Goal: Transaction & Acquisition: Subscribe to service/newsletter

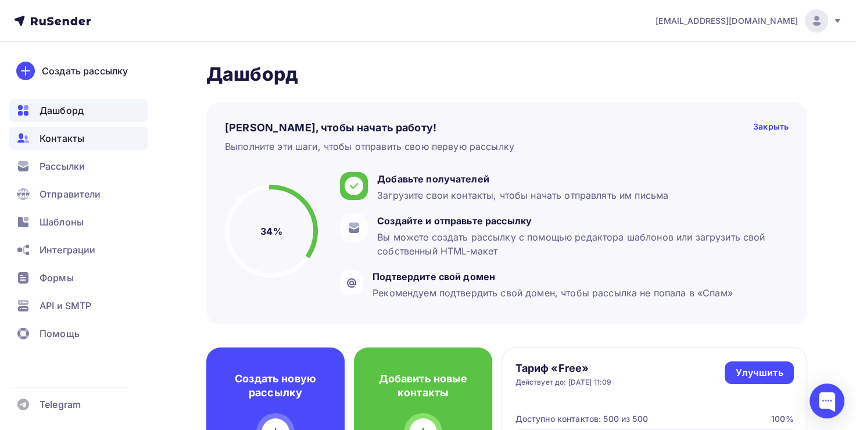
click at [107, 141] on div "Контакты" at bounding box center [78, 138] width 138 height 23
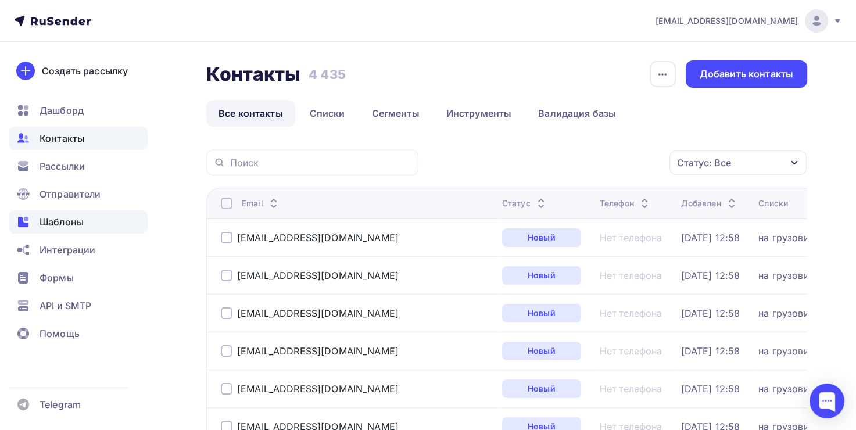
click at [93, 222] on div "Шаблоны" at bounding box center [78, 221] width 138 height 23
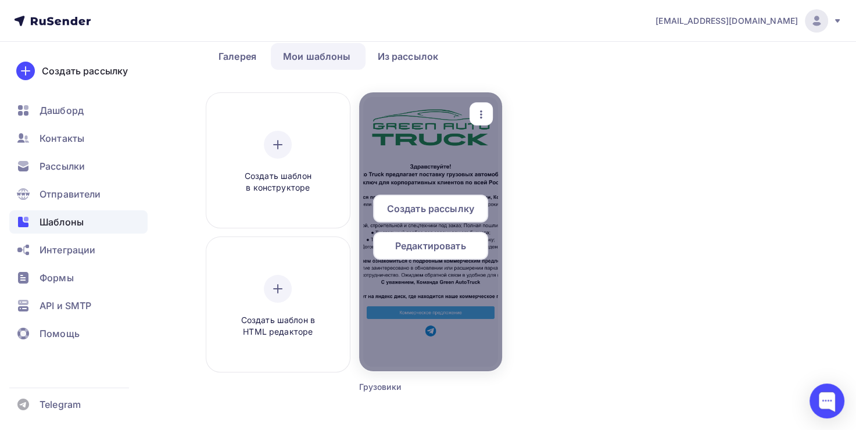
scroll to position [116, 0]
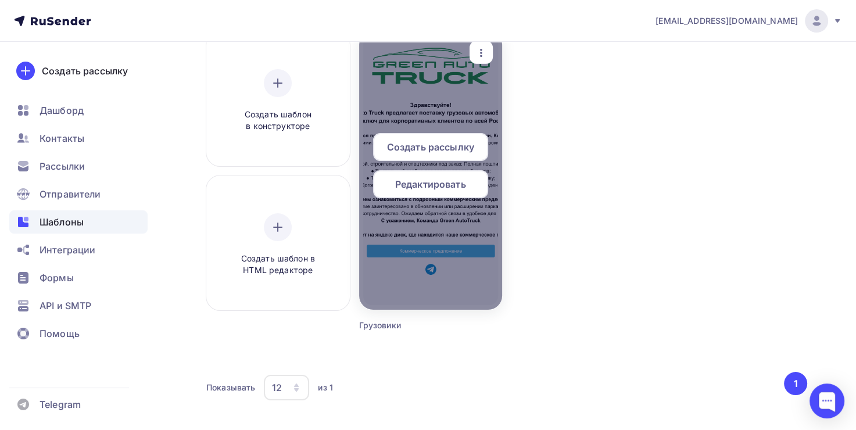
click at [440, 104] on div at bounding box center [430, 170] width 143 height 279
click at [437, 146] on span "Создать рассылку" at bounding box center [430, 147] width 87 height 14
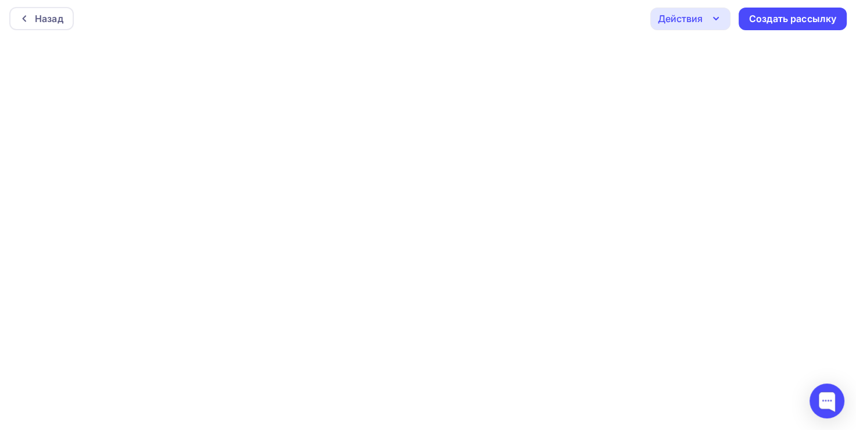
scroll to position [2, 0]
click at [783, 21] on div "Создать рассылку" at bounding box center [792, 18] width 87 height 13
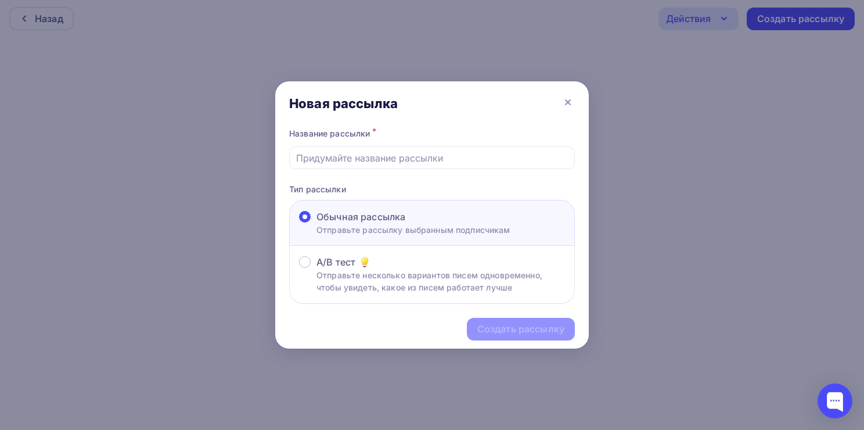
click at [366, 221] on span "Обычная рассылка" at bounding box center [361, 217] width 89 height 14
click at [317, 224] on input "Обычная рассылка Отправьте рассылку выбранным подписчикам" at bounding box center [317, 224] width 0 height 0
click at [385, 160] on input "text" at bounding box center [432, 158] width 272 height 14
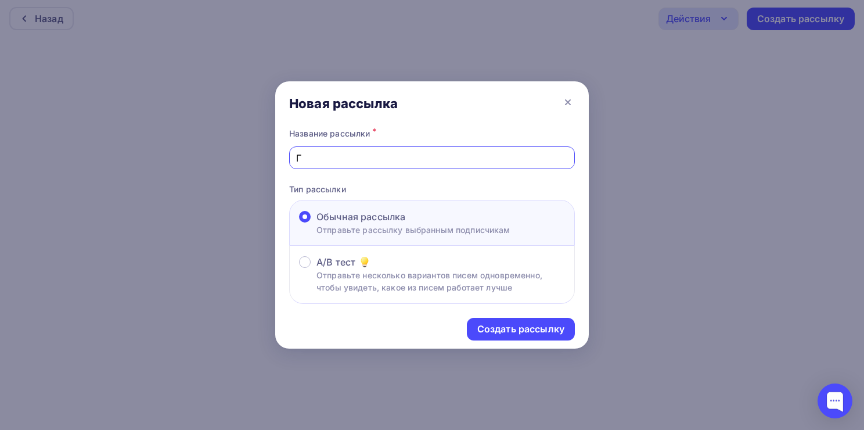
type input "Грузовики"
click at [519, 328] on div "Создать рассылку" at bounding box center [521, 328] width 87 height 13
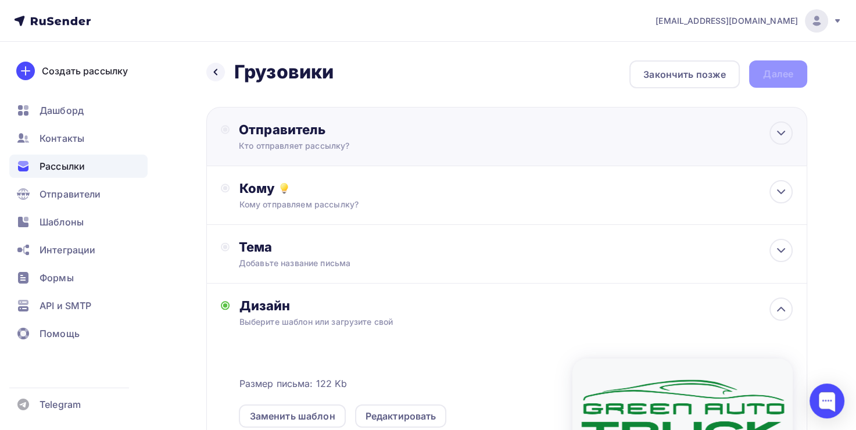
click at [490, 142] on div "Отправитель Кто отправляет рассылку? Email * [EMAIL_ADDRESS][DOMAIN_NAME] [EMAI…" at bounding box center [506, 136] width 601 height 59
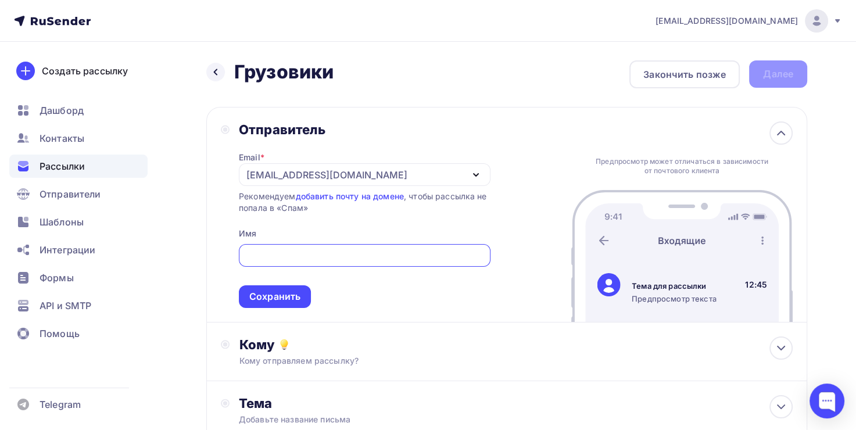
click at [373, 257] on input "text" at bounding box center [364, 256] width 238 height 14
click at [415, 172] on div "[EMAIL_ADDRESS][DOMAIN_NAME]" at bounding box center [365, 174] width 252 height 23
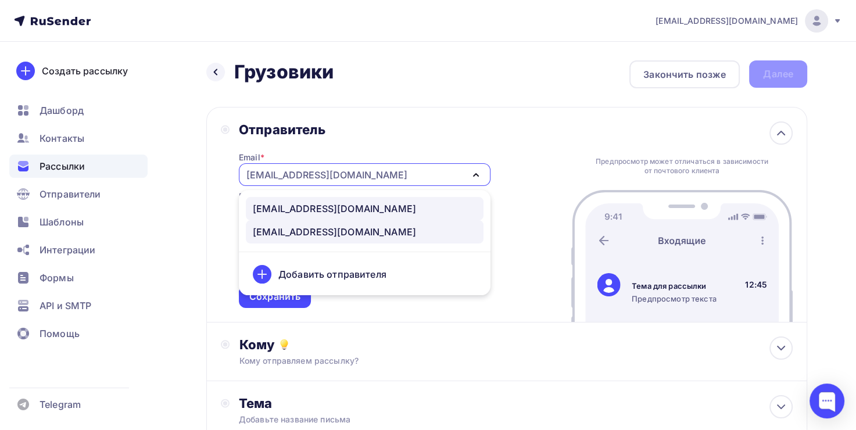
click at [404, 204] on div "greenautocar25@gmail.com" at bounding box center [365, 209] width 224 height 14
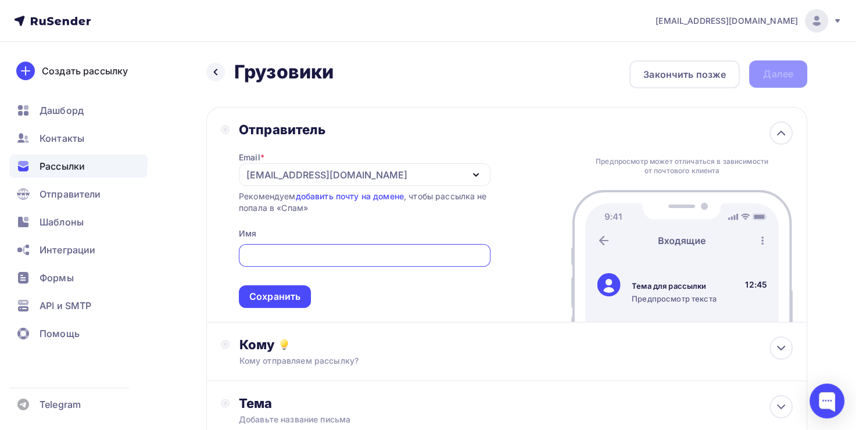
click at [378, 249] on input "text" at bounding box center [364, 256] width 238 height 14
type input "GreenAuto Truck"
click at [411, 297] on span "GreenAuto Truck Сохранить" at bounding box center [365, 273] width 252 height 69
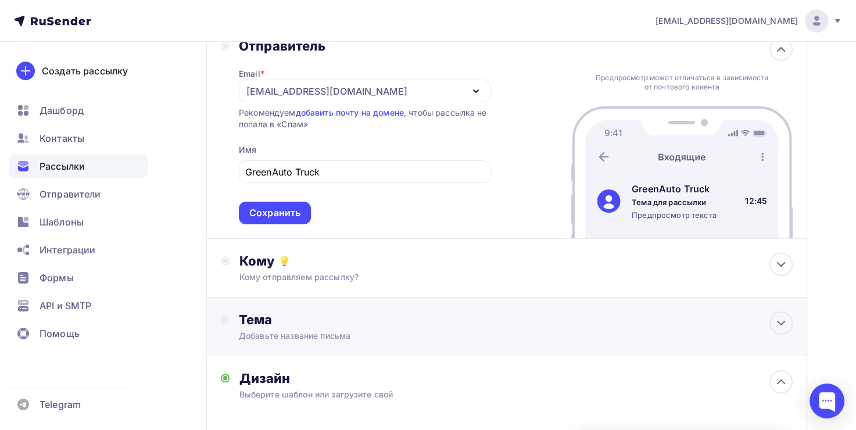
scroll to position [174, 0]
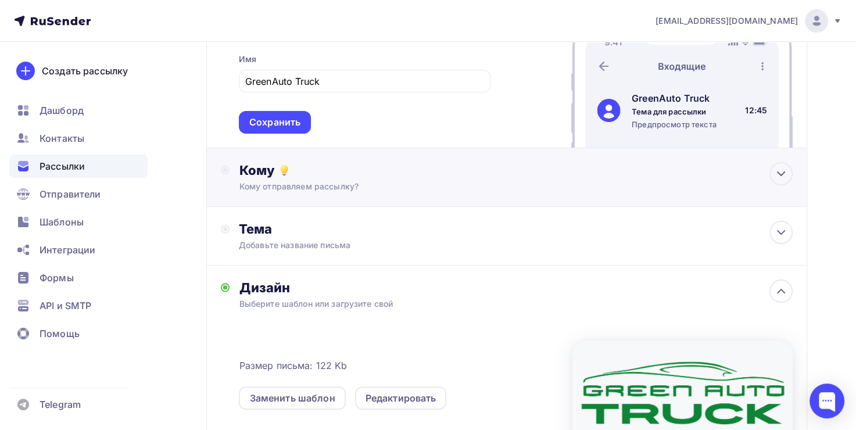
click at [315, 189] on div "Кому отправляем рассылку?" at bounding box center [488, 187] width 498 height 12
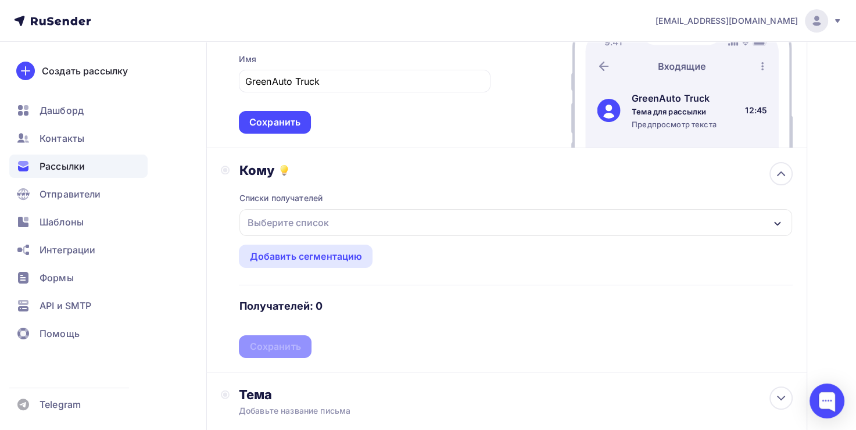
click at [328, 213] on div "Выберите список" at bounding box center [287, 222] width 91 height 21
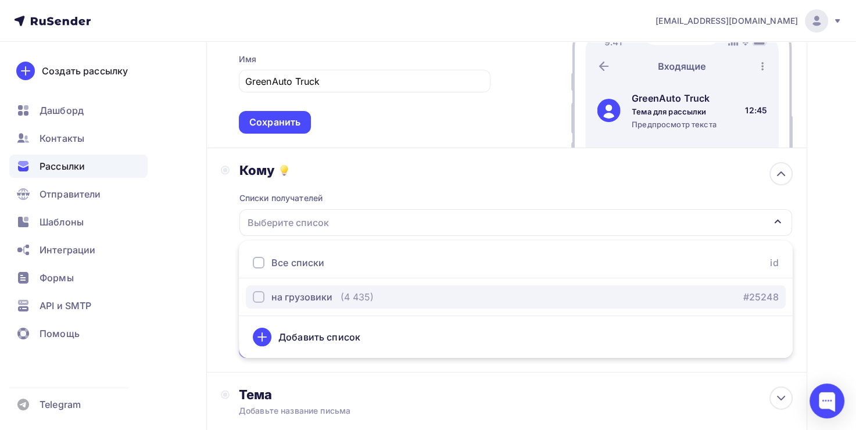
click at [328, 290] on div "на грузовики" at bounding box center [301, 297] width 61 height 14
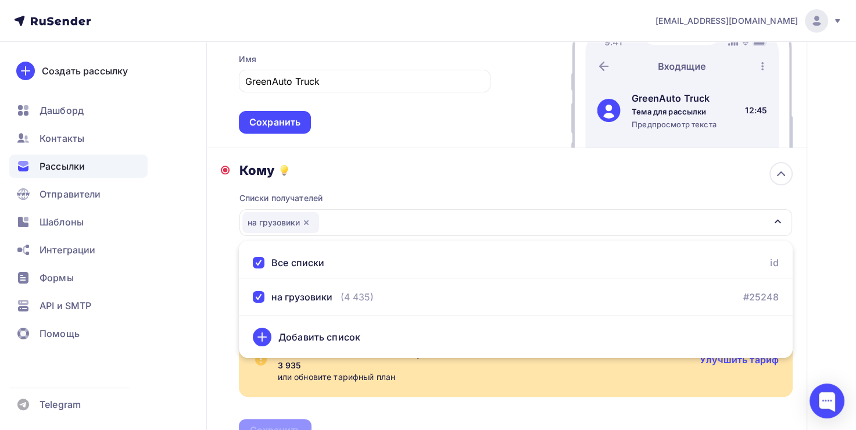
click at [425, 169] on div "Кому" at bounding box center [516, 170] width 554 height 16
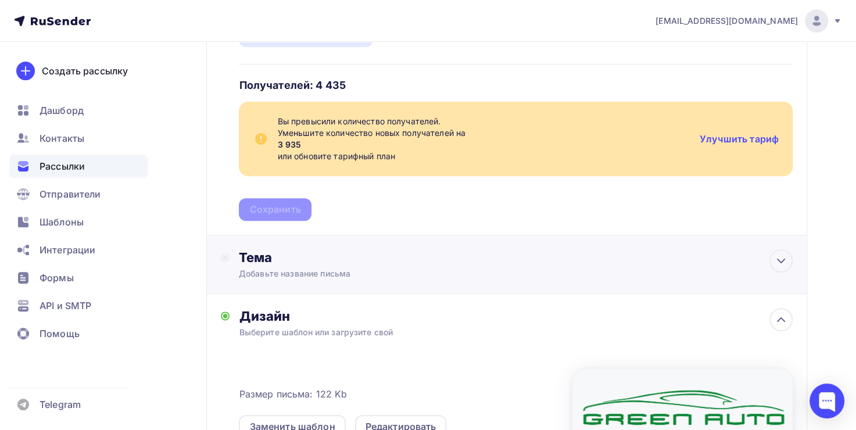
scroll to position [407, 0]
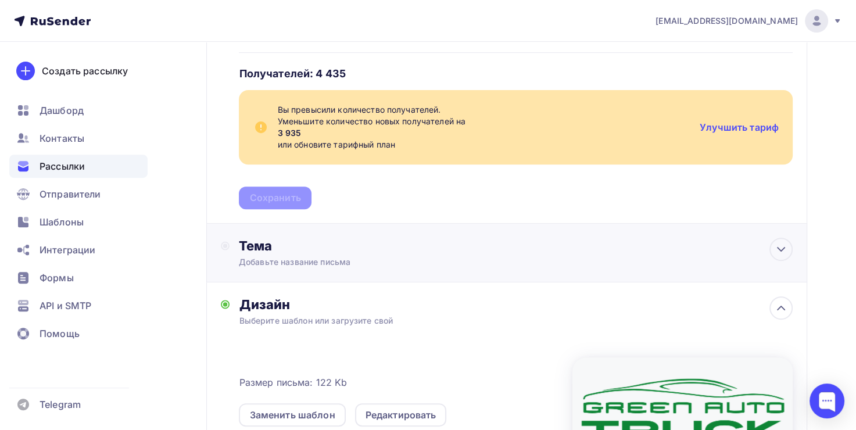
click at [260, 260] on div "Добавьте название письма" at bounding box center [342, 262] width 207 height 12
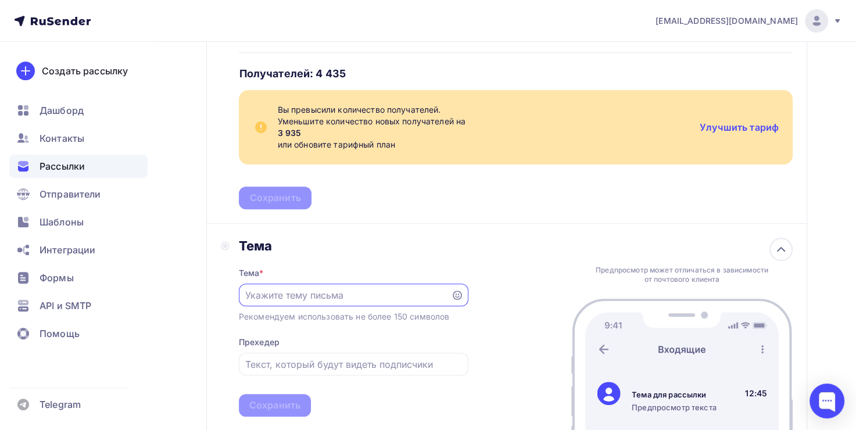
scroll to position [0, 0]
click at [288, 295] on input "text" at bounding box center [344, 296] width 199 height 14
type input "R"
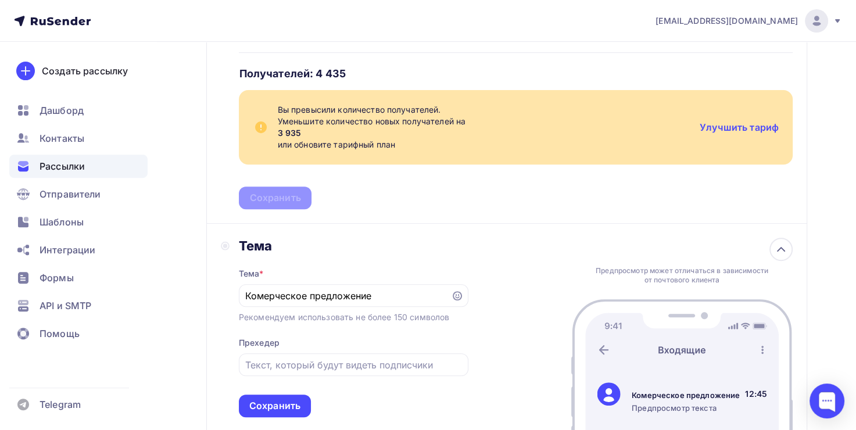
click at [481, 259] on div "Тема Тема * Комерческое предложение Рекомендуем использовать не более 150 симво…" at bounding box center [506, 328] width 601 height 208
click at [259, 289] on input "Комерческое предложение" at bounding box center [344, 296] width 199 height 14
type input "Коммерческое предложение"
click at [469, 239] on div "Тема Тема * Коммерческое предложение Рекомендуем использовать не более 150 симв…" at bounding box center [506, 328] width 601 height 208
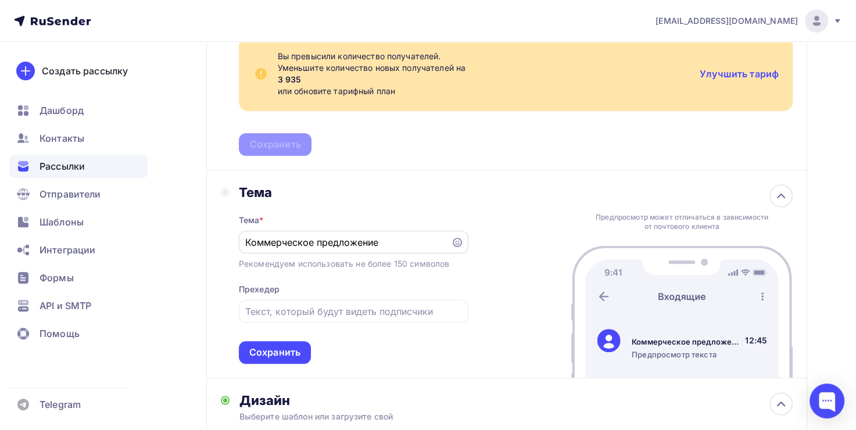
scroll to position [523, 0]
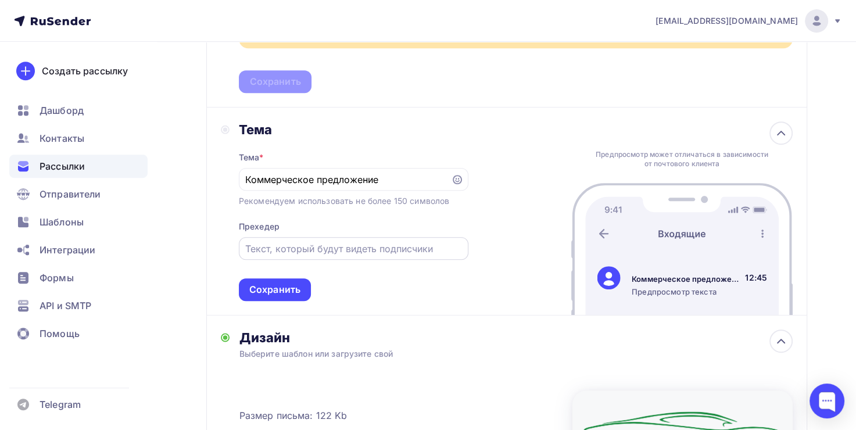
click at [395, 250] on input "text" at bounding box center [353, 249] width 216 height 14
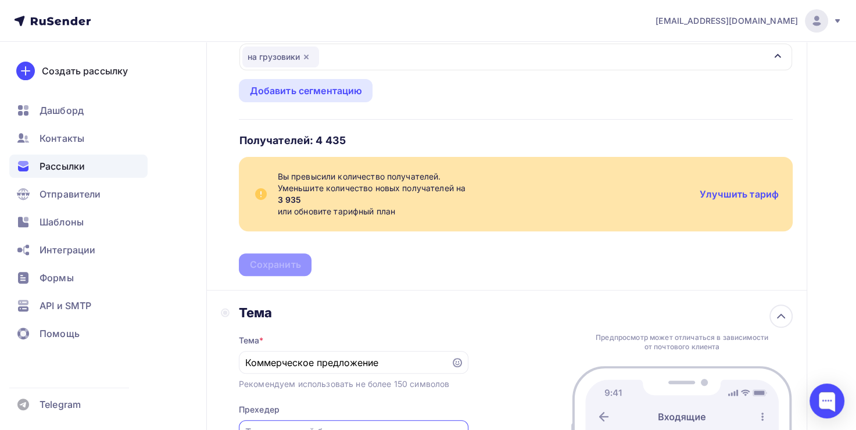
scroll to position [157, 0]
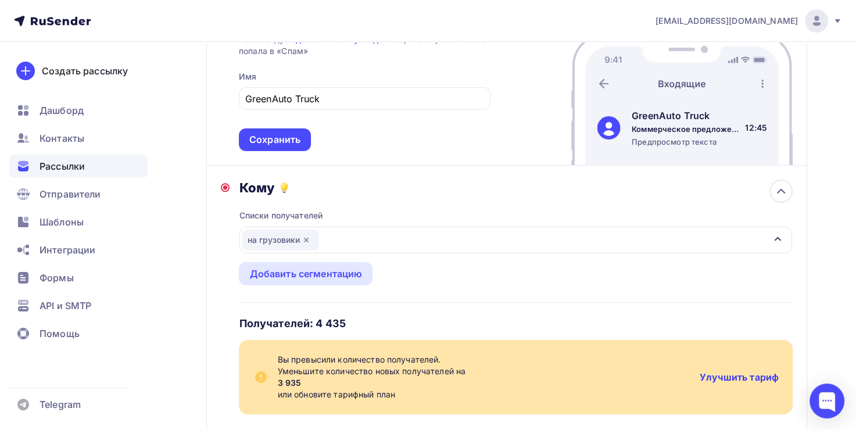
click at [708, 376] on link "Улучшить тариф" at bounding box center [738, 377] width 79 height 12
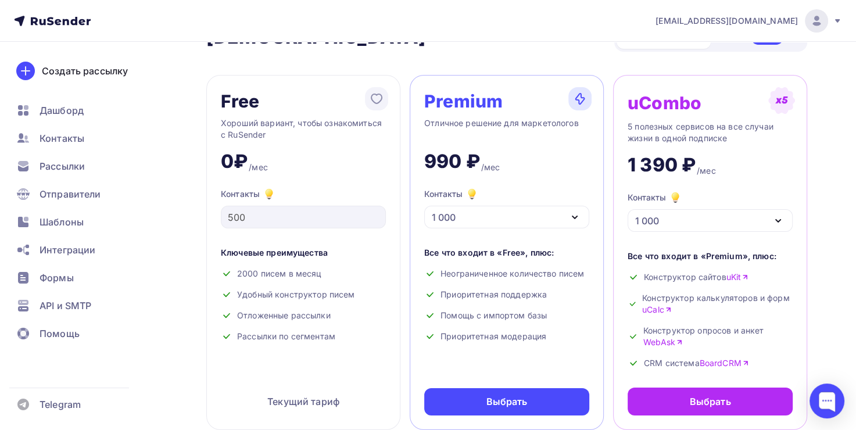
scroll to position [58, 0]
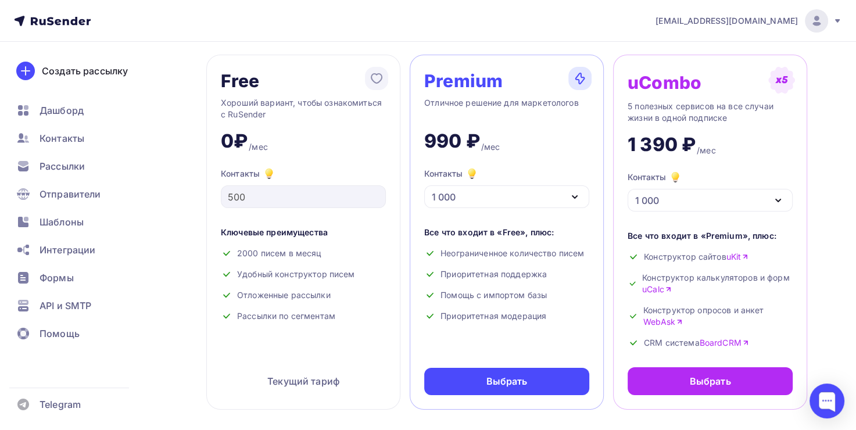
click at [488, 193] on div "1 000" at bounding box center [506, 196] width 165 height 23
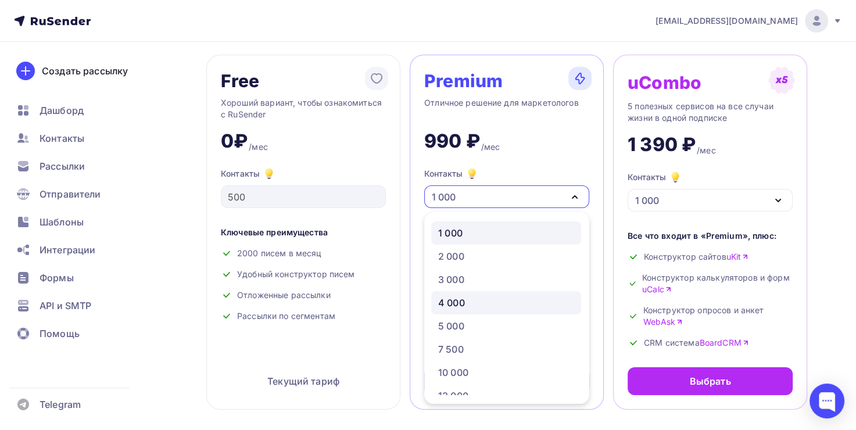
click at [480, 303] on div "4 000" at bounding box center [506, 303] width 136 height 14
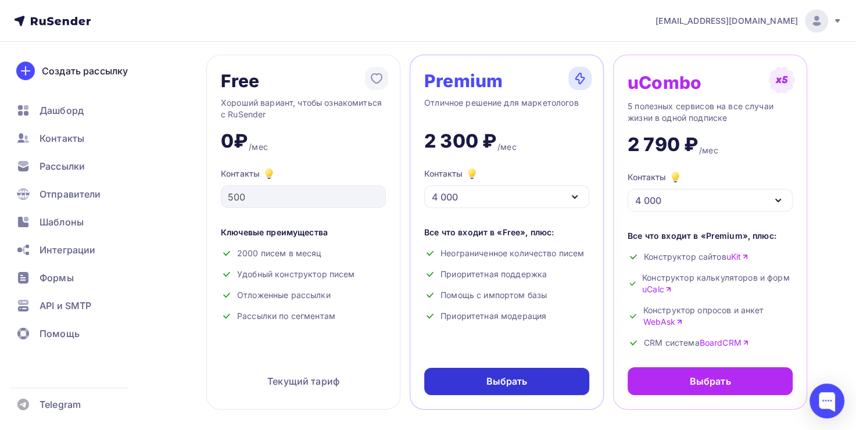
click at [510, 377] on div "Выбрать" at bounding box center [506, 381] width 41 height 13
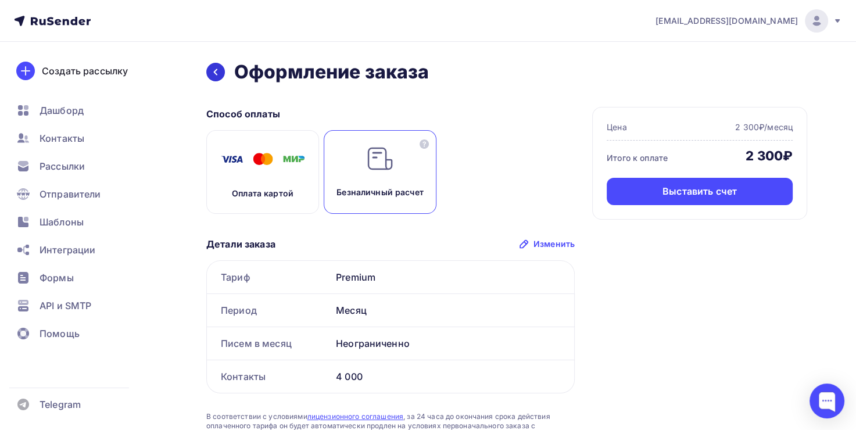
click at [217, 74] on icon at bounding box center [215, 72] width 3 height 6
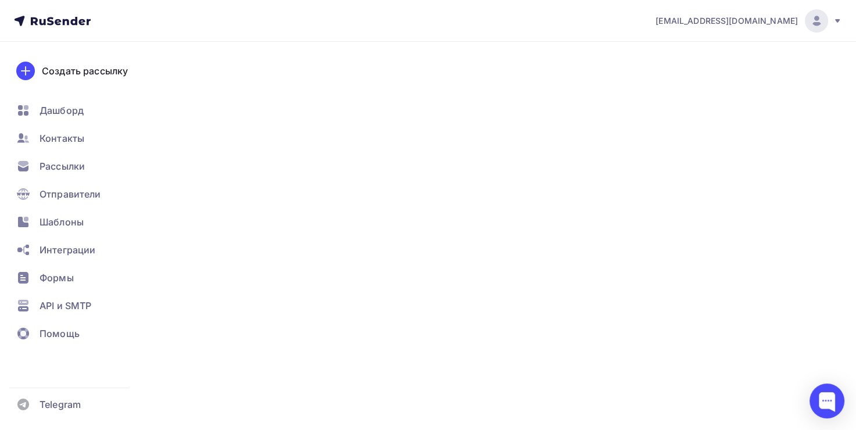
scroll to position [58, 0]
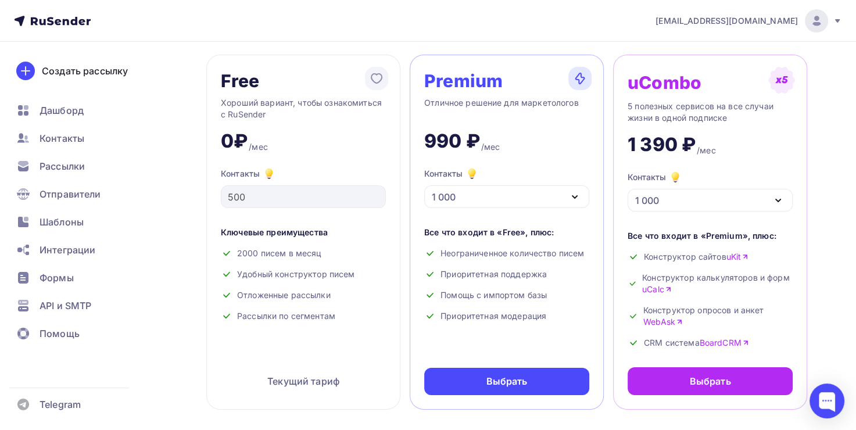
click at [651, 207] on div "1 000" at bounding box center [709, 200] width 165 height 23
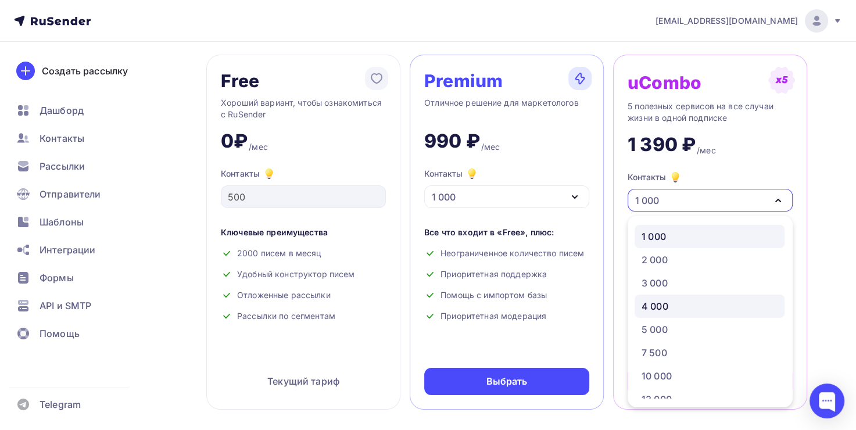
click at [663, 309] on div "4 000" at bounding box center [654, 306] width 27 height 14
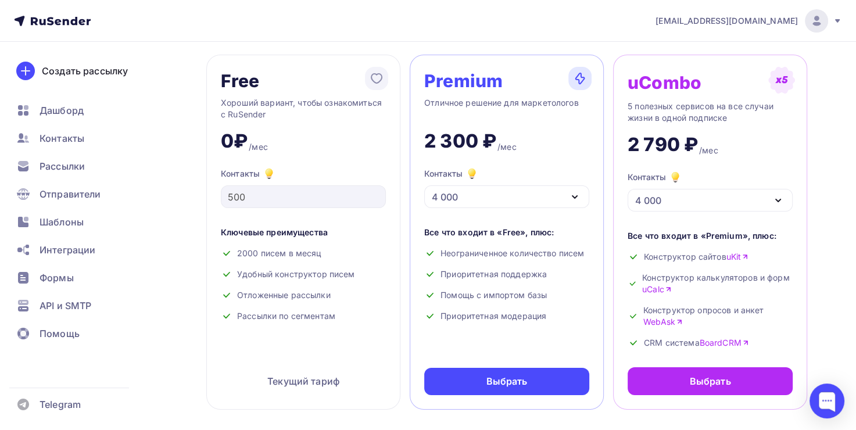
click at [547, 194] on div "4 000" at bounding box center [506, 196] width 165 height 23
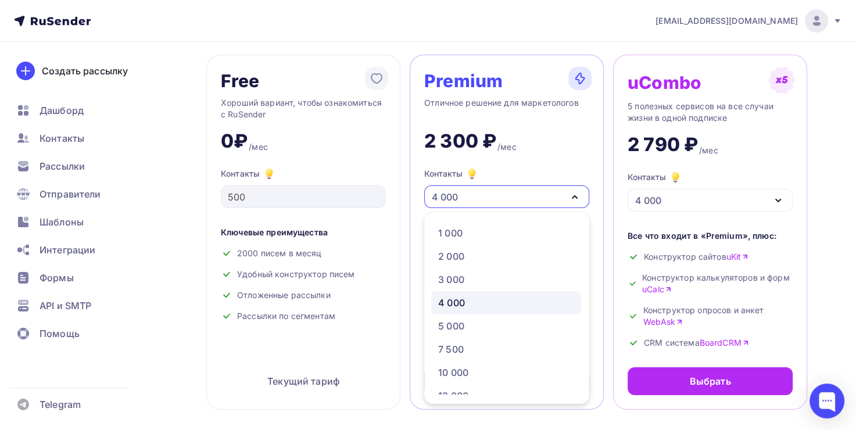
click at [504, 293] on link "4 000" at bounding box center [506, 302] width 150 height 23
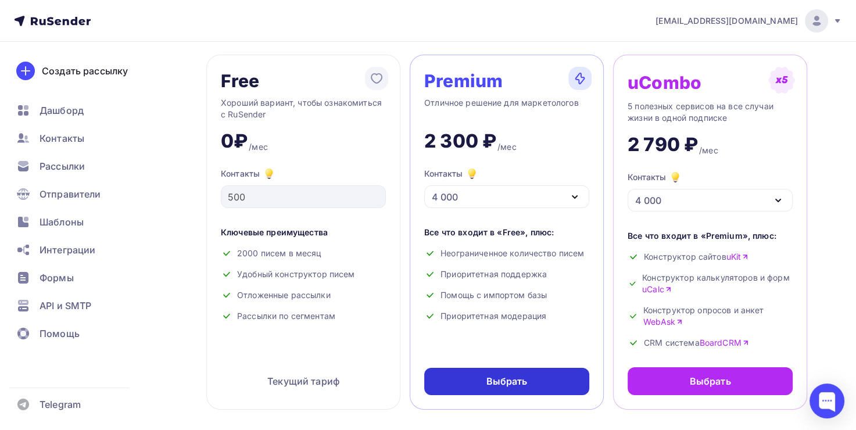
click at [482, 375] on div "Выбрать" at bounding box center [506, 381] width 165 height 27
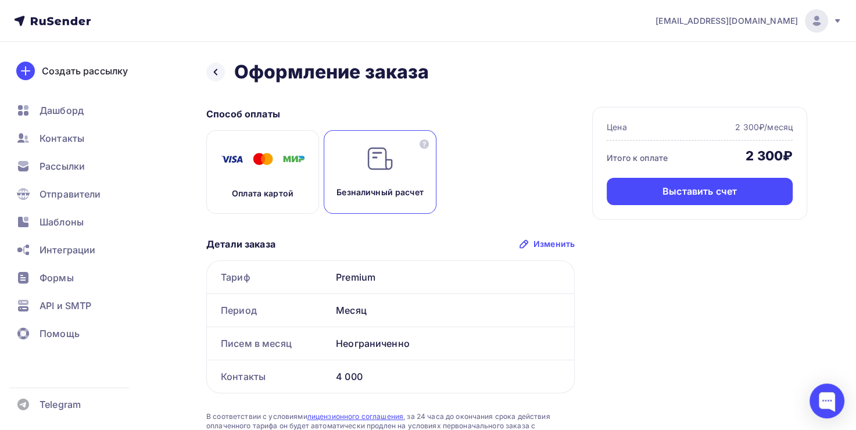
click at [246, 159] on img at bounding box center [262, 159] width 93 height 29
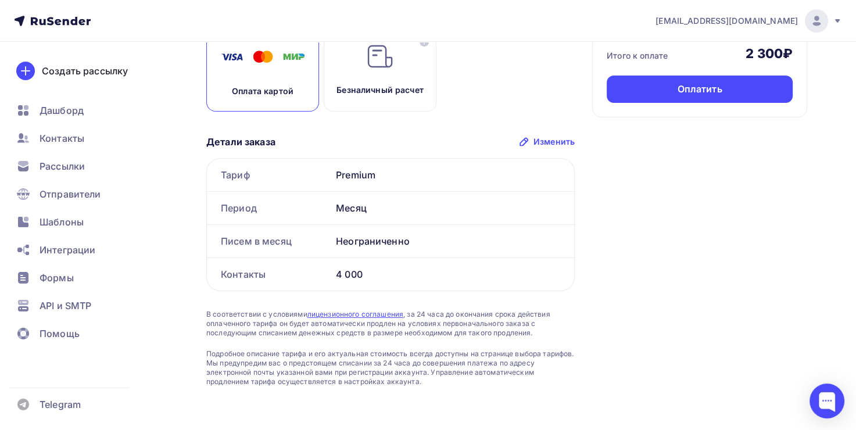
scroll to position [105, 0]
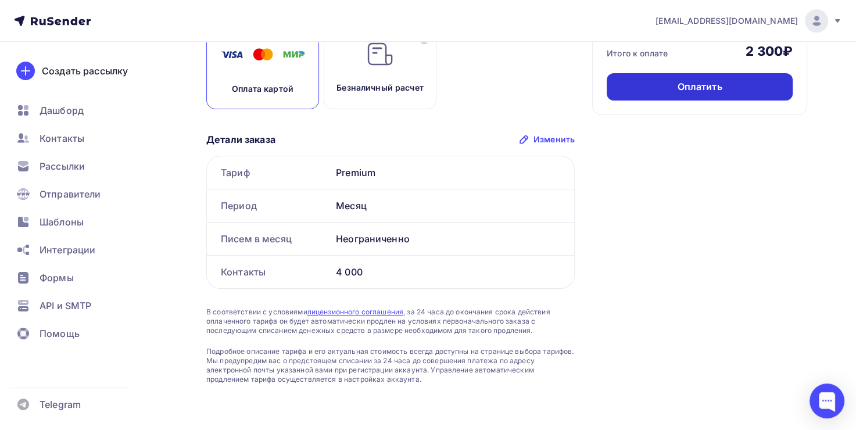
click at [684, 84] on div "Оплатить" at bounding box center [699, 86] width 45 height 13
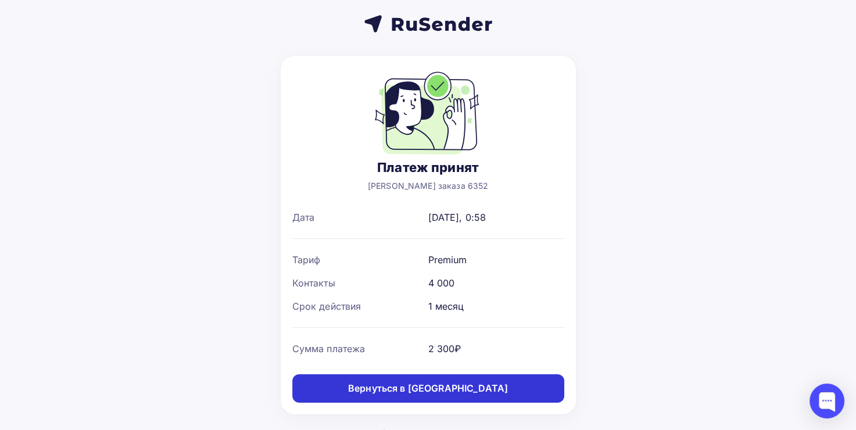
click at [453, 388] on div "Вернуться в дашборд" at bounding box center [428, 388] width 160 height 13
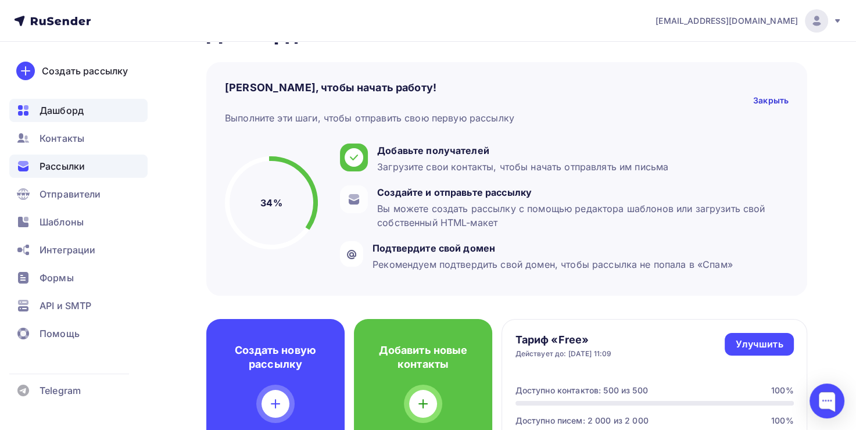
scroll to position [58, 0]
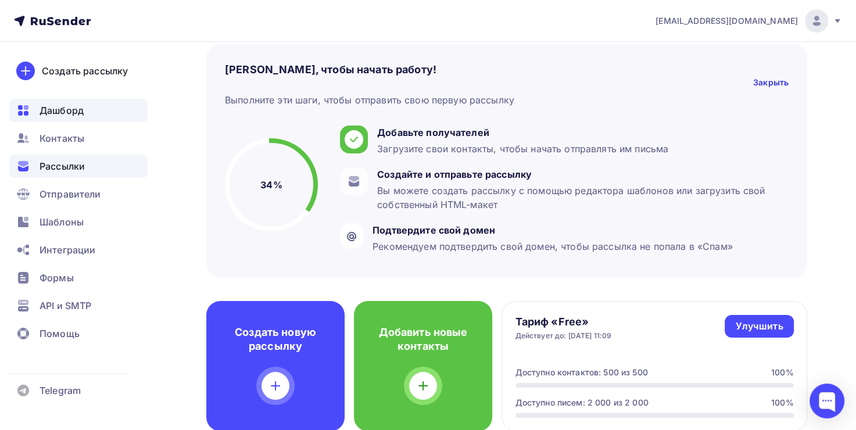
click at [86, 171] on div "Рассылки" at bounding box center [78, 166] width 138 height 23
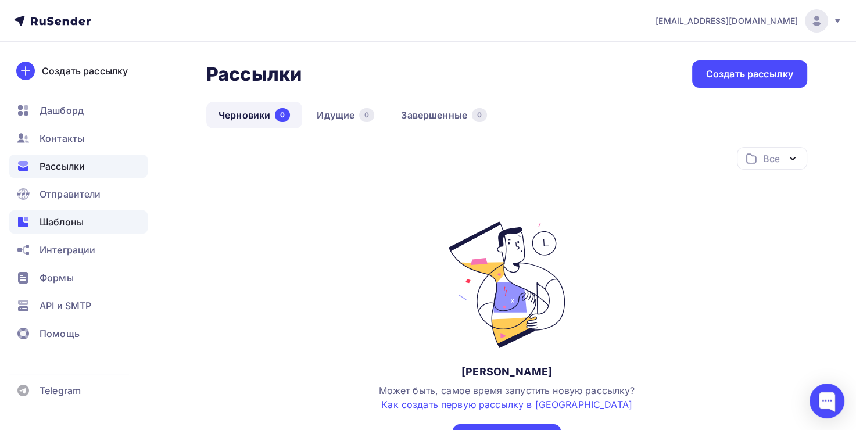
click at [60, 218] on span "Шаблоны" at bounding box center [62, 222] width 44 height 14
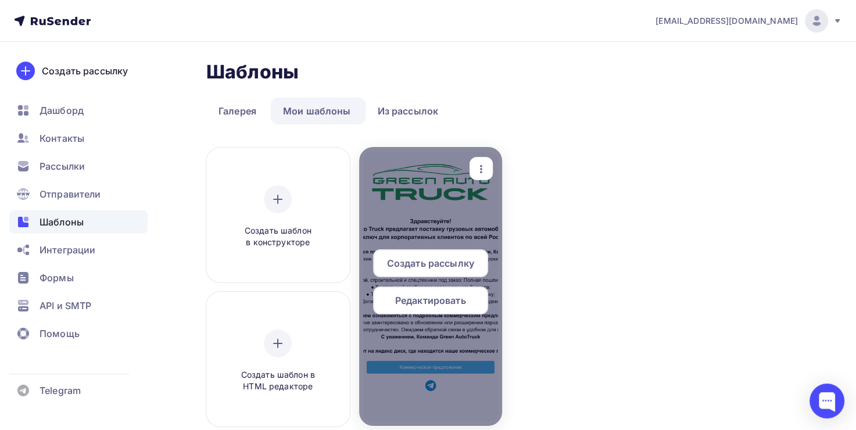
click at [449, 252] on div "Создать рассылку" at bounding box center [430, 263] width 115 height 28
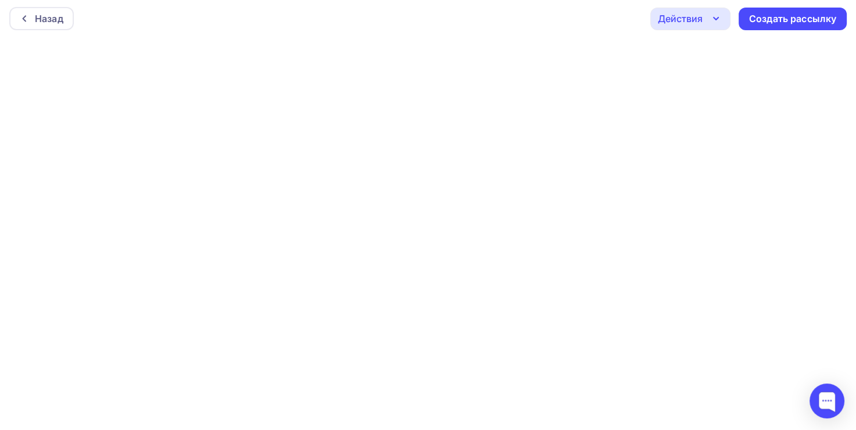
scroll to position [2, 0]
click at [804, 16] on div "Создать рассылку" at bounding box center [792, 18] width 87 height 13
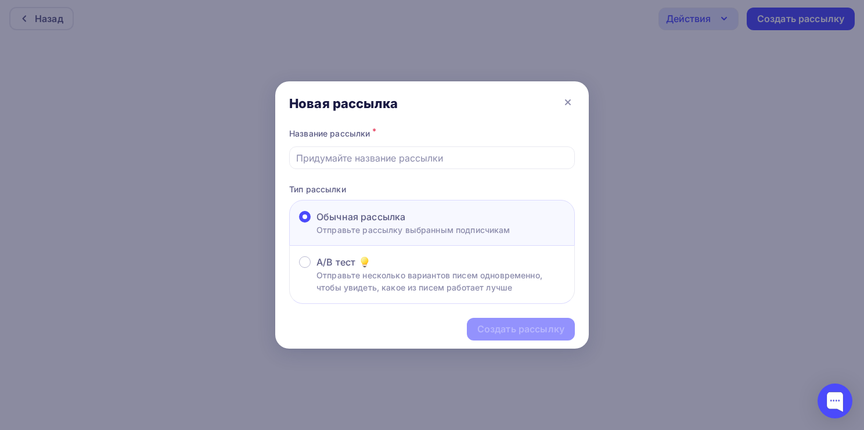
click at [409, 164] on input "text" at bounding box center [432, 158] width 272 height 14
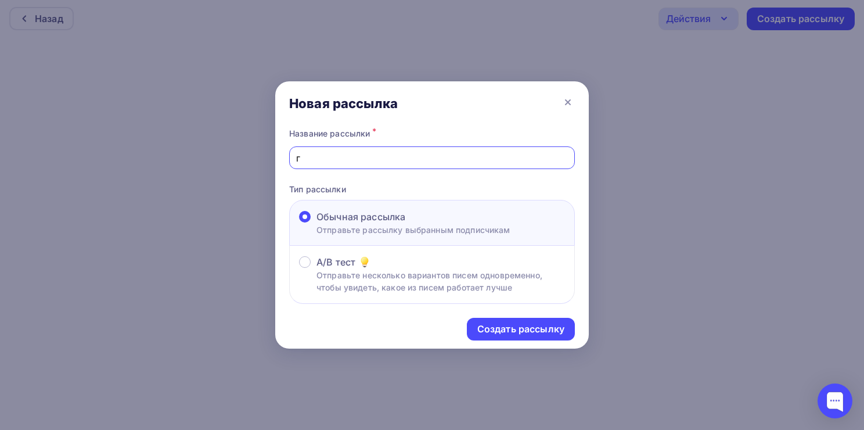
type input "Грузовики"
click at [538, 319] on div "Создать рассылку" at bounding box center [521, 329] width 108 height 23
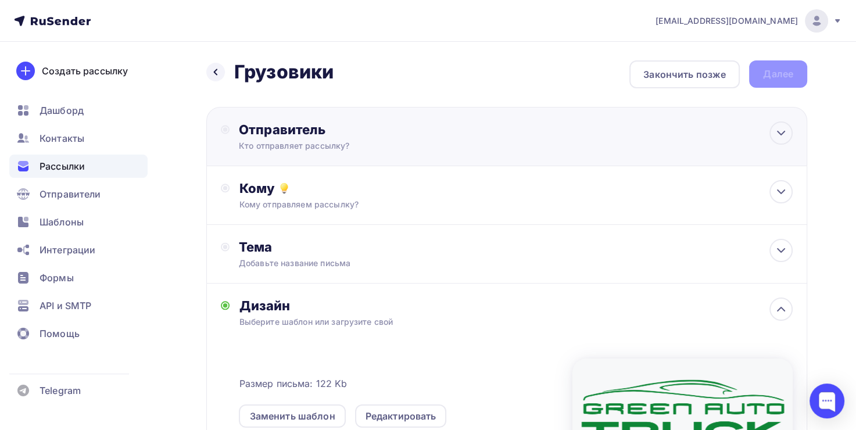
click at [432, 144] on div "Кто отправляет рассылку?" at bounding box center [352, 146] width 227 height 12
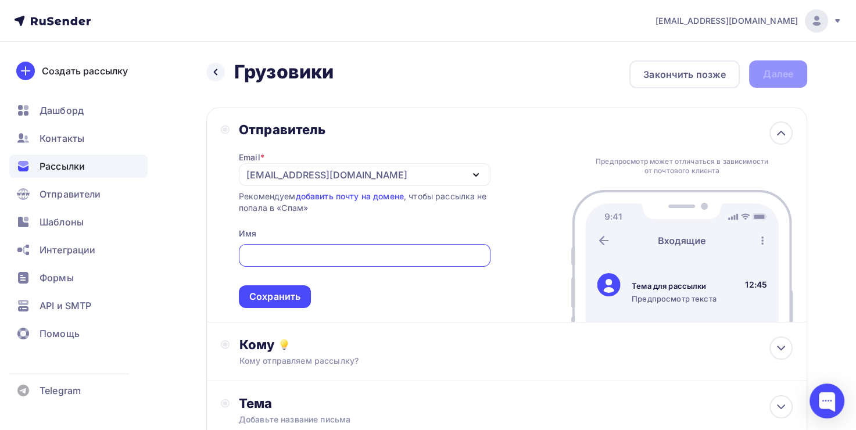
click at [369, 175] on div "[EMAIL_ADDRESS][DOMAIN_NAME]" at bounding box center [365, 174] width 252 height 23
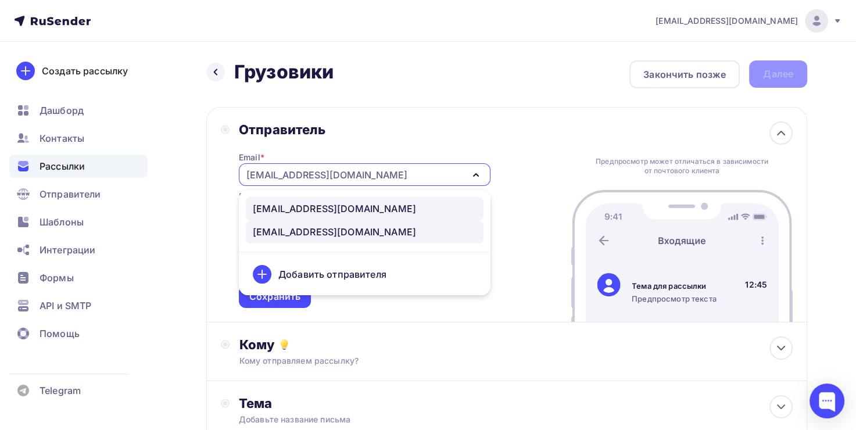
click at [342, 207] on div "[EMAIL_ADDRESS][DOMAIN_NAME]" at bounding box center [334, 209] width 163 height 14
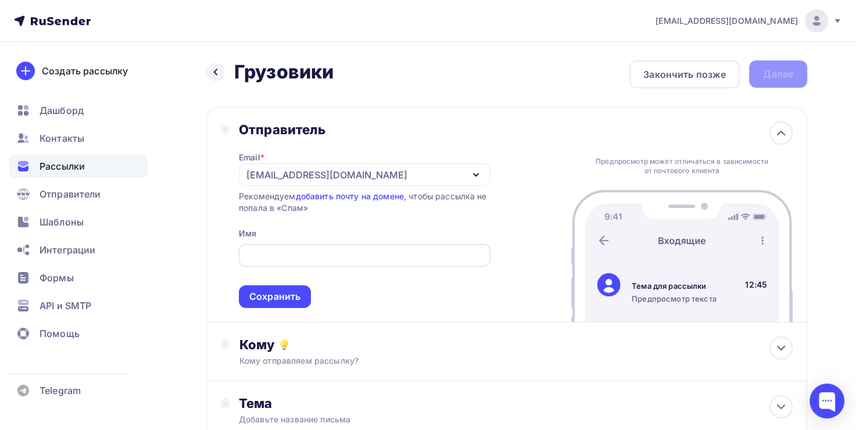
click at [334, 246] on div at bounding box center [365, 255] width 252 height 23
click at [334, 253] on input "text" at bounding box center [364, 256] width 238 height 14
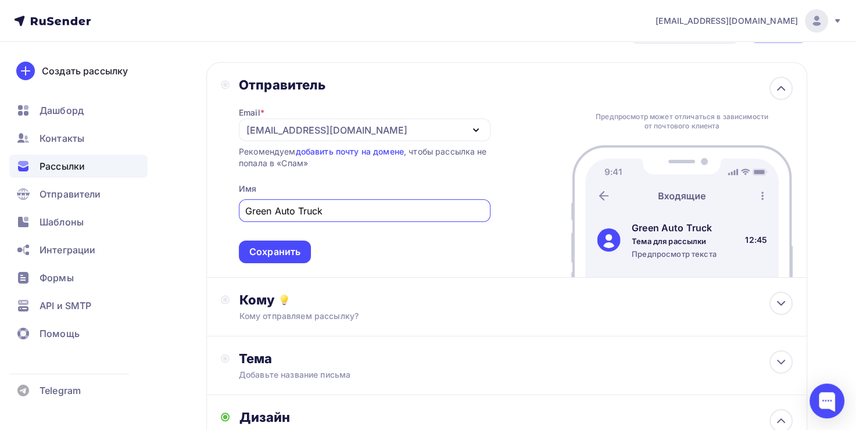
scroll to position [116, 0]
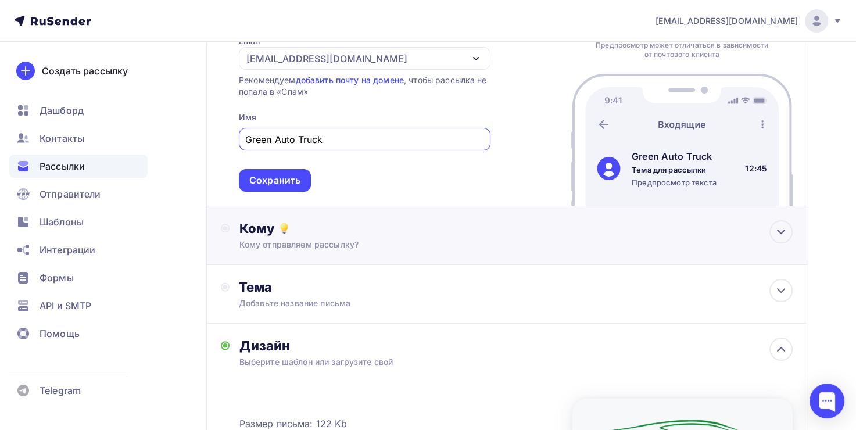
type input "Green Auto Truck"
click at [318, 234] on div "Кому" at bounding box center [516, 228] width 554 height 16
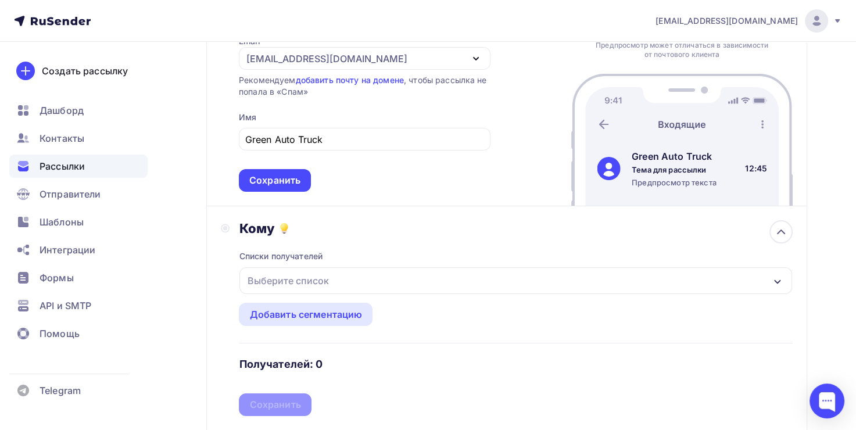
click at [321, 281] on div "Выберите список" at bounding box center [287, 280] width 91 height 21
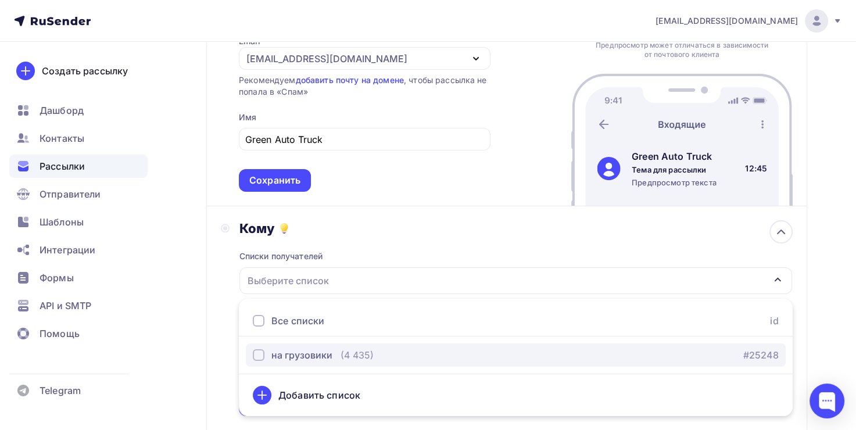
click at [319, 351] on div "на грузовики" at bounding box center [301, 355] width 61 height 14
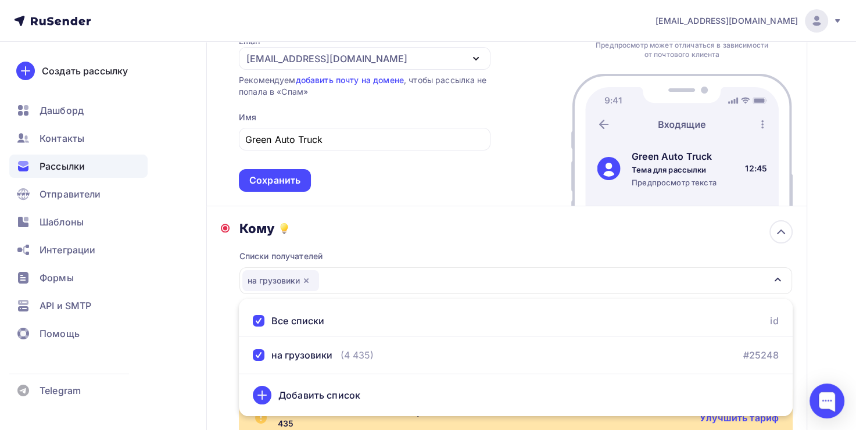
click at [386, 211] on div "Кому Списки получателей на грузовики Все списки id на грузовики (4 435) #25248 …" at bounding box center [506, 360] width 601 height 308
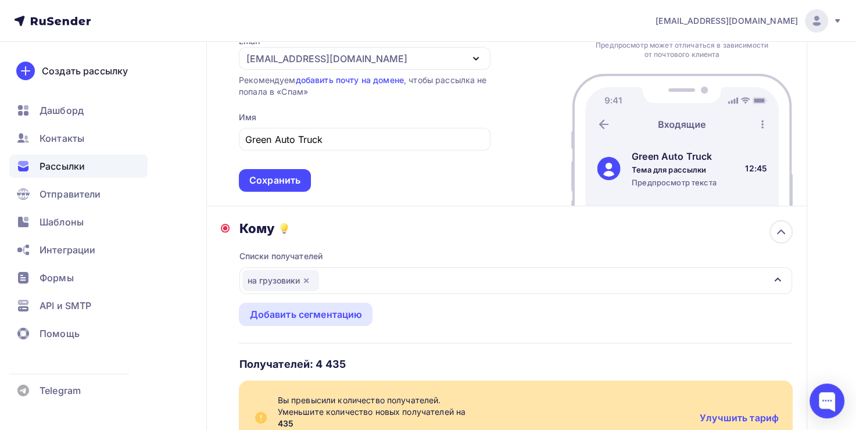
scroll to position [232, 0]
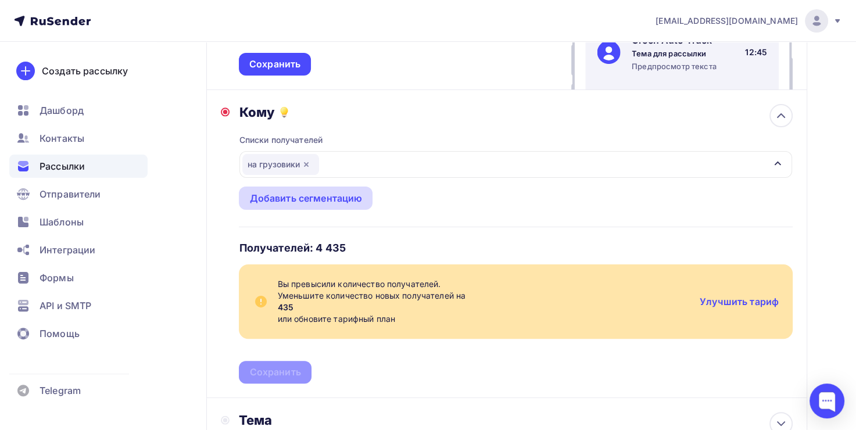
click at [303, 199] on div "Добавить сегментацию" at bounding box center [305, 198] width 113 height 14
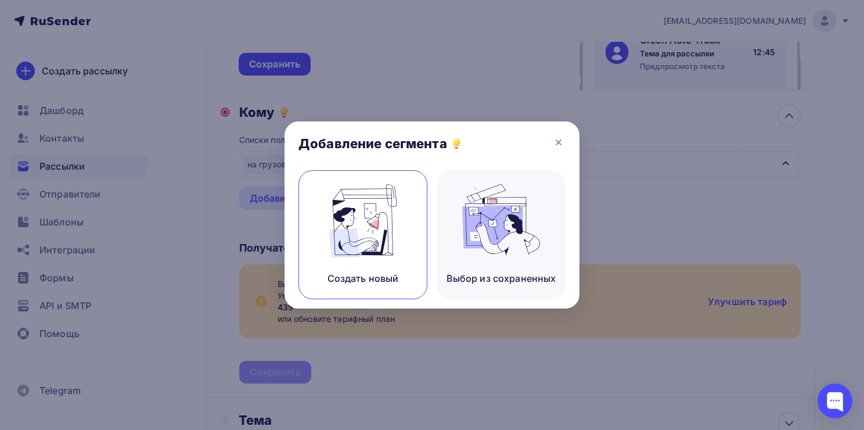
click at [375, 209] on img at bounding box center [363, 220] width 78 height 73
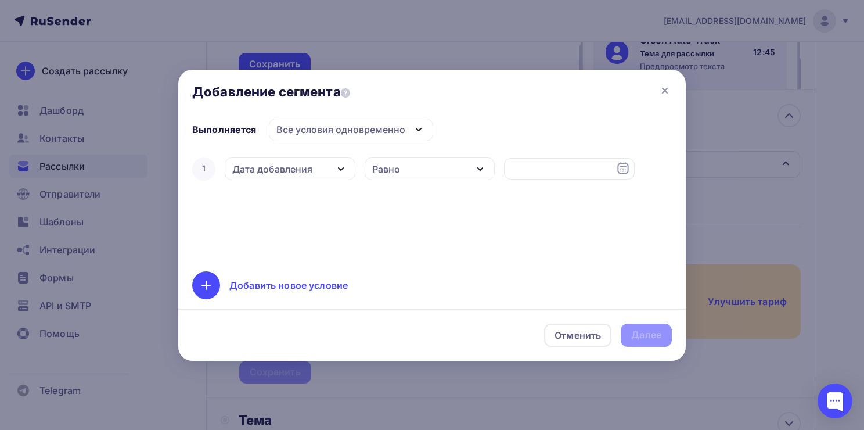
click at [332, 168] on div "Дата добавления" at bounding box center [290, 168] width 131 height 23
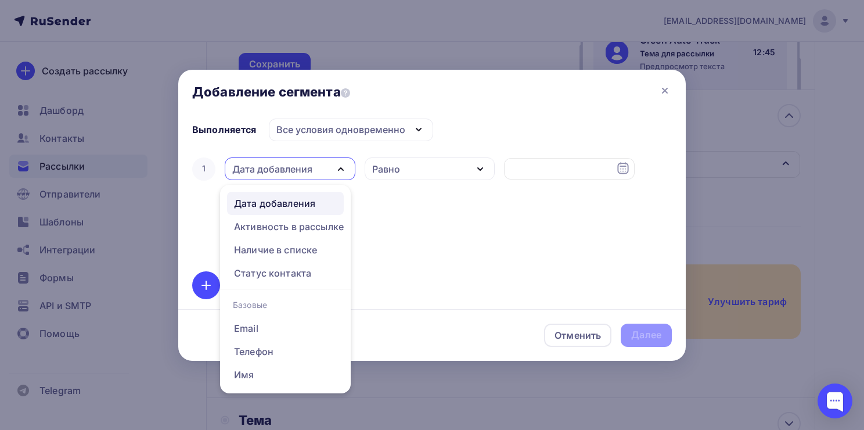
click at [405, 170] on div "Равно" at bounding box center [430, 168] width 131 height 23
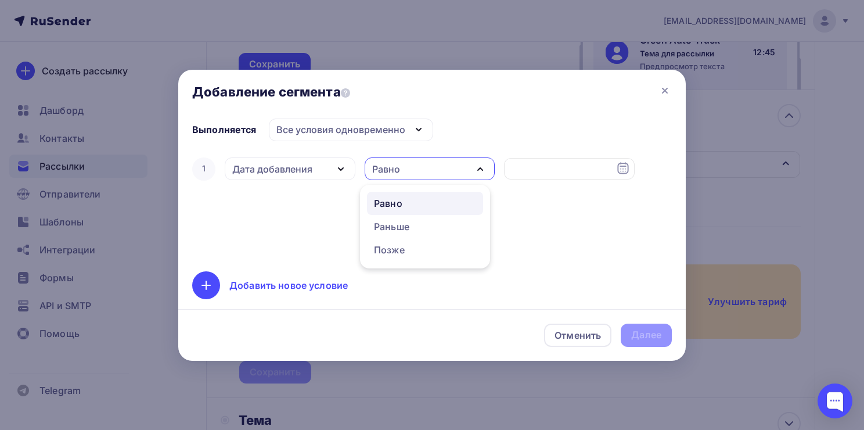
click at [380, 124] on div "Все условия одновременно" at bounding box center [341, 130] width 129 height 14
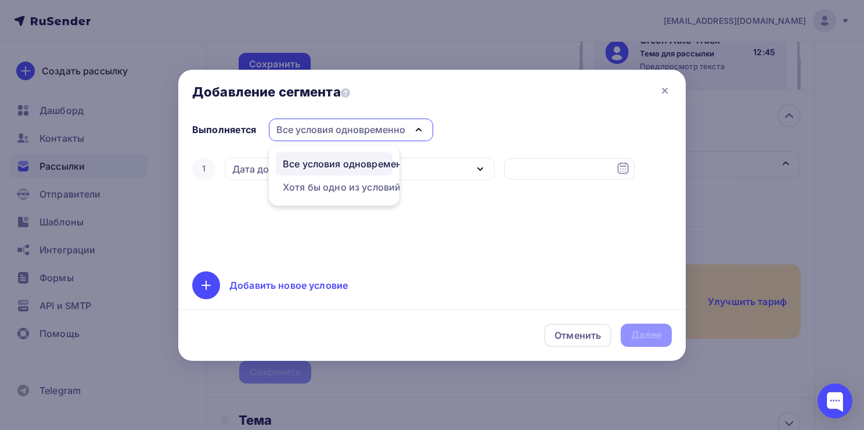
click at [476, 124] on div "Выполняется Все условия одновременно Все условия одновременно Хотя бы одно из у…" at bounding box center [432, 210] width 508 height 182
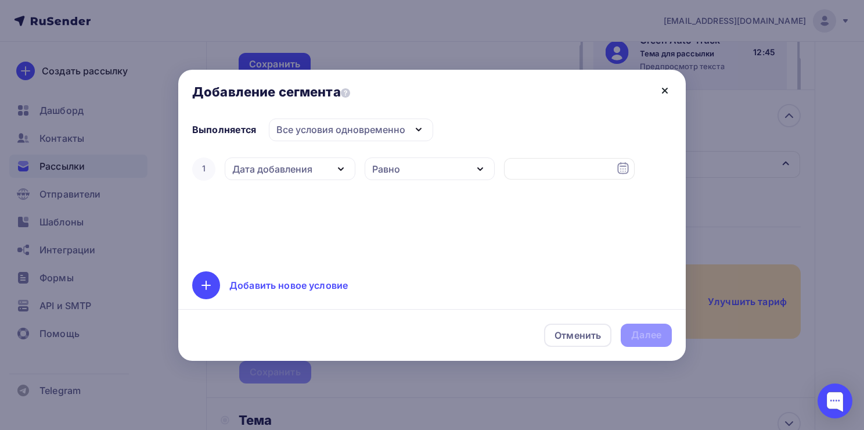
click at [666, 89] on icon at bounding box center [665, 90] width 5 height 5
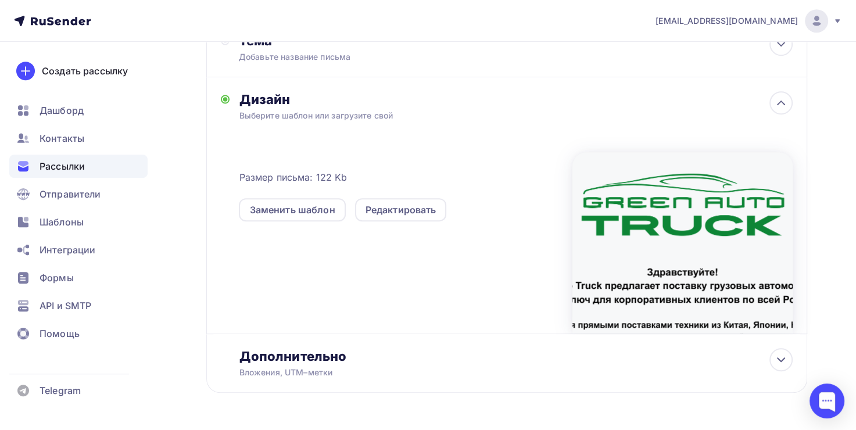
scroll to position [647, 0]
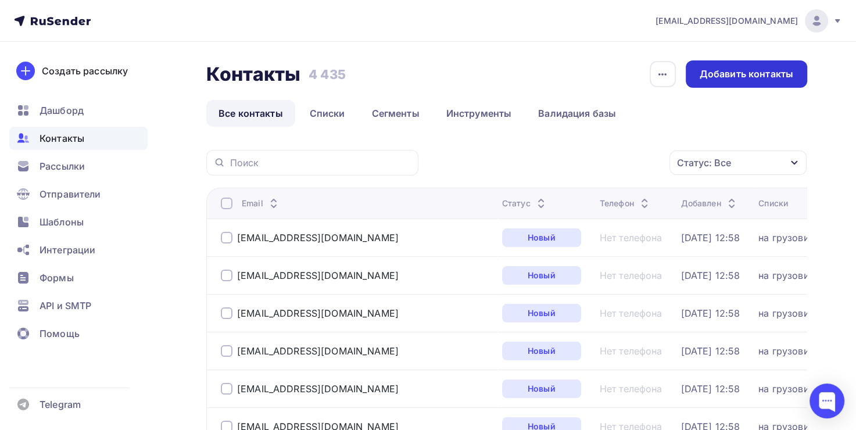
click at [746, 74] on div "Добавить контакты" at bounding box center [746, 73] width 94 height 13
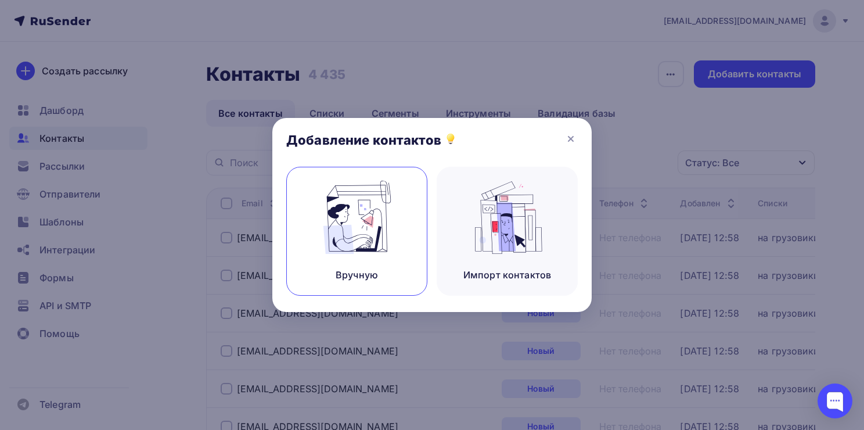
click at [381, 214] on img at bounding box center [357, 217] width 78 height 73
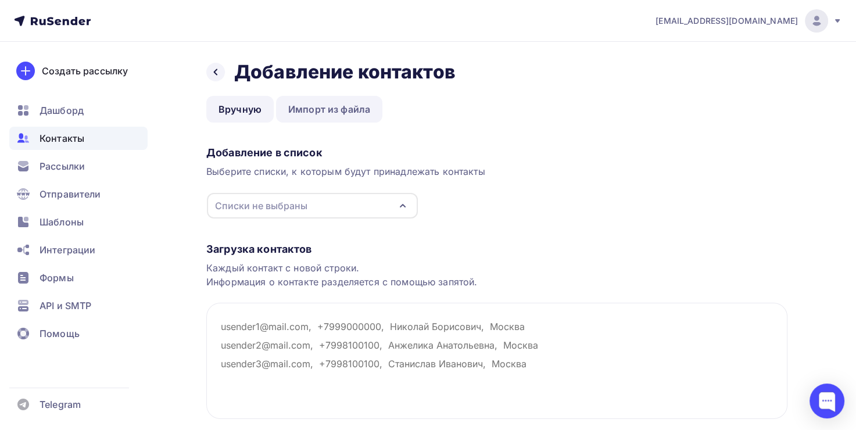
click at [329, 112] on link "Импорт из файла" at bounding box center [329, 109] width 106 height 27
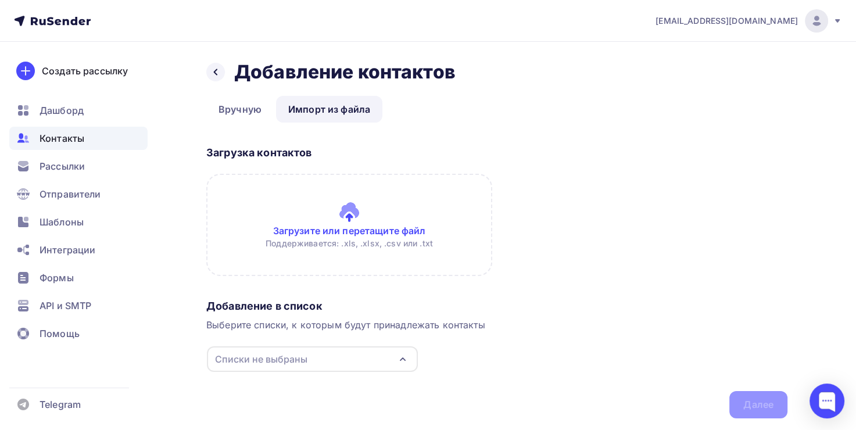
click at [350, 214] on input "file" at bounding box center [349, 225] width 286 height 102
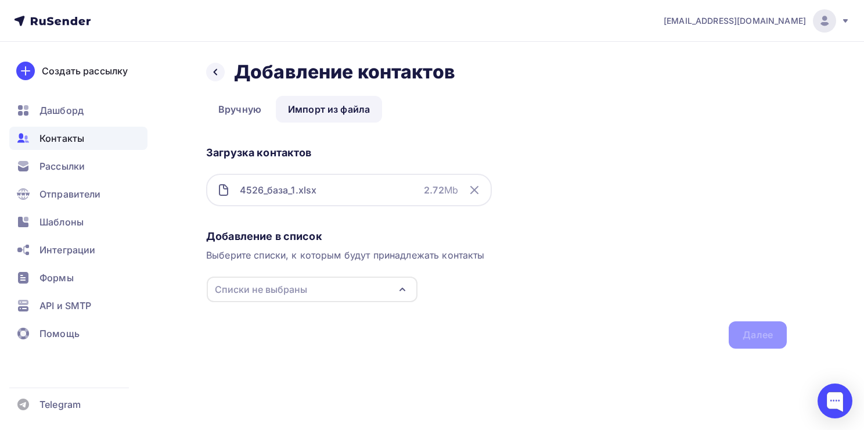
click at [348, 285] on div "Списки не выбраны" at bounding box center [312, 290] width 211 height 26
click at [339, 383] on li "на грузовики Создать список" at bounding box center [312, 355] width 212 height 85
click at [300, 380] on div "Создать список" at bounding box center [281, 374] width 75 height 14
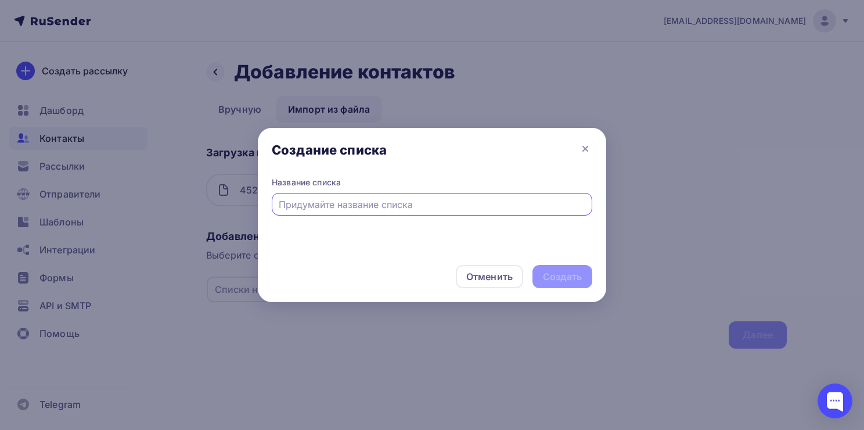
type input "u"
type input "Грузовики1"
click at [539, 280] on div "Создать" at bounding box center [563, 276] width 60 height 23
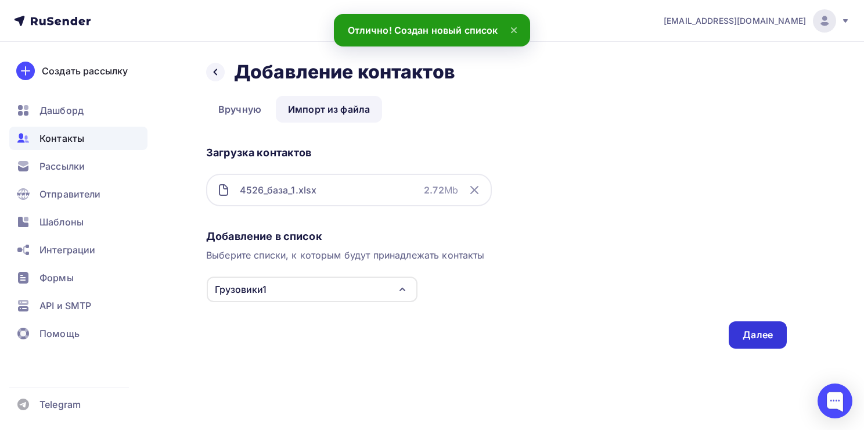
click at [755, 335] on div "Далее" at bounding box center [758, 334] width 30 height 13
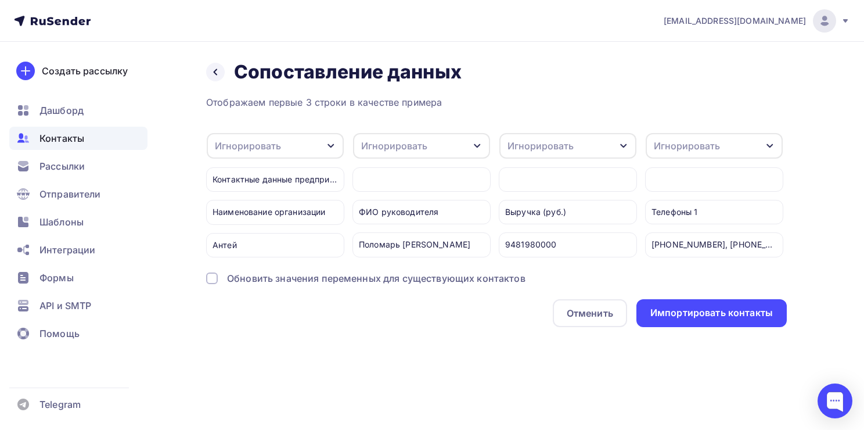
click at [58, 143] on span "Контакты" at bounding box center [62, 138] width 45 height 14
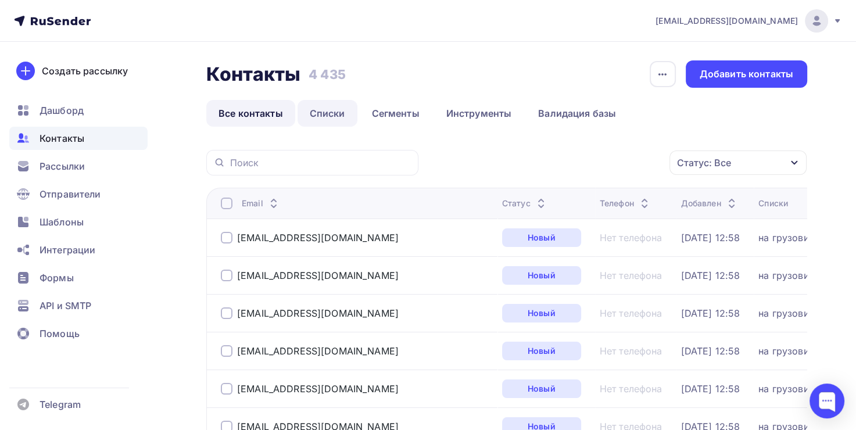
click at [328, 114] on link "Списки" at bounding box center [327, 113] width 60 height 27
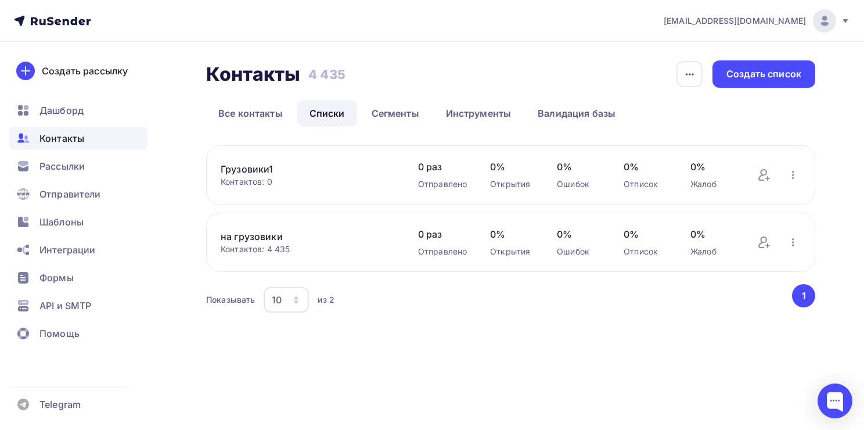
click at [258, 170] on link "Грузовики1" at bounding box center [308, 169] width 174 height 14
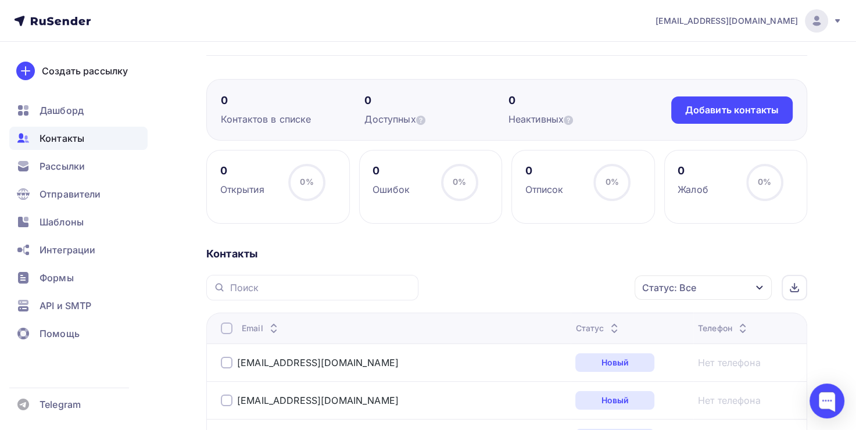
scroll to position [290, 0]
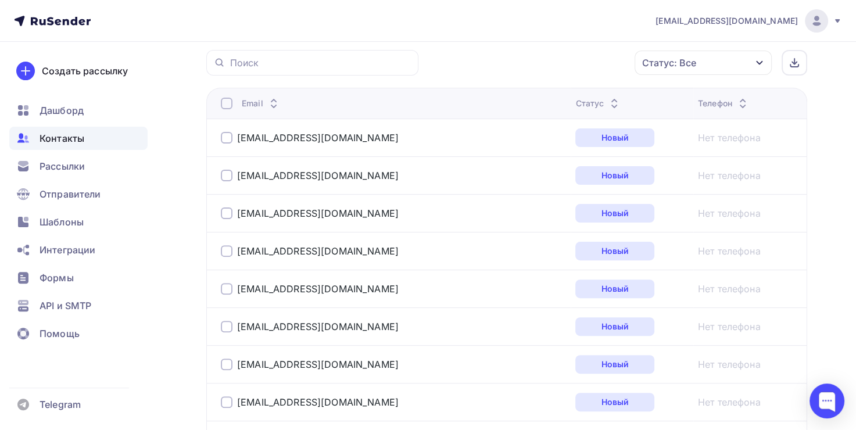
click at [223, 135] on div at bounding box center [227, 138] width 12 height 12
click at [223, 177] on div at bounding box center [227, 176] width 12 height 12
drag, startPoint x: 225, startPoint y: 203, endPoint x: 225, endPoint y: 216, distance: 12.8
click at [226, 204] on div "ozykova@biletur.ru" at bounding box center [366, 213] width 290 height 19
click at [225, 205] on div "ozykova@biletur.ru" at bounding box center [366, 213] width 290 height 19
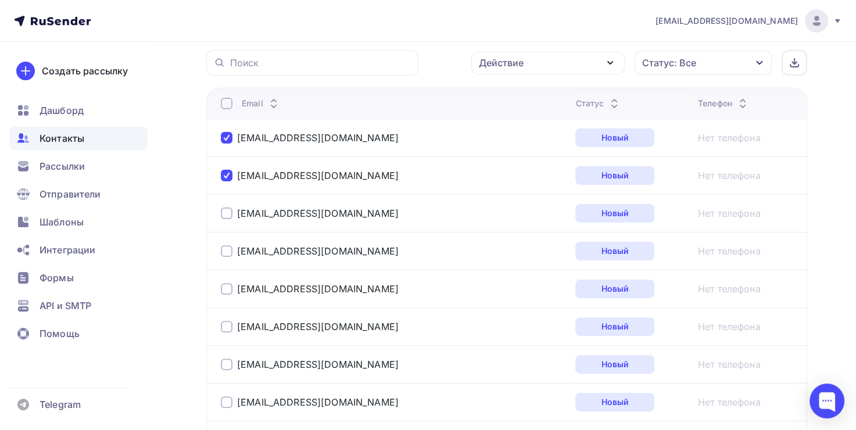
click at [225, 249] on div at bounding box center [227, 251] width 12 height 12
click at [228, 214] on div at bounding box center [227, 213] width 12 height 12
click at [228, 286] on div at bounding box center [227, 289] width 12 height 12
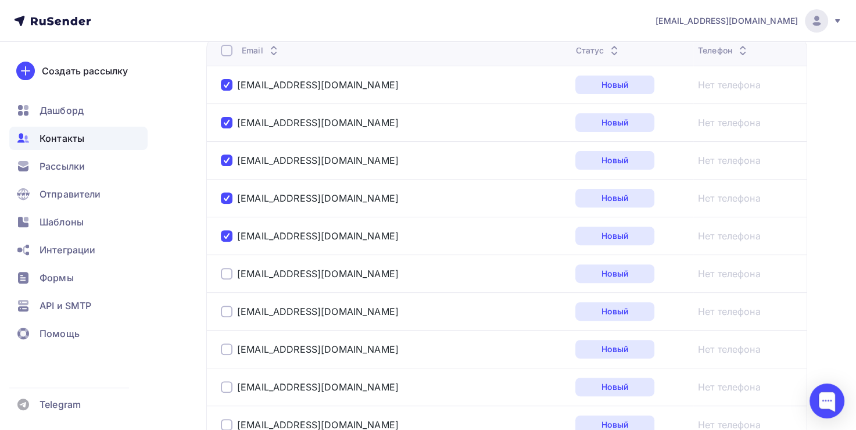
scroll to position [407, 0]
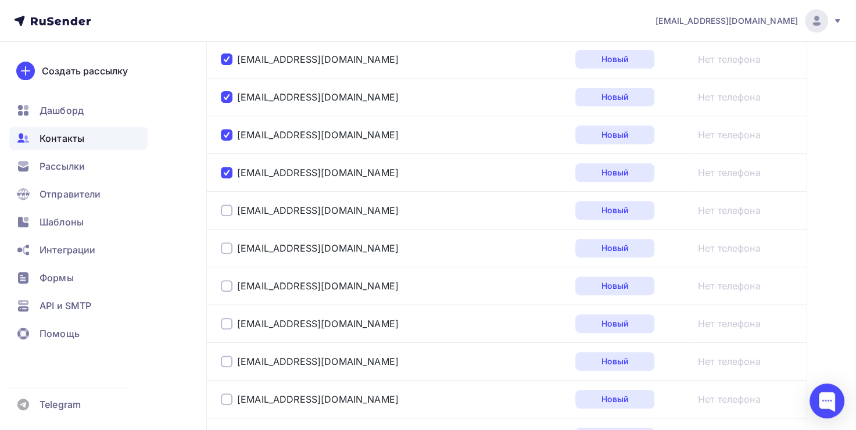
click at [225, 209] on div at bounding box center [227, 210] width 12 height 12
click at [225, 251] on div at bounding box center [227, 248] width 12 height 12
click at [223, 288] on div at bounding box center [227, 286] width 12 height 12
click at [231, 318] on div at bounding box center [227, 324] width 12 height 12
click at [223, 358] on div at bounding box center [227, 362] width 12 height 12
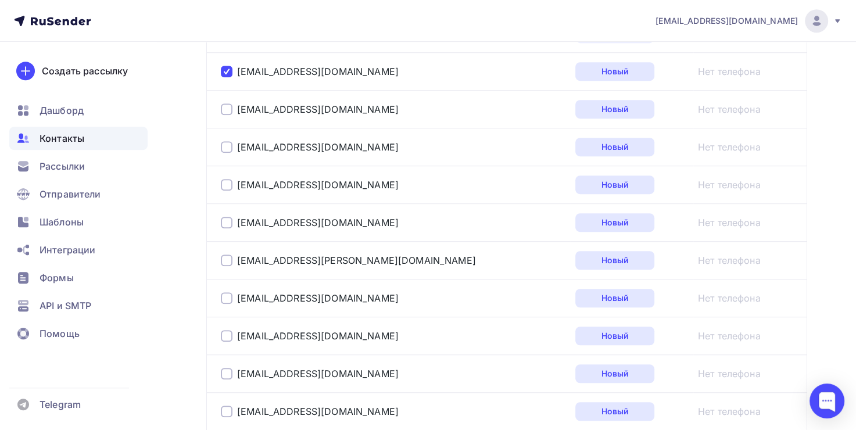
scroll to position [697, 0]
click at [225, 112] on div at bounding box center [227, 109] width 12 height 12
click at [224, 142] on div at bounding box center [227, 147] width 12 height 12
click at [226, 182] on div at bounding box center [227, 184] width 12 height 12
click at [224, 209] on td "mail@abs-dv.ru" at bounding box center [388, 222] width 364 height 38
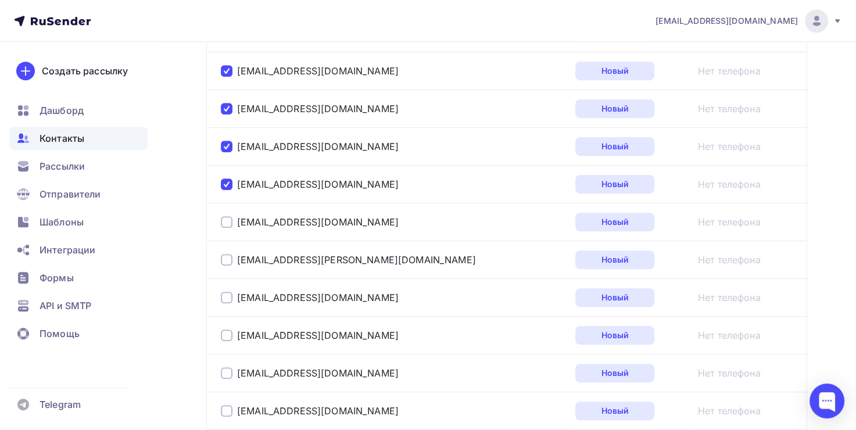
click at [225, 221] on div at bounding box center [227, 222] width 12 height 12
click at [228, 260] on div at bounding box center [227, 260] width 12 height 12
click at [228, 297] on div at bounding box center [227, 298] width 12 height 12
click at [227, 330] on div at bounding box center [227, 335] width 12 height 12
click at [234, 367] on div "vl@doors-dv.ru" at bounding box center [310, 373] width 178 height 12
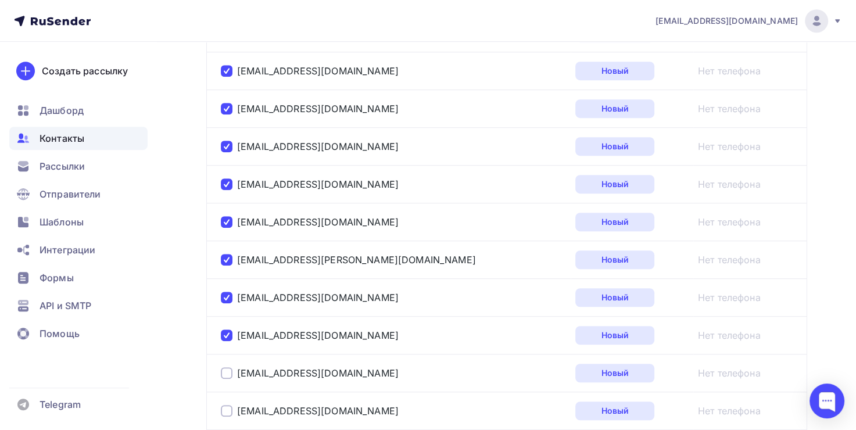
click at [231, 371] on div at bounding box center [227, 373] width 12 height 12
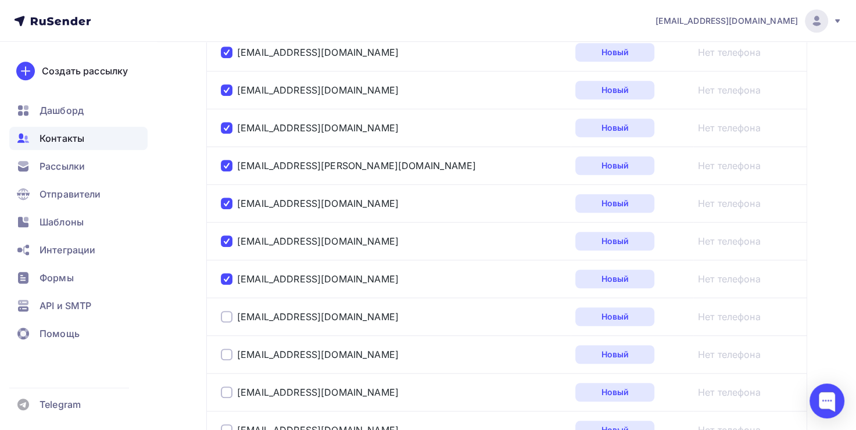
scroll to position [988, 0]
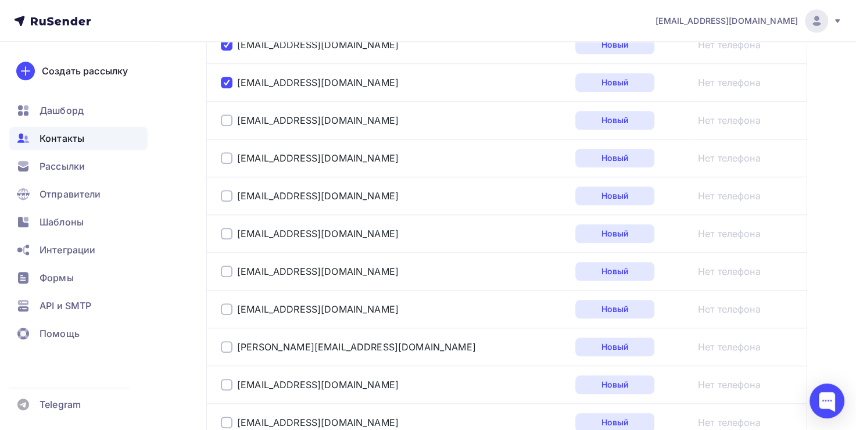
click at [225, 121] on div at bounding box center [227, 120] width 12 height 12
click at [225, 152] on div at bounding box center [227, 158] width 12 height 12
click at [226, 186] on div "sale@forcerate.ru" at bounding box center [366, 195] width 290 height 19
click at [225, 237] on div "sale@forsuba.ru" at bounding box center [366, 233] width 290 height 19
click at [225, 190] on div at bounding box center [227, 196] width 12 height 12
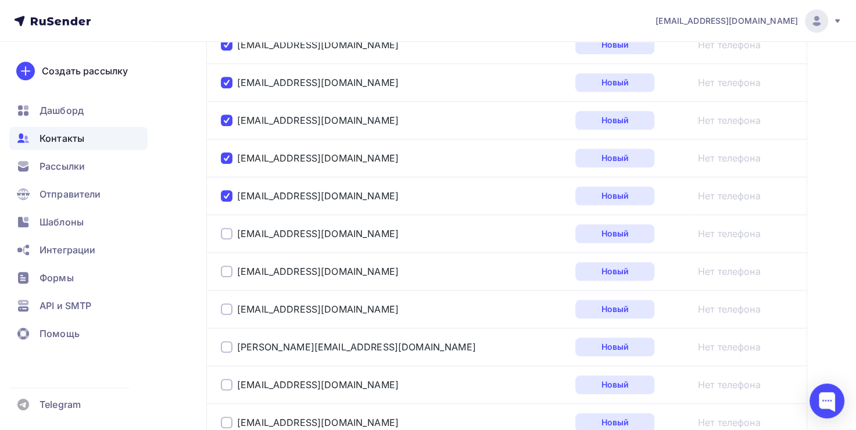
click at [225, 231] on div at bounding box center [227, 234] width 12 height 12
click at [228, 271] on div at bounding box center [227, 271] width 12 height 12
click at [229, 313] on div "vladivostok1@algoritmika.org" at bounding box center [366, 309] width 290 height 19
click at [229, 307] on div at bounding box center [227, 309] width 12 height 12
click at [230, 341] on div at bounding box center [227, 347] width 12 height 12
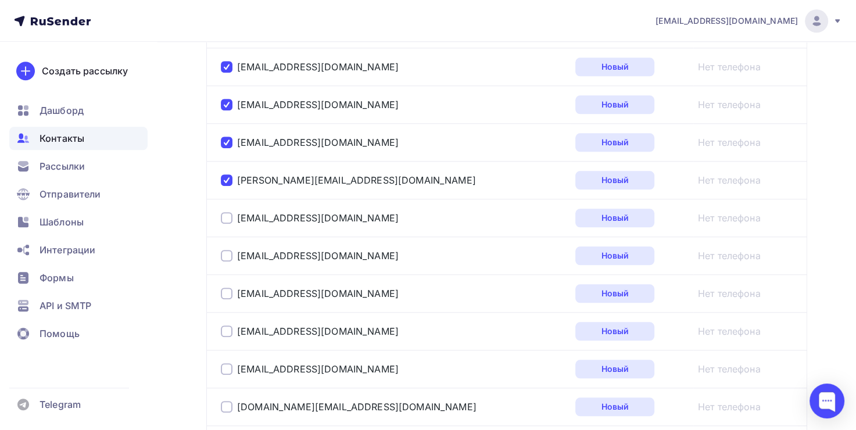
scroll to position [1162, 0]
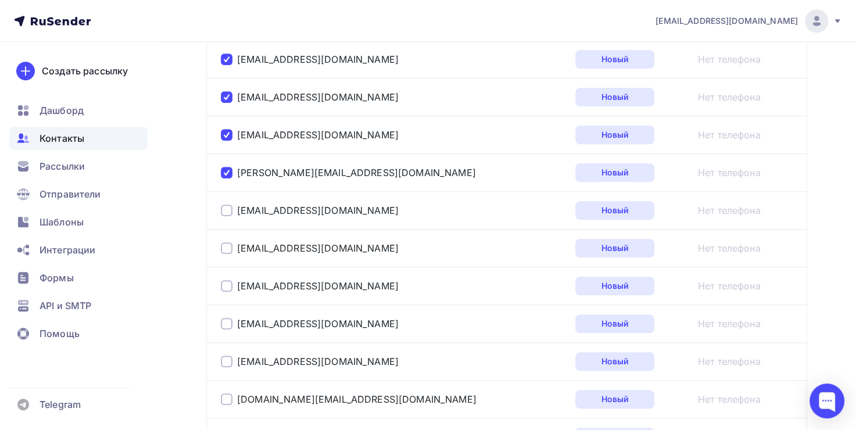
click at [230, 209] on div at bounding box center [227, 210] width 12 height 12
click at [225, 243] on div at bounding box center [227, 248] width 12 height 12
click at [227, 280] on div at bounding box center [227, 286] width 12 height 12
click at [228, 324] on div at bounding box center [227, 324] width 12 height 12
click at [226, 352] on div "2990440locan@mail.ru" at bounding box center [366, 361] width 290 height 19
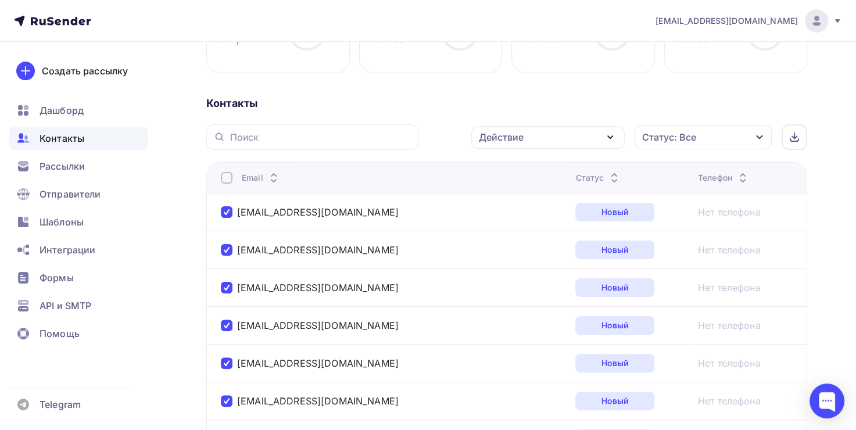
scroll to position [0, 0]
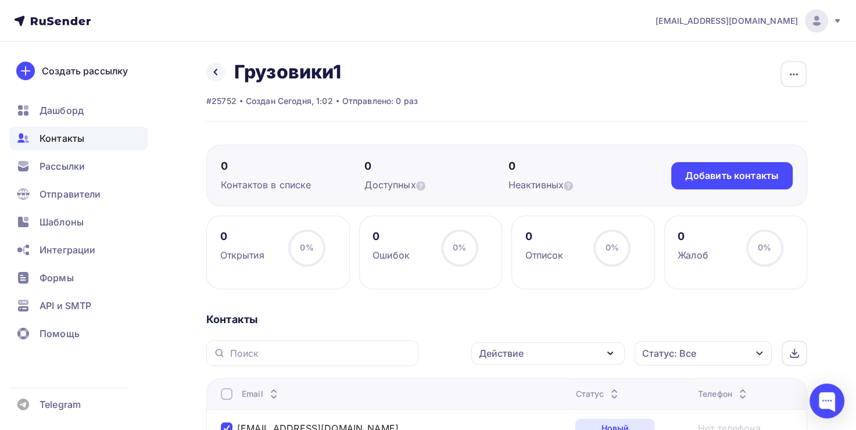
click at [585, 353] on div "Действие" at bounding box center [547, 353] width 153 height 23
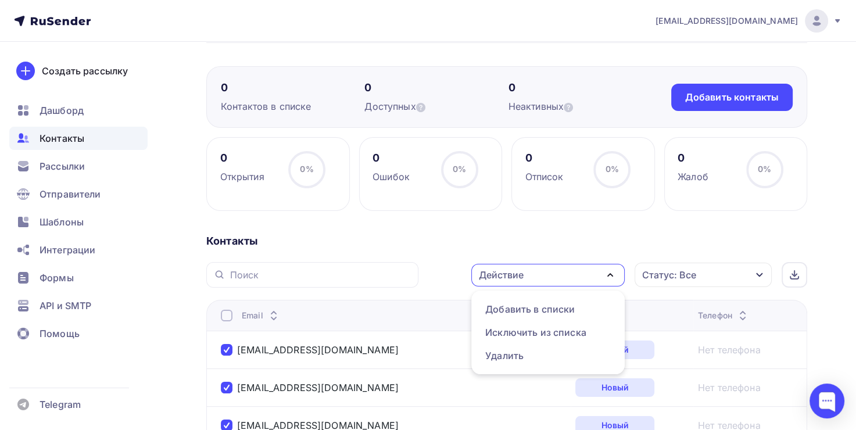
scroll to position [139, 0]
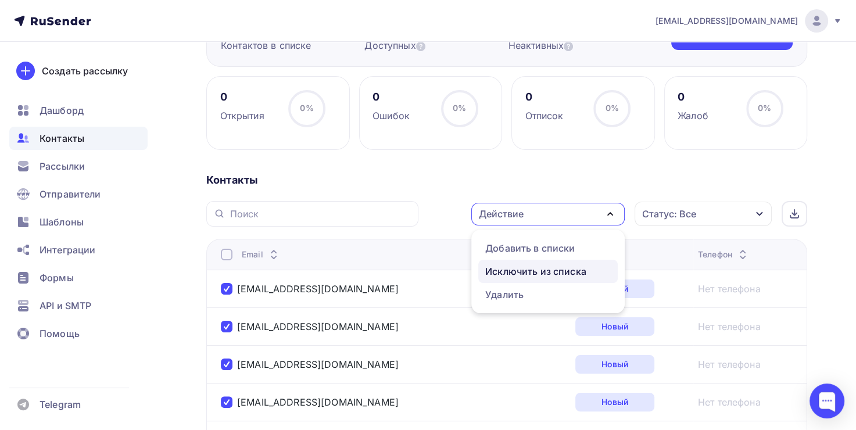
click at [562, 272] on div "Исключить из списка" at bounding box center [535, 271] width 101 height 14
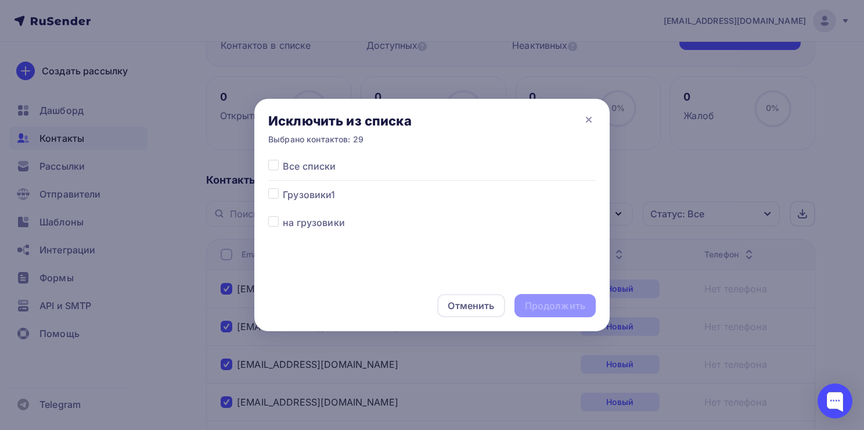
click at [279, 191] on div at bounding box center [275, 195] width 15 height 14
click at [283, 188] on label at bounding box center [283, 188] width 0 height 0
click at [277, 193] on input "checkbox" at bounding box center [273, 193] width 10 height 10
checkbox input "true"
click at [542, 304] on div "Продолжить" at bounding box center [555, 305] width 60 height 13
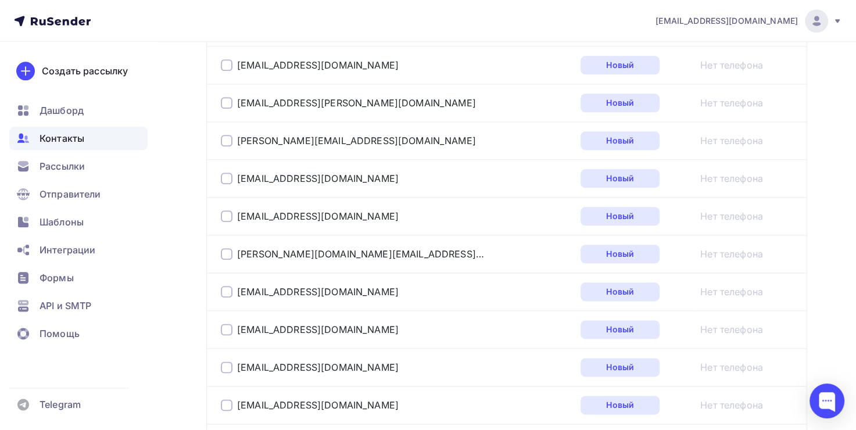
scroll to position [1538, 0]
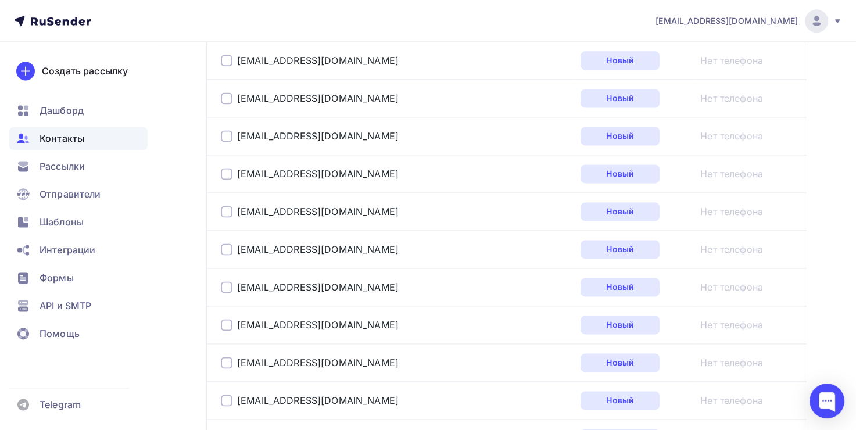
click at [221, 168] on div at bounding box center [227, 174] width 12 height 12
click at [223, 211] on div at bounding box center [227, 212] width 12 height 12
click at [225, 243] on div at bounding box center [227, 249] width 12 height 12
click at [231, 281] on div at bounding box center [227, 287] width 12 height 12
click at [228, 319] on div at bounding box center [227, 325] width 12 height 12
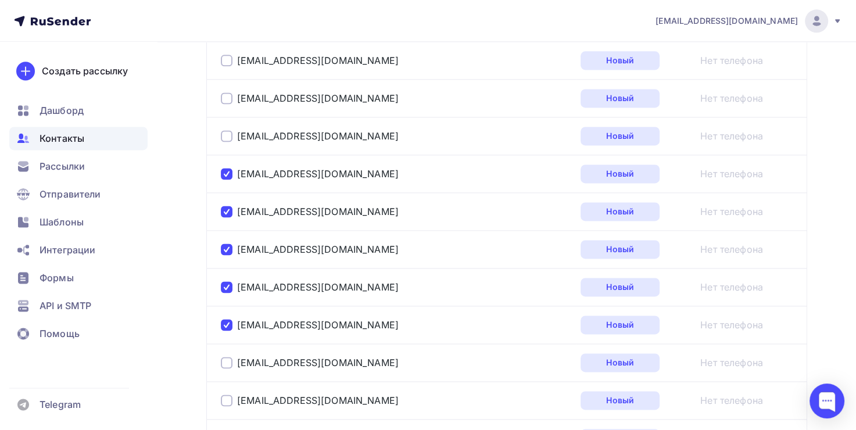
click at [228, 360] on div at bounding box center [227, 363] width 12 height 12
click at [225, 394] on div at bounding box center [227, 400] width 12 height 12
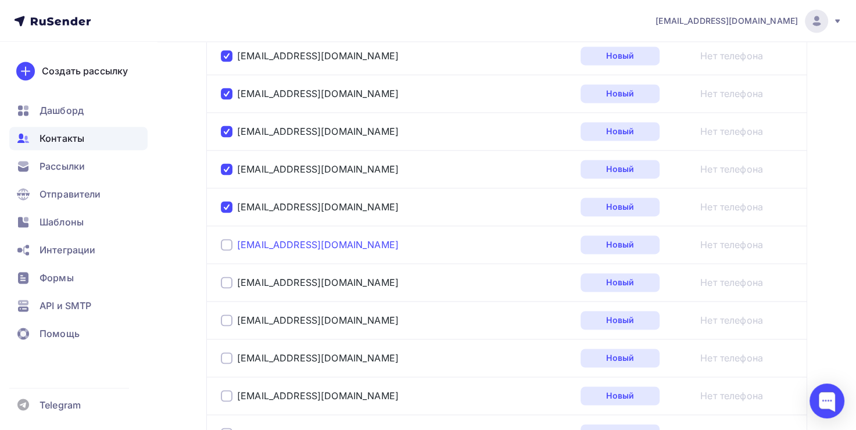
scroll to position [1945, 0]
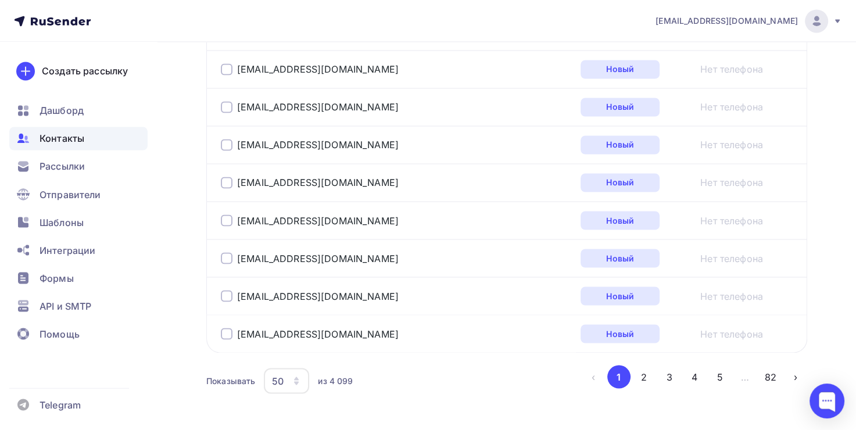
click at [229, 109] on div "aprel234@mail.ru" at bounding box center [366, 107] width 290 height 19
click at [227, 139] on div at bounding box center [227, 145] width 12 height 12
click at [228, 102] on div at bounding box center [227, 107] width 12 height 12
click at [227, 177] on div at bounding box center [227, 183] width 12 height 12
click at [226, 214] on div at bounding box center [227, 220] width 12 height 12
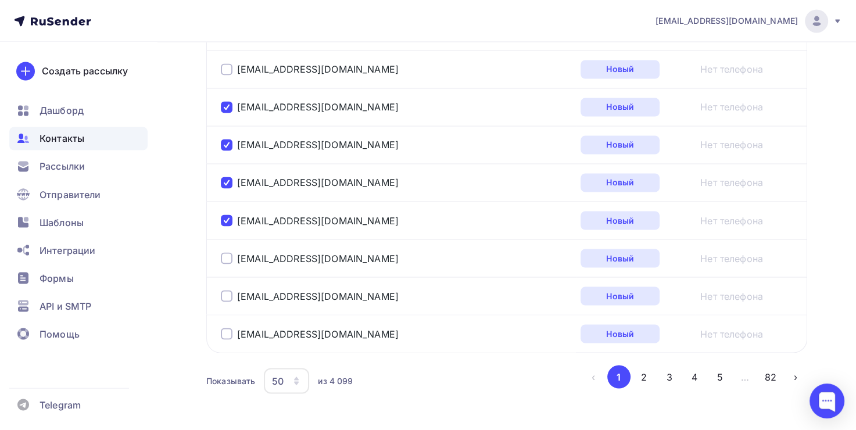
click at [226, 252] on div at bounding box center [227, 258] width 12 height 12
click at [226, 290] on div at bounding box center [227, 296] width 12 height 12
click at [226, 332] on div at bounding box center [227, 334] width 12 height 12
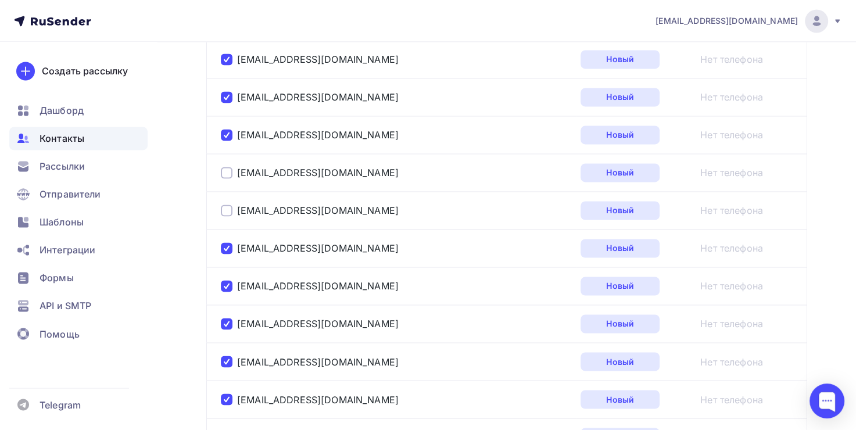
scroll to position [1713, 0]
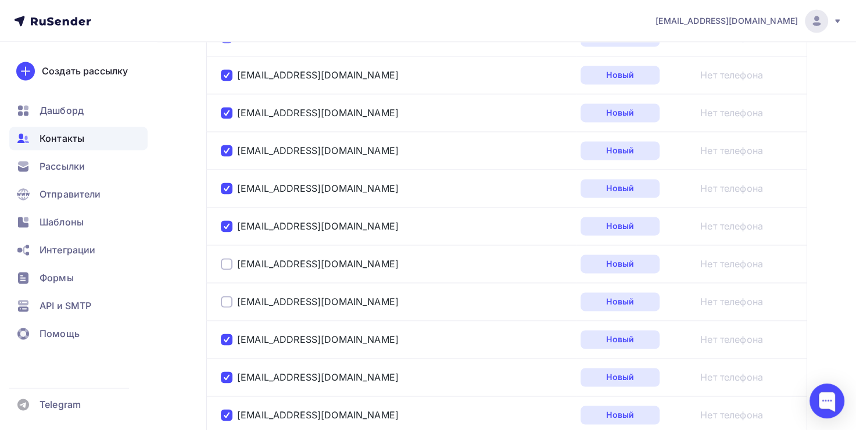
click at [224, 258] on div at bounding box center [227, 264] width 12 height 12
click at [223, 296] on div at bounding box center [227, 302] width 12 height 12
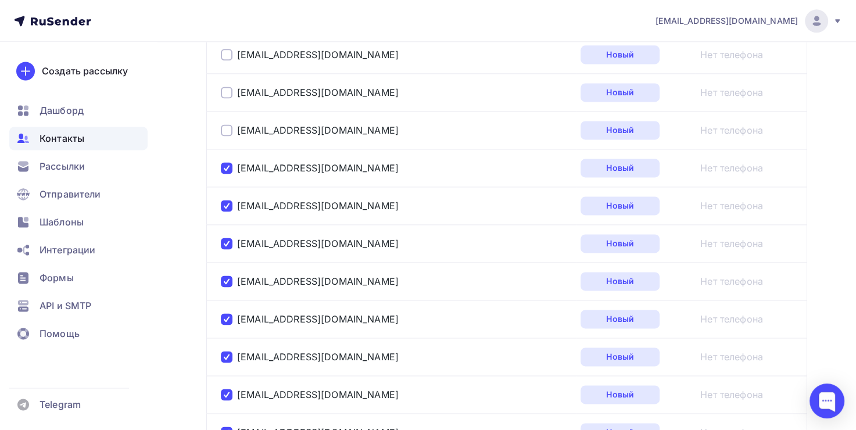
scroll to position [1538, 0]
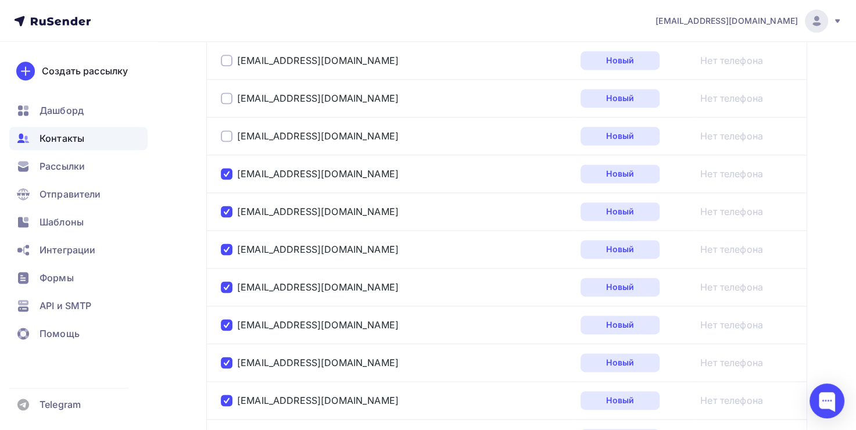
click at [227, 137] on div at bounding box center [227, 136] width 12 height 12
click at [223, 98] on div at bounding box center [227, 98] width 12 height 12
click at [228, 55] on div at bounding box center [227, 61] width 12 height 12
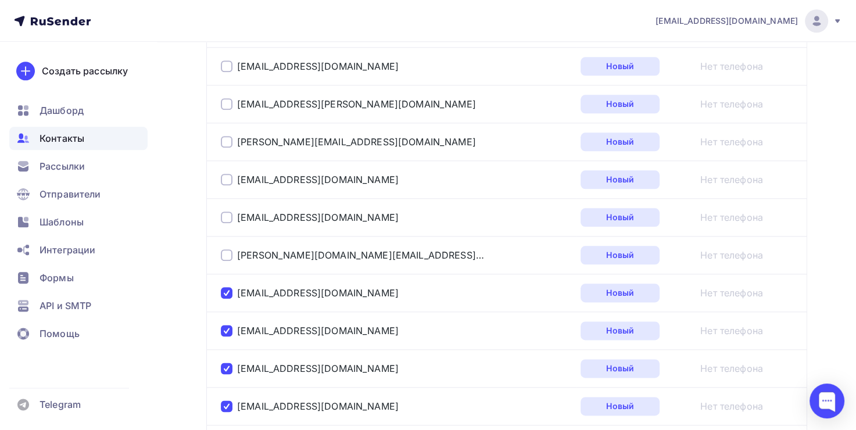
click at [223, 249] on div at bounding box center [227, 255] width 12 height 12
click at [227, 211] on div at bounding box center [227, 217] width 12 height 12
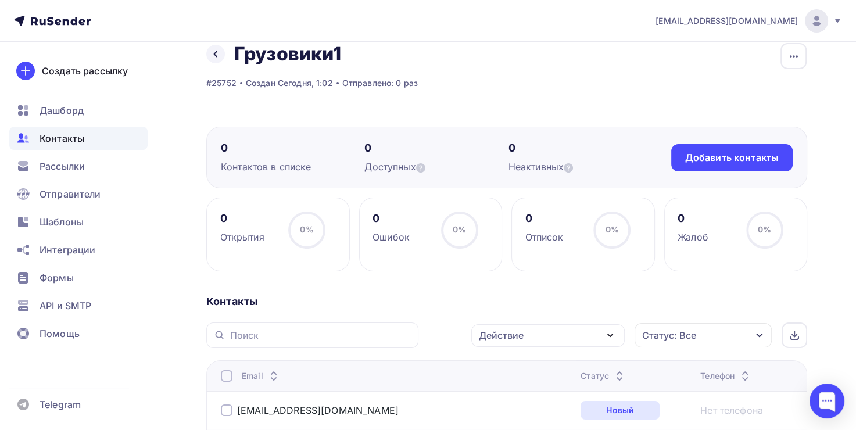
scroll to position [15, 0]
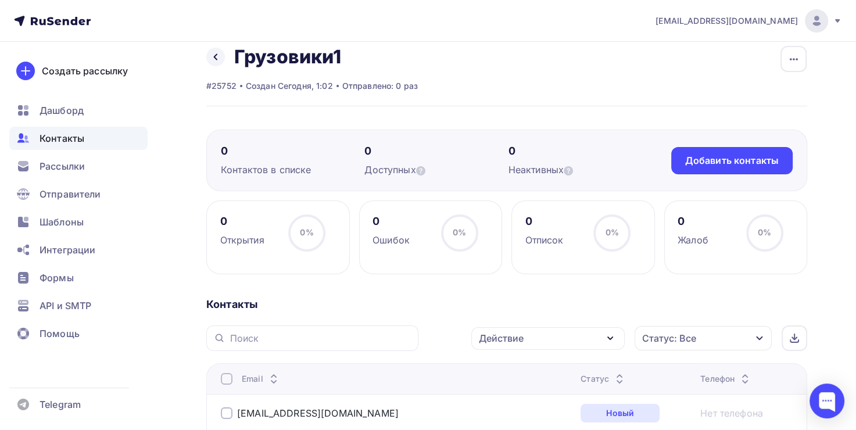
click at [537, 337] on div "Действие" at bounding box center [547, 338] width 153 height 23
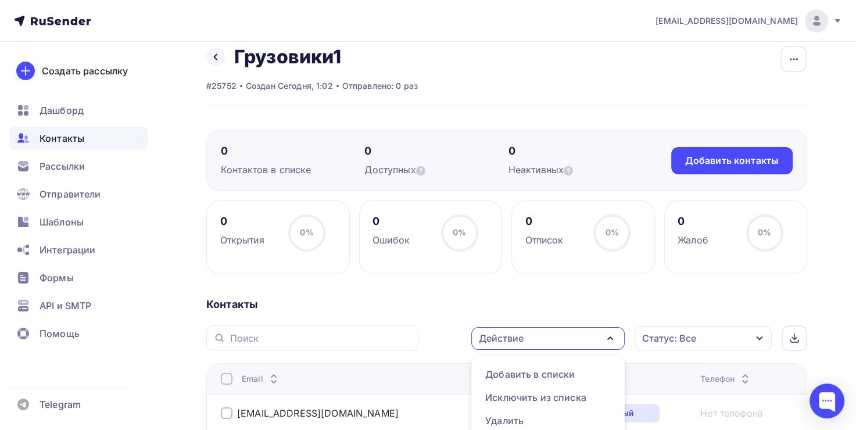
scroll to position [23, 0]
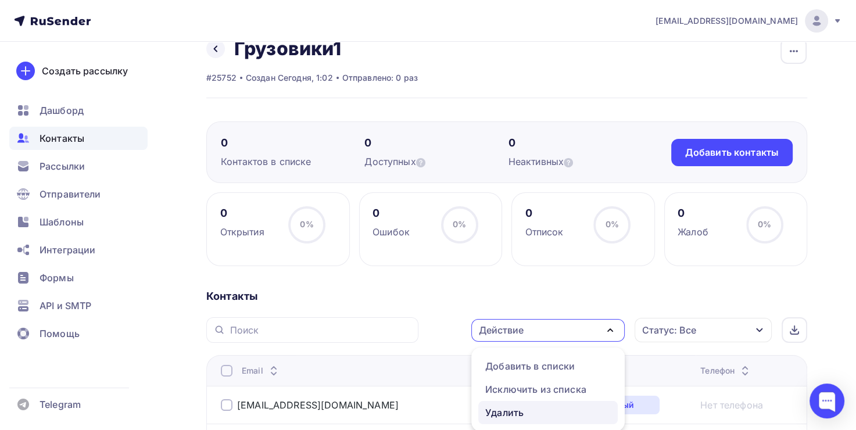
click at [512, 411] on div "Удалить" at bounding box center [504, 412] width 38 height 14
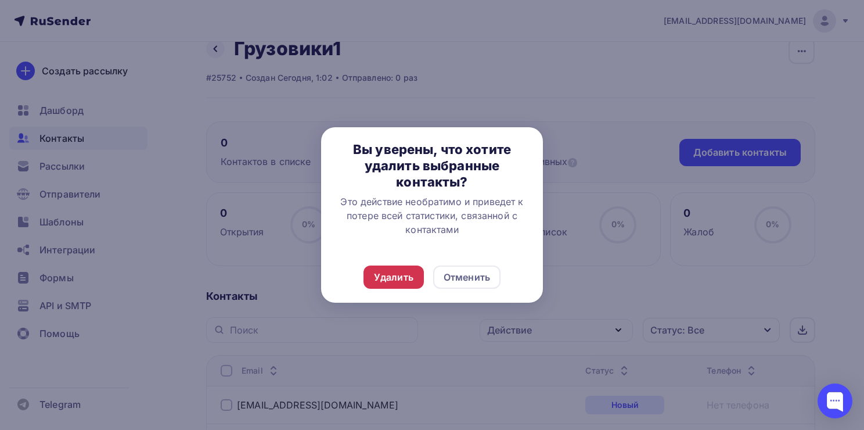
click at [400, 276] on div "Удалить" at bounding box center [394, 277] width 40 height 14
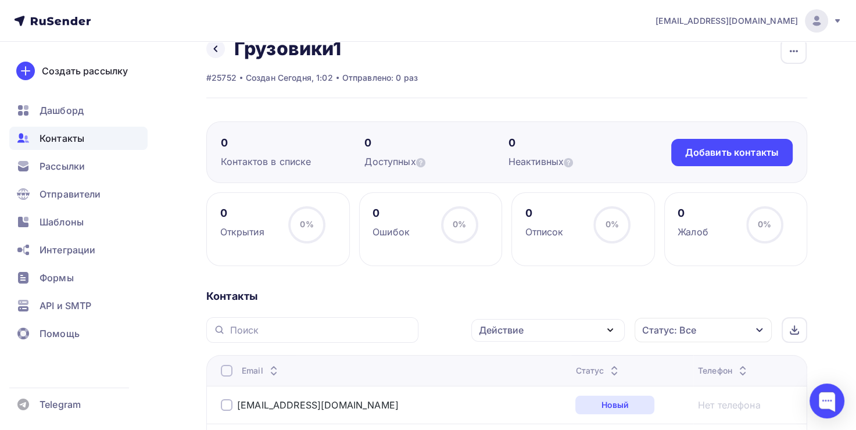
scroll to position [314, 0]
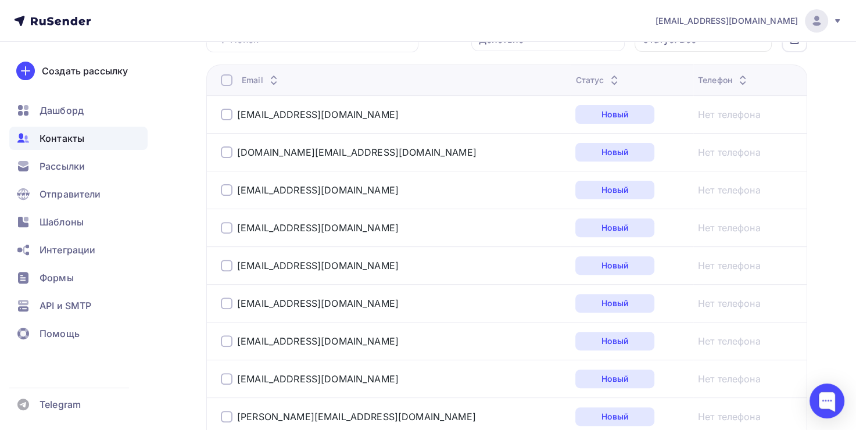
click at [224, 115] on div at bounding box center [227, 115] width 12 height 12
click at [225, 156] on div "manoilenko.ae@mail.ru" at bounding box center [366, 152] width 290 height 19
click at [228, 153] on div at bounding box center [227, 152] width 12 height 12
click at [229, 187] on div at bounding box center [227, 190] width 12 height 12
click at [230, 222] on div at bounding box center [227, 228] width 12 height 12
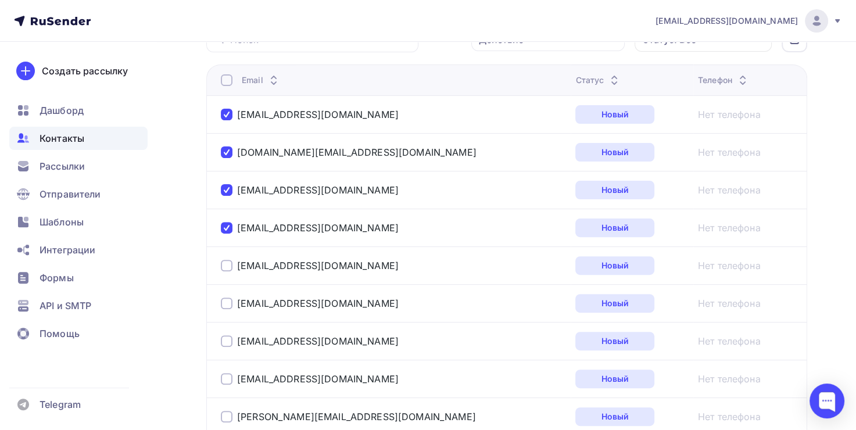
click at [227, 260] on div at bounding box center [227, 266] width 12 height 12
click at [225, 300] on div at bounding box center [227, 303] width 12 height 12
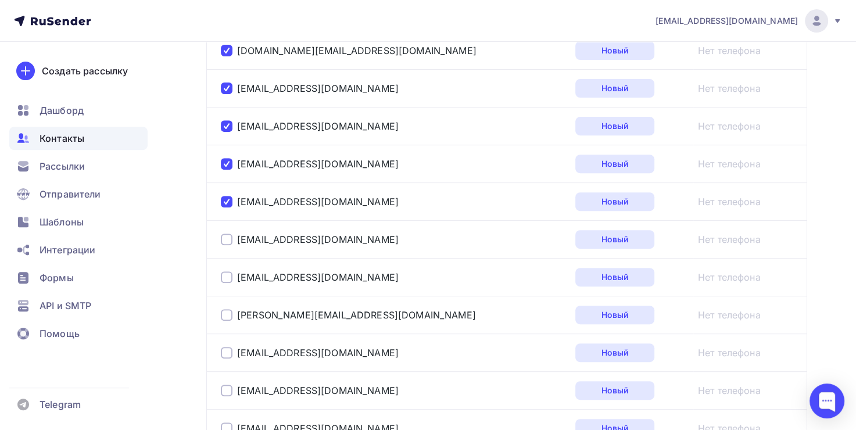
scroll to position [488, 0]
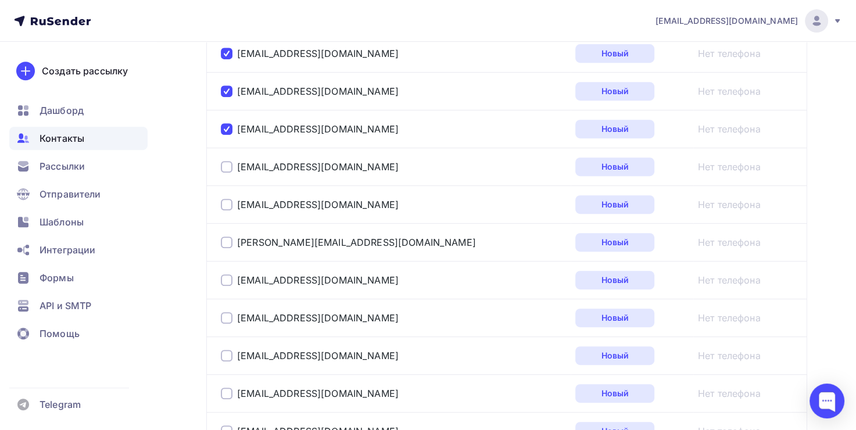
click at [224, 170] on div "kurnoskindv@gmail.com" at bounding box center [366, 166] width 290 height 19
click at [228, 161] on div at bounding box center [227, 167] width 12 height 12
click at [220, 197] on td "antsheffer@gmail.com" at bounding box center [388, 204] width 364 height 38
click at [224, 239] on div at bounding box center [227, 242] width 12 height 12
click at [225, 201] on div at bounding box center [227, 205] width 12 height 12
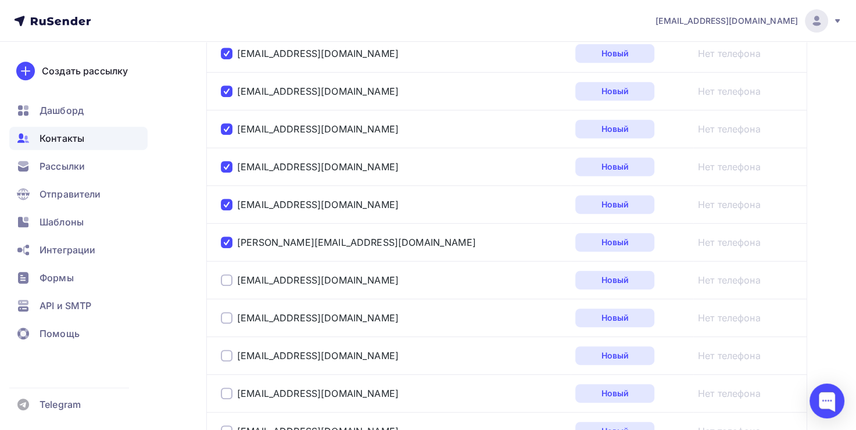
click at [228, 277] on div at bounding box center [227, 280] width 12 height 12
click at [228, 312] on div at bounding box center [227, 318] width 12 height 12
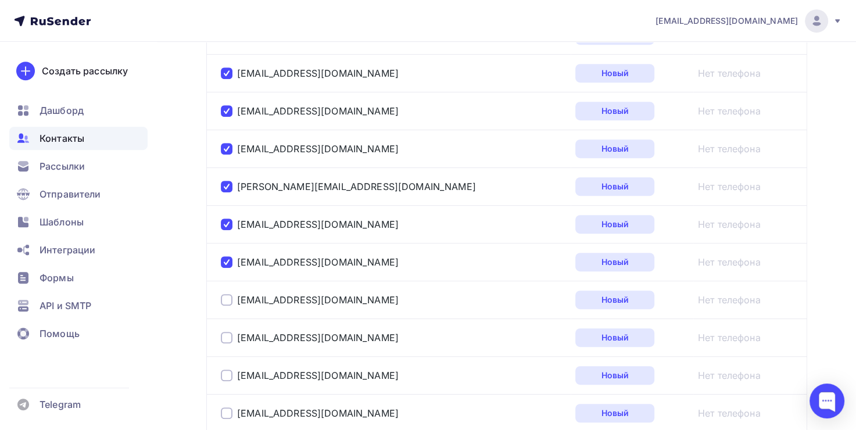
scroll to position [604, 0]
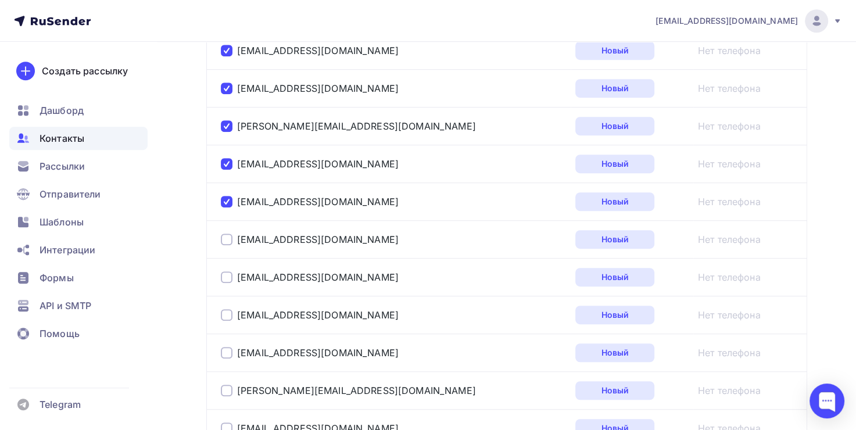
click at [223, 234] on div at bounding box center [227, 240] width 12 height 12
click at [228, 278] on div at bounding box center [227, 277] width 12 height 12
click at [226, 311] on div at bounding box center [227, 315] width 12 height 12
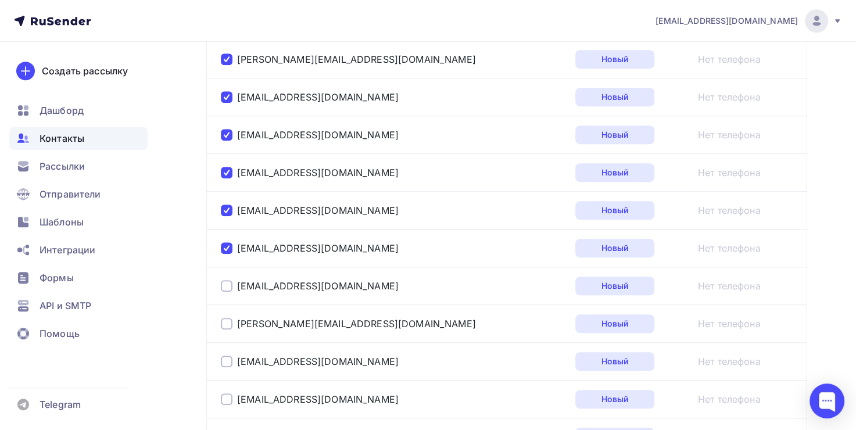
scroll to position [720, 0]
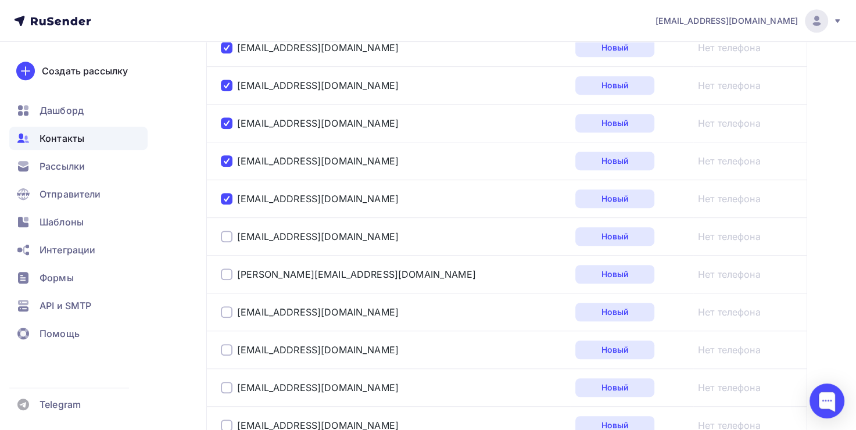
click at [225, 234] on div at bounding box center [227, 237] width 12 height 12
click at [225, 278] on div "djarlekina@mail.ru" at bounding box center [366, 274] width 290 height 19
drag, startPoint x: 230, startPoint y: 313, endPoint x: 230, endPoint y: 301, distance: 11.6
click at [230, 313] on div at bounding box center [227, 312] width 12 height 12
click at [228, 265] on div "djarlekina@mail.ru" at bounding box center [366, 274] width 290 height 19
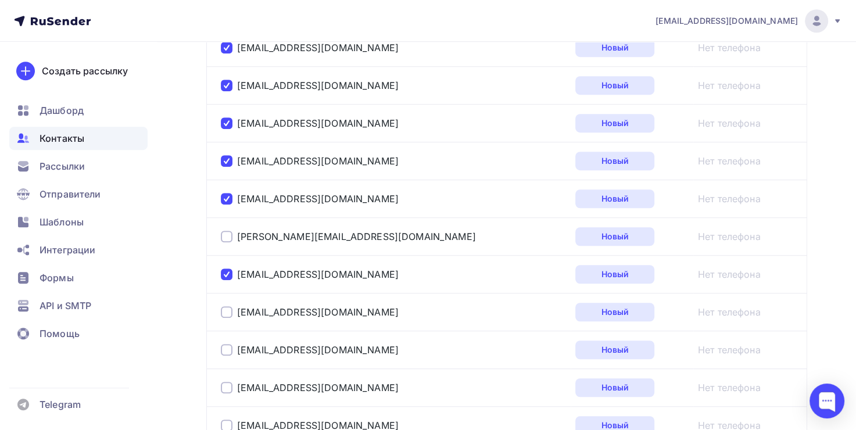
scroll to position [778, 0]
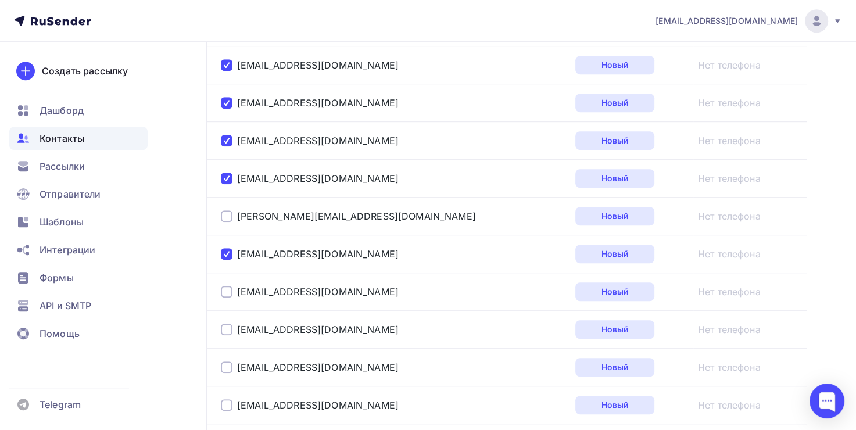
click at [228, 214] on div at bounding box center [227, 216] width 12 height 12
click at [228, 286] on div at bounding box center [227, 292] width 12 height 12
click at [227, 329] on div at bounding box center [227, 330] width 12 height 12
click at [223, 362] on div at bounding box center [227, 367] width 12 height 12
click at [225, 399] on div at bounding box center [227, 405] width 12 height 12
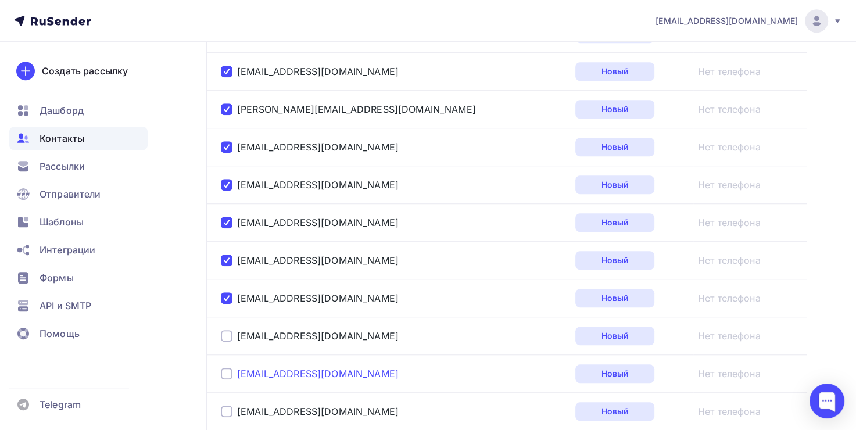
scroll to position [953, 0]
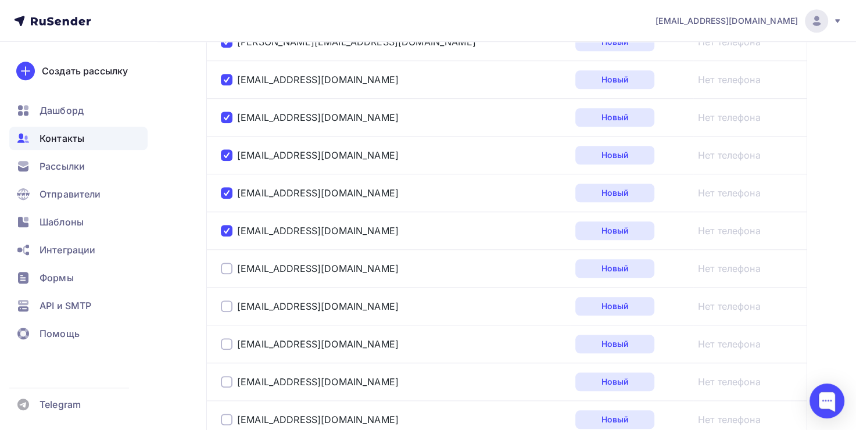
click at [229, 265] on div at bounding box center [227, 269] width 12 height 12
click at [228, 304] on div at bounding box center [227, 306] width 12 height 12
click at [224, 338] on div at bounding box center [227, 344] width 12 height 12
click at [228, 372] on div "eliz_maria@mail.ru" at bounding box center [366, 381] width 290 height 19
click at [227, 381] on div at bounding box center [227, 382] width 12 height 12
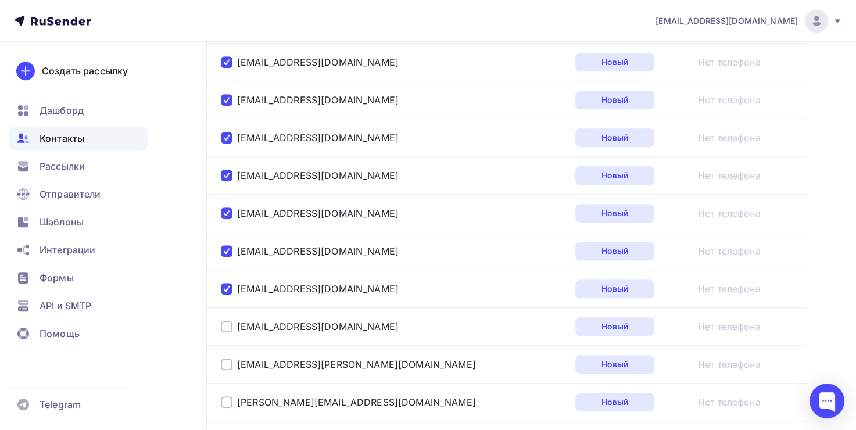
scroll to position [1185, 0]
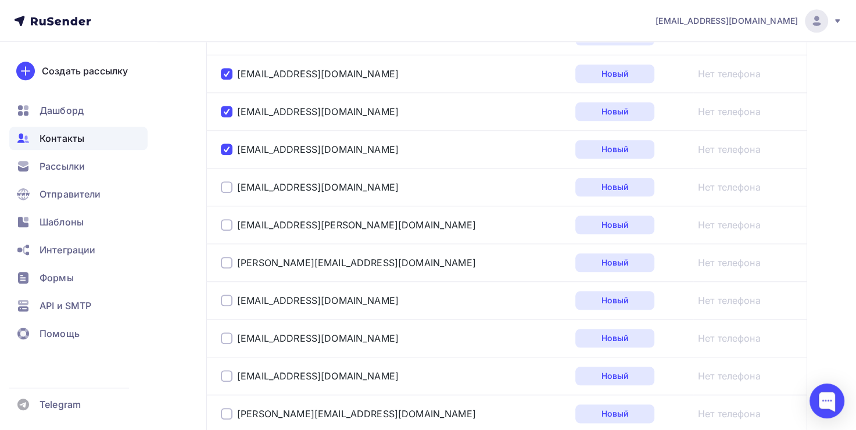
click at [225, 186] on div at bounding box center [227, 187] width 12 height 12
click at [227, 224] on div at bounding box center [227, 225] width 12 height 12
click at [221, 258] on div at bounding box center [227, 263] width 12 height 12
click at [228, 295] on div at bounding box center [227, 301] width 12 height 12
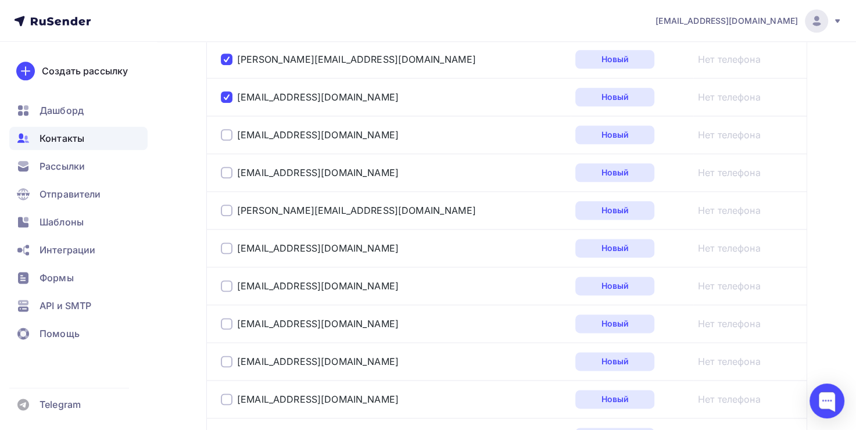
scroll to position [1417, 0]
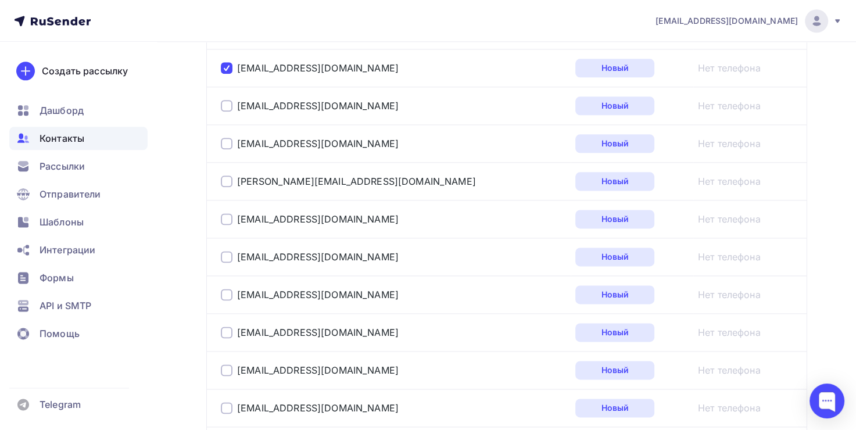
click at [226, 104] on div at bounding box center [227, 106] width 12 height 12
click at [228, 138] on div at bounding box center [227, 144] width 12 height 12
click at [229, 175] on div at bounding box center [227, 181] width 12 height 12
click at [230, 213] on div at bounding box center [227, 219] width 12 height 12
click at [229, 253] on div at bounding box center [227, 257] width 12 height 12
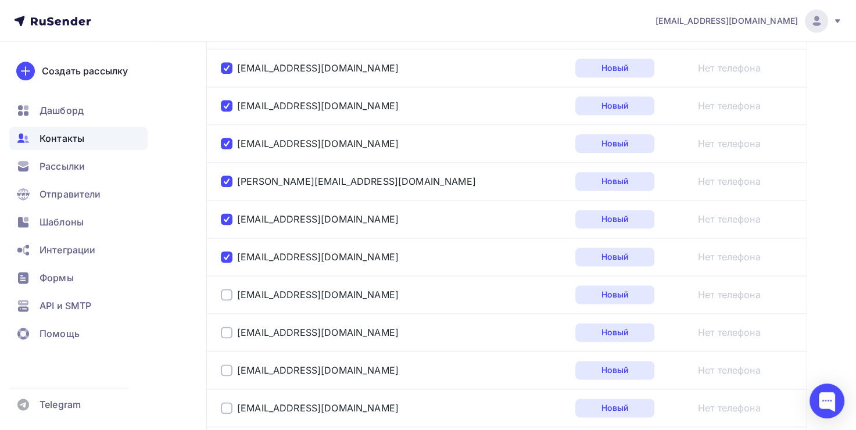
click at [229, 289] on div at bounding box center [227, 295] width 12 height 12
click at [229, 323] on div "contentstudiovl@gmail.com" at bounding box center [366, 332] width 290 height 19
click at [227, 328] on div at bounding box center [227, 332] width 12 height 12
click at [227, 361] on div "966659@mail.ru" at bounding box center [366, 370] width 290 height 19
click at [228, 364] on div at bounding box center [227, 370] width 12 height 12
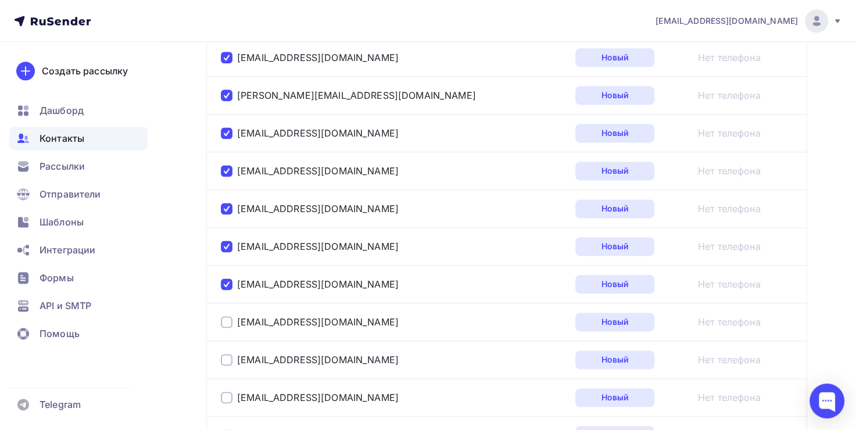
scroll to position [1650, 0]
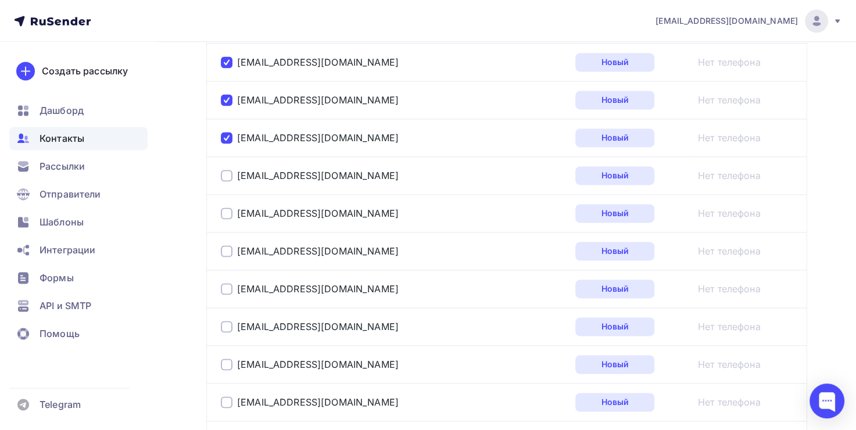
click at [227, 171] on div at bounding box center [227, 176] width 12 height 12
click at [227, 211] on div at bounding box center [227, 213] width 12 height 12
click at [222, 245] on div at bounding box center [227, 251] width 12 height 12
click at [225, 289] on div "2751025@mail.ru" at bounding box center [366, 288] width 290 height 19
click at [228, 328] on div "naig555@mail.ru" at bounding box center [366, 326] width 290 height 19
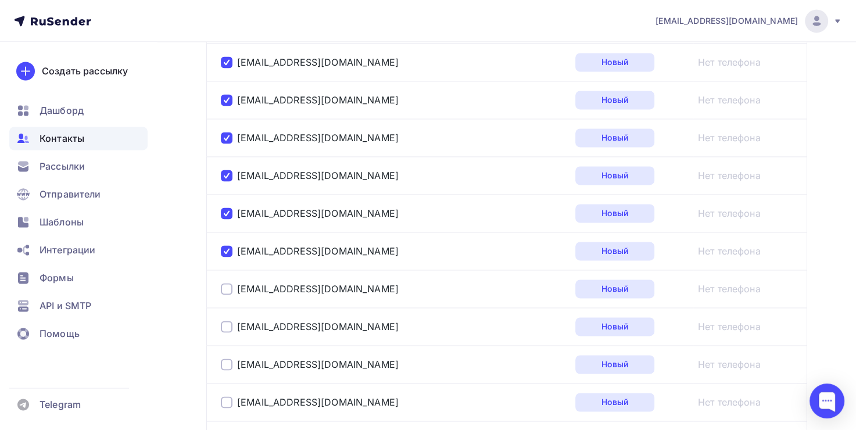
click at [228, 325] on div at bounding box center [227, 327] width 12 height 12
click at [228, 283] on div at bounding box center [227, 289] width 12 height 12
click at [227, 358] on div at bounding box center [227, 364] width 12 height 12
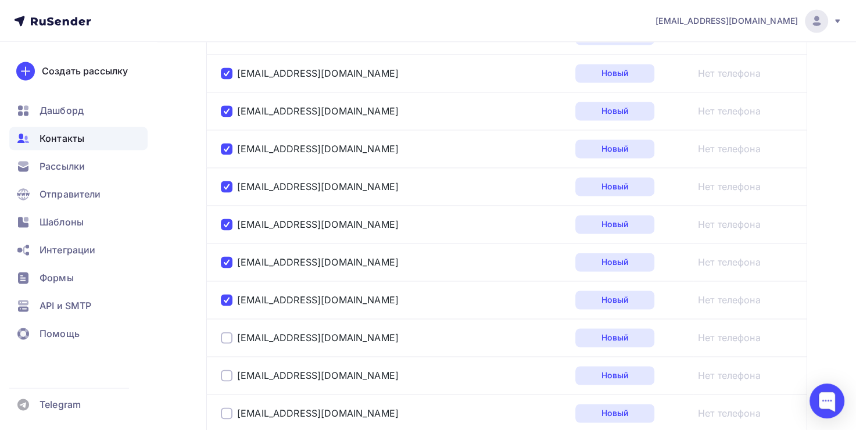
scroll to position [1824, 0]
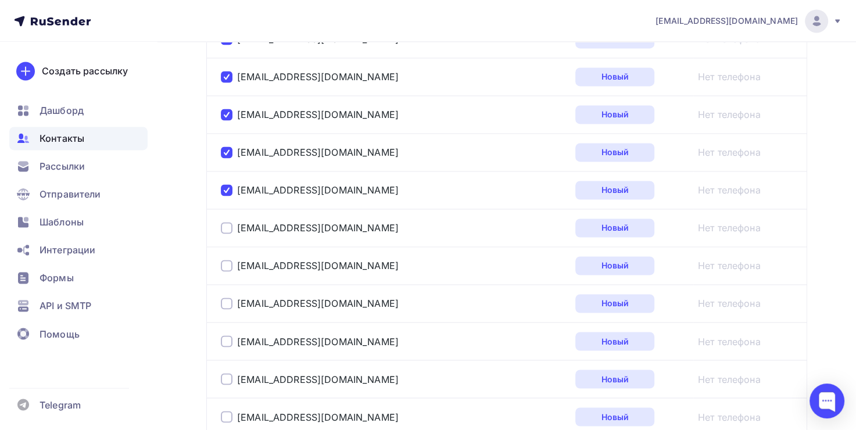
click at [224, 222] on div at bounding box center [227, 228] width 12 height 12
click at [225, 260] on div at bounding box center [227, 266] width 12 height 12
click at [225, 300] on div at bounding box center [227, 303] width 12 height 12
click at [225, 336] on div at bounding box center [227, 341] width 12 height 12
click at [225, 373] on div at bounding box center [227, 379] width 12 height 12
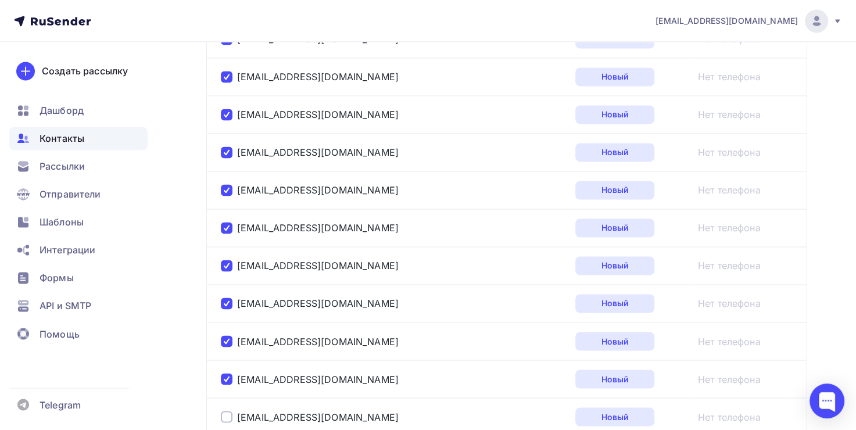
click at [231, 411] on div at bounding box center [227, 417] width 12 height 12
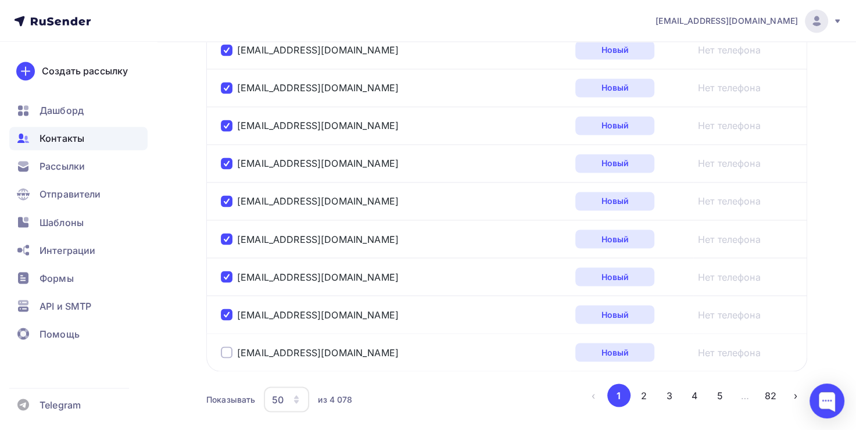
scroll to position [1980, 0]
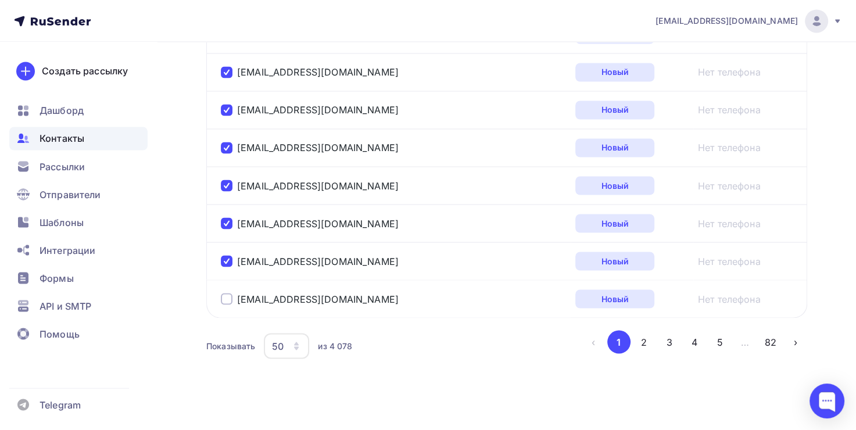
click at [227, 295] on div at bounding box center [227, 299] width 12 height 12
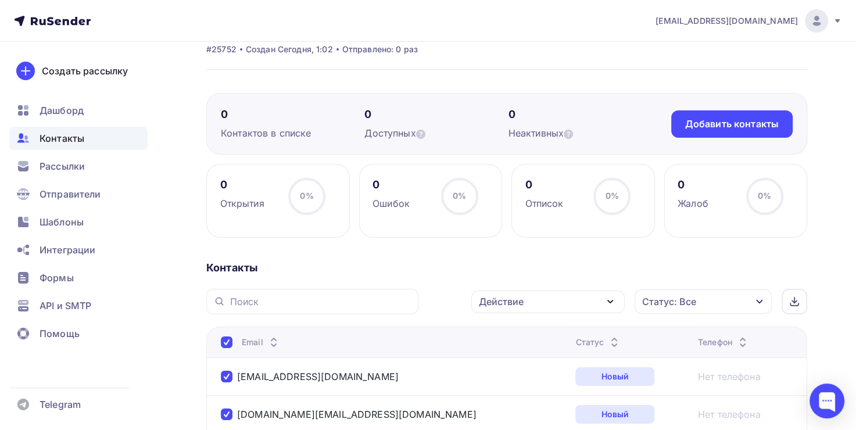
scroll to position [21, 0]
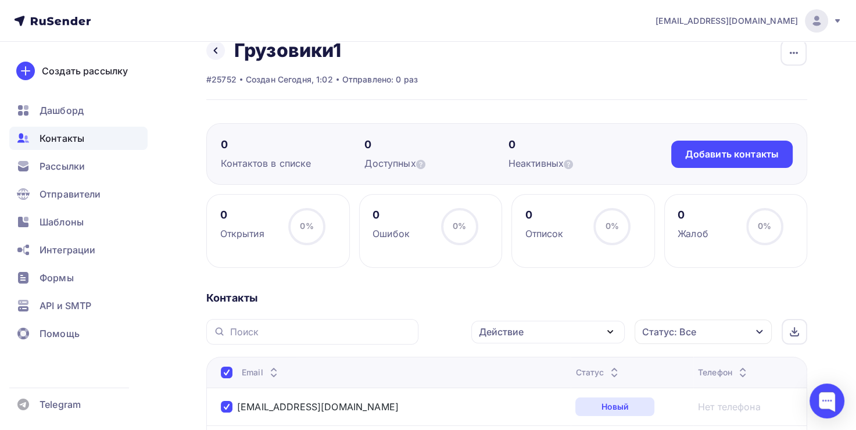
click at [547, 328] on div "Действие" at bounding box center [547, 332] width 153 height 23
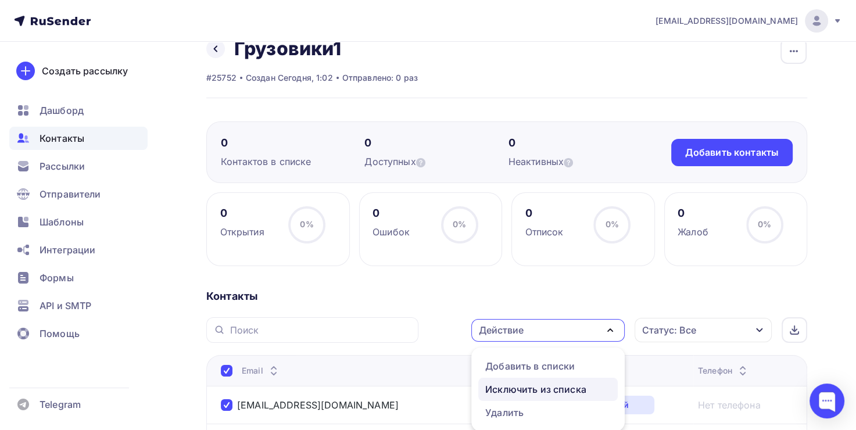
click at [517, 397] on link "Исключить из списка" at bounding box center [547, 389] width 139 height 23
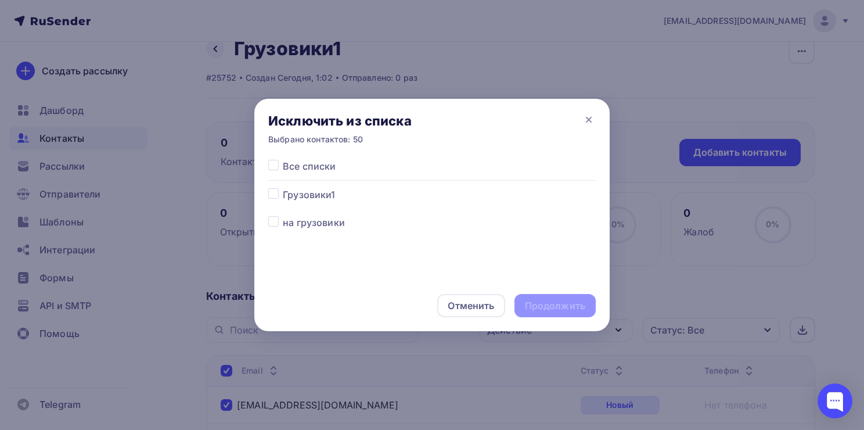
click at [283, 188] on label at bounding box center [283, 188] width 0 height 0
click at [269, 192] on input "checkbox" at bounding box center [273, 193] width 10 height 10
checkbox input "true"
click at [540, 299] on div "Продолжить" at bounding box center [555, 305] width 60 height 13
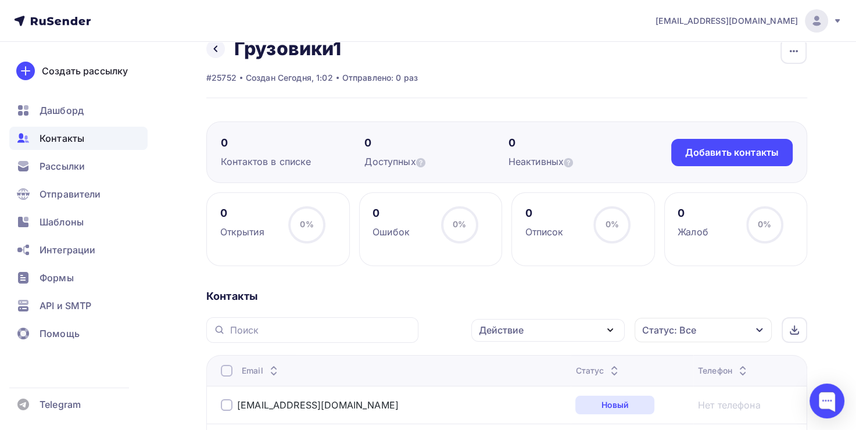
scroll to position [400, 0]
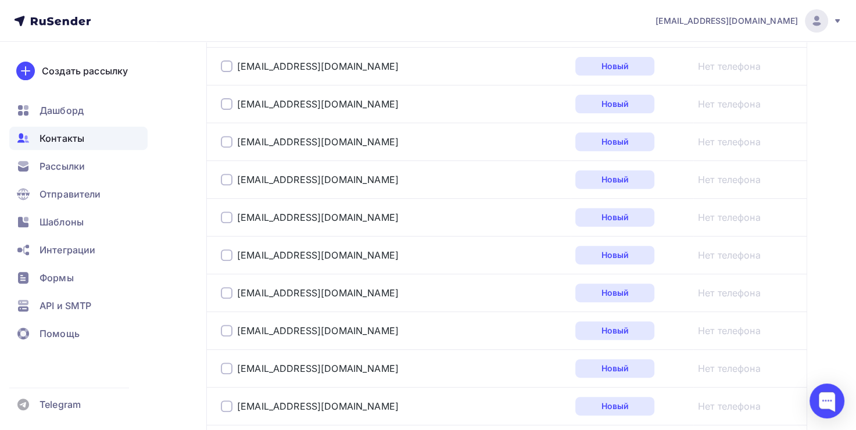
click at [225, 62] on div at bounding box center [227, 66] width 12 height 12
click at [224, 100] on div at bounding box center [227, 104] width 12 height 12
click at [224, 145] on div at bounding box center [227, 142] width 12 height 12
click at [228, 174] on div at bounding box center [227, 180] width 12 height 12
click at [223, 217] on div at bounding box center [227, 217] width 12 height 12
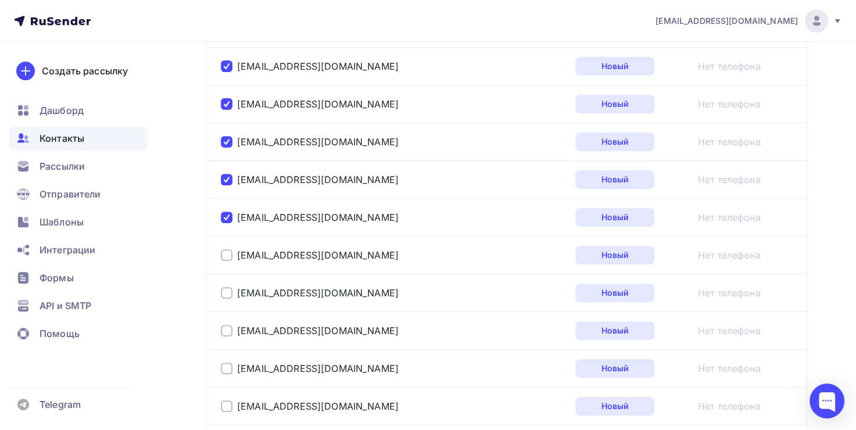
click at [224, 251] on div at bounding box center [227, 255] width 12 height 12
click at [225, 293] on div at bounding box center [227, 293] width 12 height 12
drag, startPoint x: 223, startPoint y: 325, endPoint x: 221, endPoint y: 347, distance: 21.6
click at [223, 326] on div at bounding box center [227, 331] width 12 height 12
click at [221, 370] on div at bounding box center [227, 368] width 12 height 12
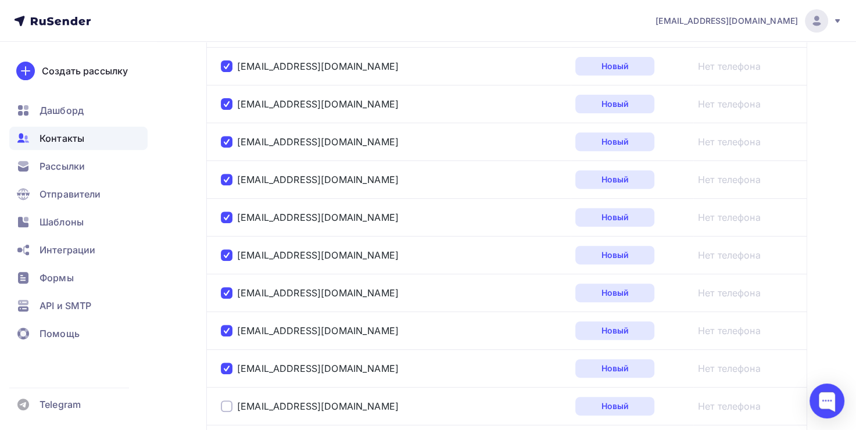
click at [229, 406] on div at bounding box center [227, 406] width 12 height 12
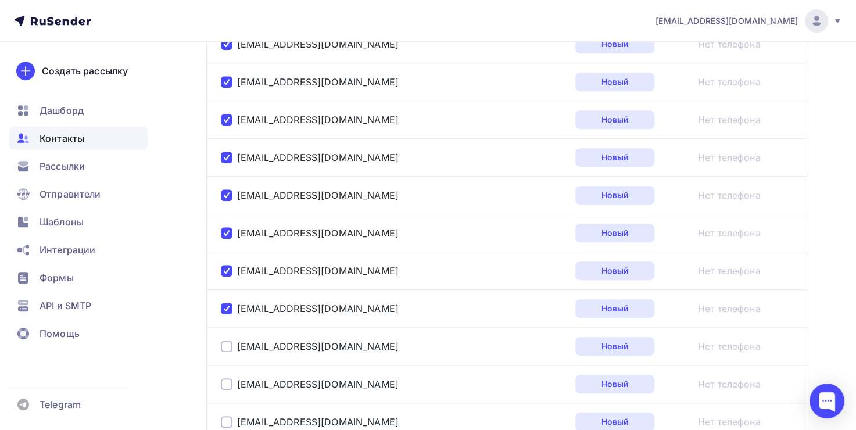
scroll to position [632, 0]
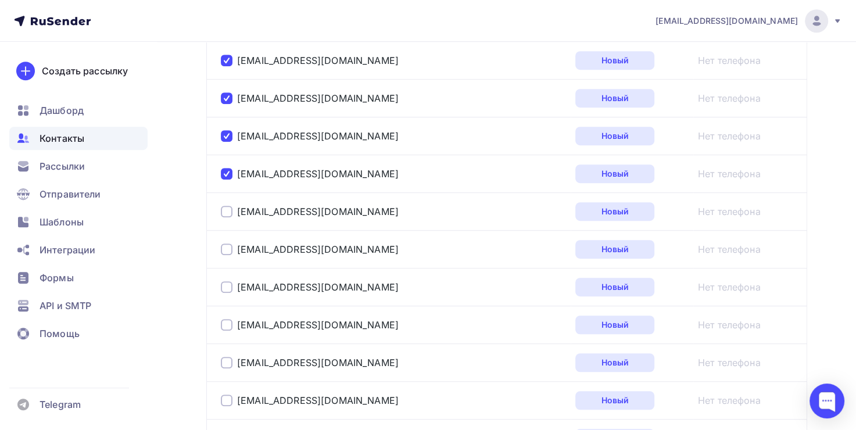
click at [227, 209] on div at bounding box center [227, 212] width 12 height 12
click at [225, 246] on div at bounding box center [227, 249] width 12 height 12
click at [225, 288] on div at bounding box center [227, 287] width 12 height 12
click at [228, 323] on div at bounding box center [227, 325] width 12 height 12
click at [228, 361] on div at bounding box center [227, 363] width 12 height 12
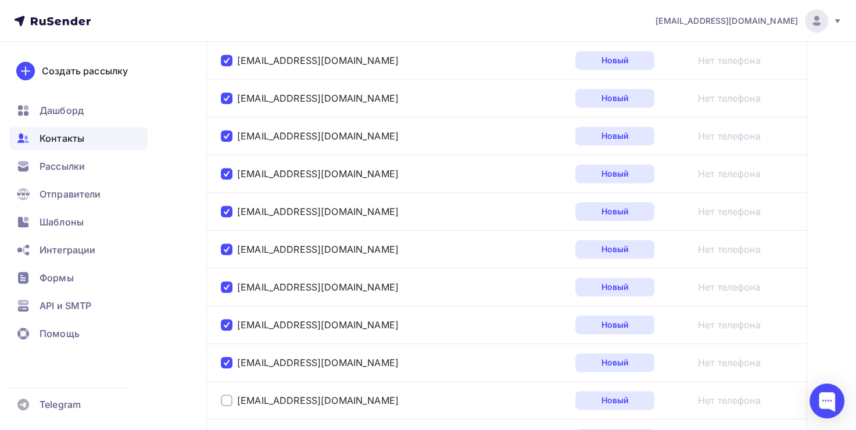
click at [229, 394] on div at bounding box center [227, 400] width 12 height 12
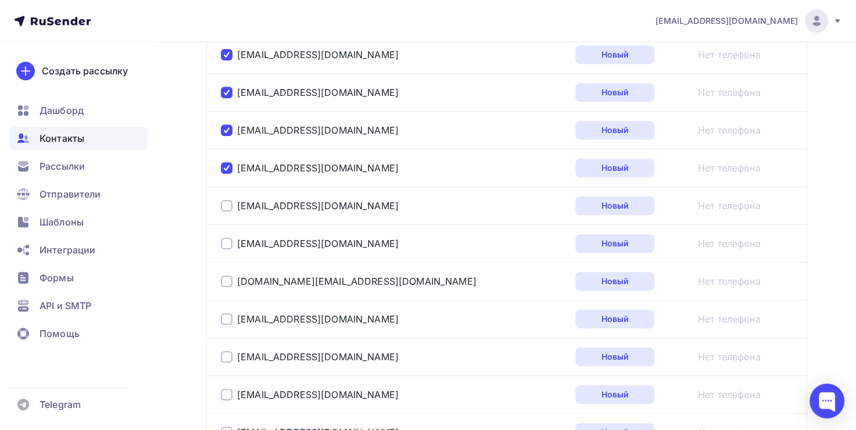
click at [228, 200] on div at bounding box center [227, 206] width 12 height 12
drag, startPoint x: 228, startPoint y: 239, endPoint x: 227, endPoint y: 253, distance: 14.0
click at [227, 239] on div at bounding box center [227, 244] width 12 height 12
click at [227, 281] on div at bounding box center [227, 281] width 12 height 12
click at [226, 313] on div at bounding box center [227, 319] width 12 height 12
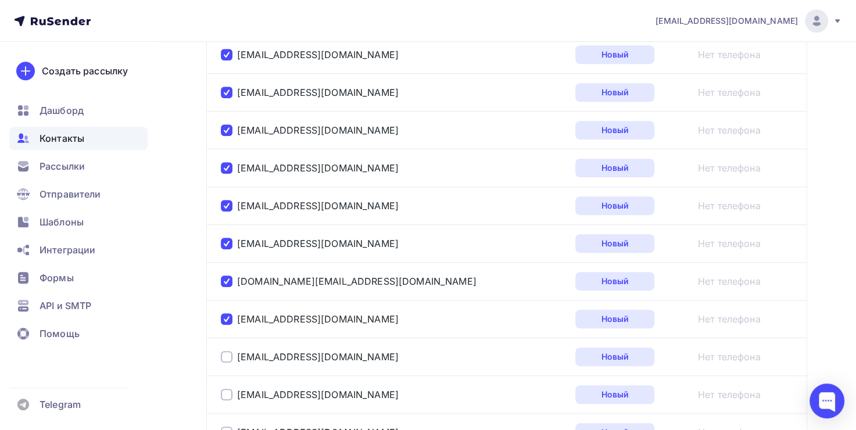
click at [225, 347] on div "monolitvl@internet.ru" at bounding box center [366, 356] width 290 height 19
click at [227, 356] on div at bounding box center [227, 357] width 12 height 12
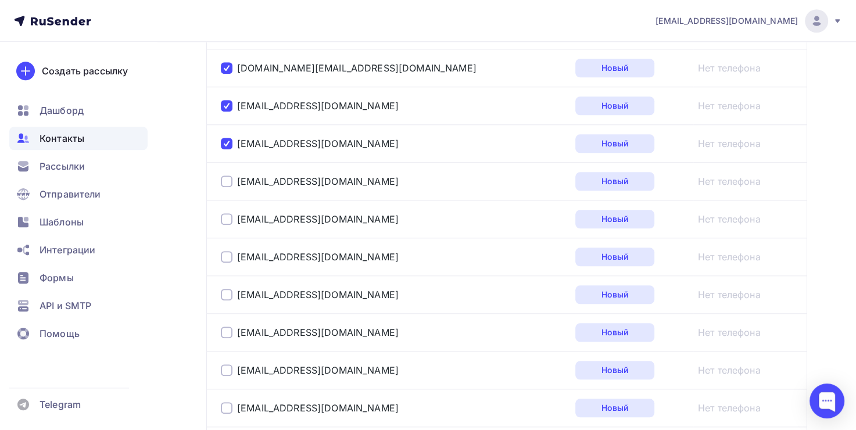
scroll to position [1097, 0]
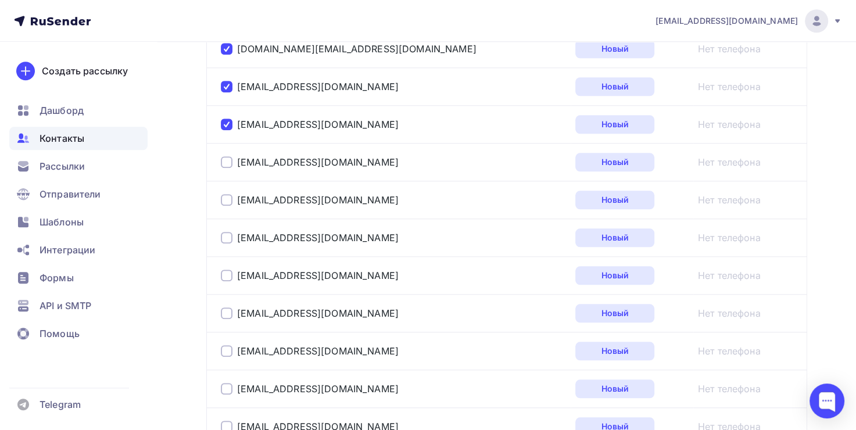
click at [221, 162] on div at bounding box center [227, 162] width 12 height 12
click at [221, 194] on div at bounding box center [227, 200] width 12 height 12
click at [229, 232] on div at bounding box center [227, 238] width 12 height 12
click at [229, 274] on div at bounding box center [227, 276] width 12 height 12
click at [230, 311] on div at bounding box center [227, 313] width 12 height 12
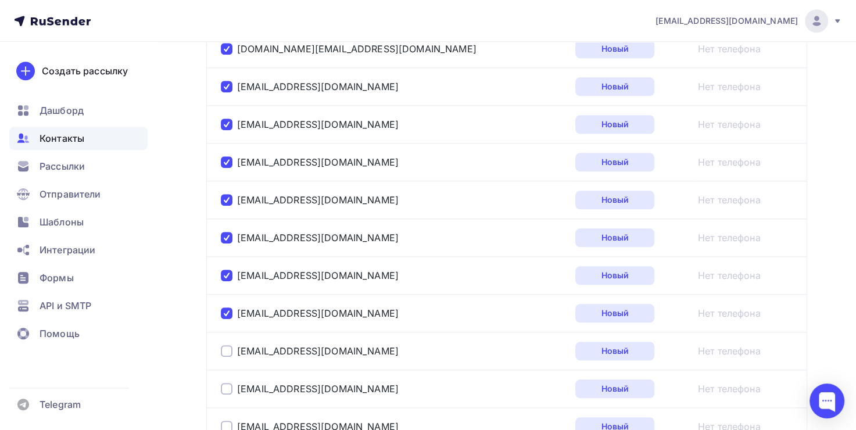
click at [226, 353] on div "yegor.redkin.87@mail.ru" at bounding box center [366, 351] width 290 height 19
click at [222, 383] on div at bounding box center [227, 389] width 12 height 12
click at [221, 347] on div at bounding box center [227, 351] width 12 height 12
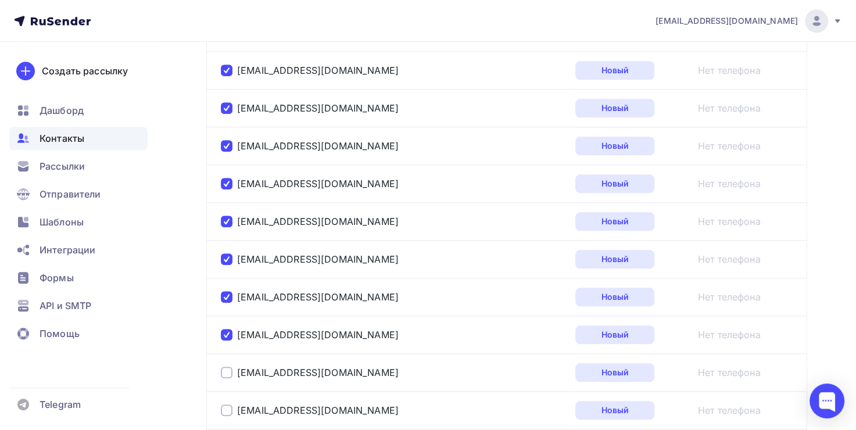
scroll to position [1271, 0]
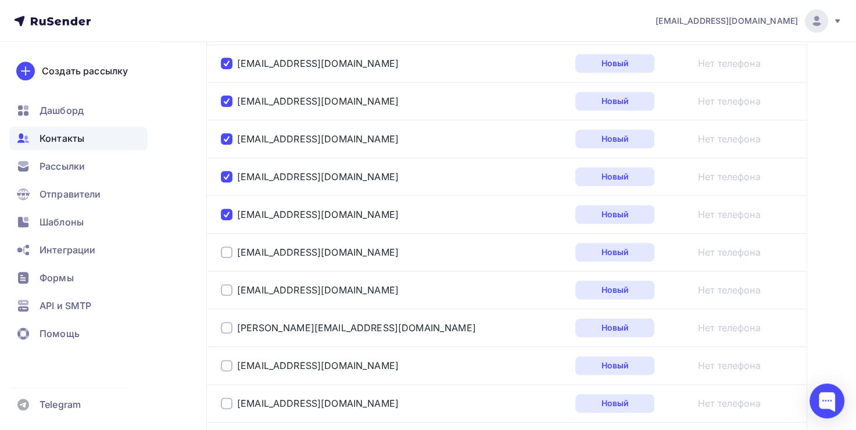
click at [224, 246] on div at bounding box center [227, 252] width 12 height 12
click at [225, 284] on div at bounding box center [227, 290] width 12 height 12
click at [227, 324] on div at bounding box center [227, 328] width 12 height 12
click at [228, 362] on div at bounding box center [227, 366] width 12 height 12
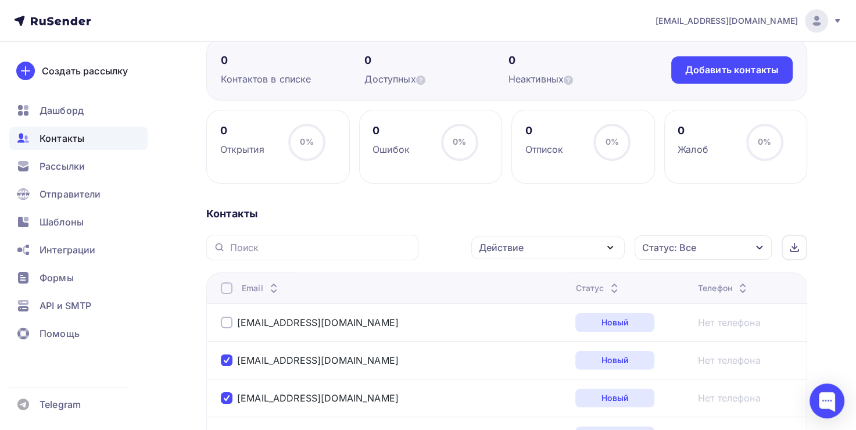
scroll to position [0, 0]
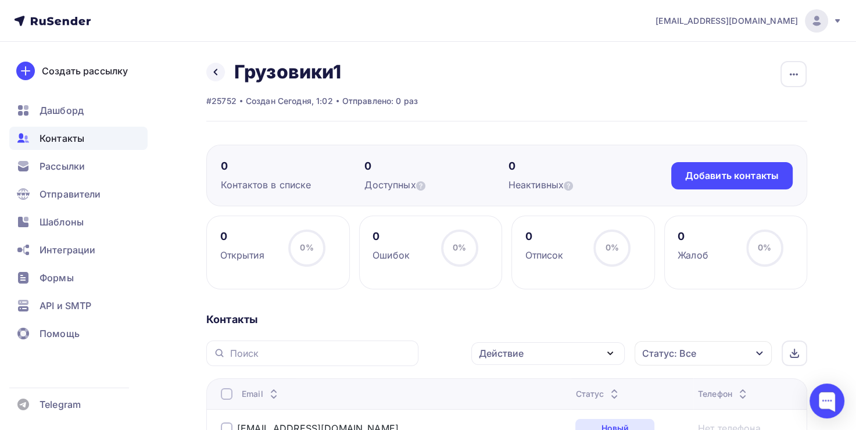
click at [571, 351] on div "Действие" at bounding box center [547, 353] width 153 height 23
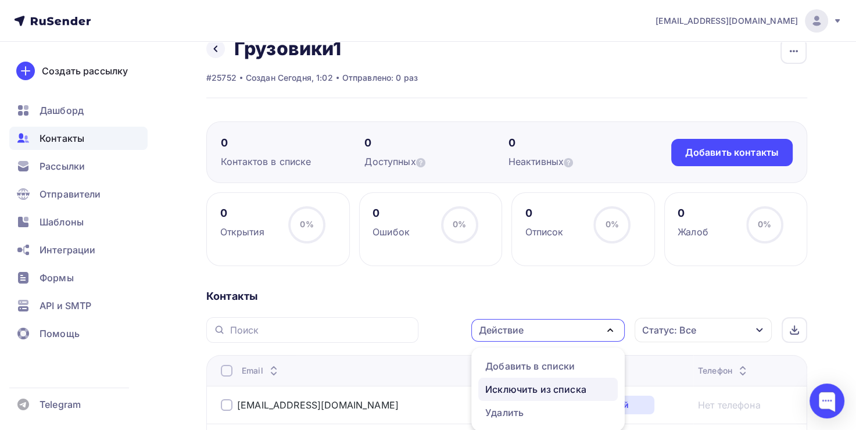
click at [540, 388] on div "Исключить из списка" at bounding box center [535, 389] width 101 height 14
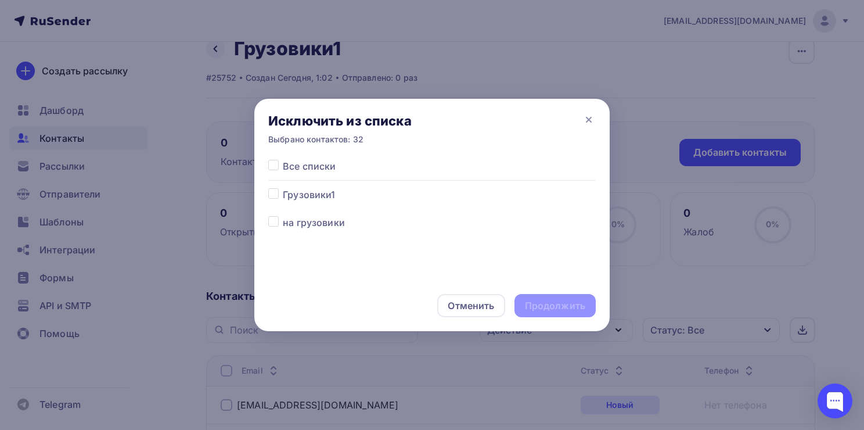
click at [318, 198] on span "Грузовики1" at bounding box center [309, 195] width 52 height 14
click at [283, 188] on label at bounding box center [283, 188] width 0 height 0
click at [272, 196] on input "checkbox" at bounding box center [273, 193] width 10 height 10
checkbox input "true"
click at [571, 300] on div "Продолжить" at bounding box center [555, 305] width 60 height 13
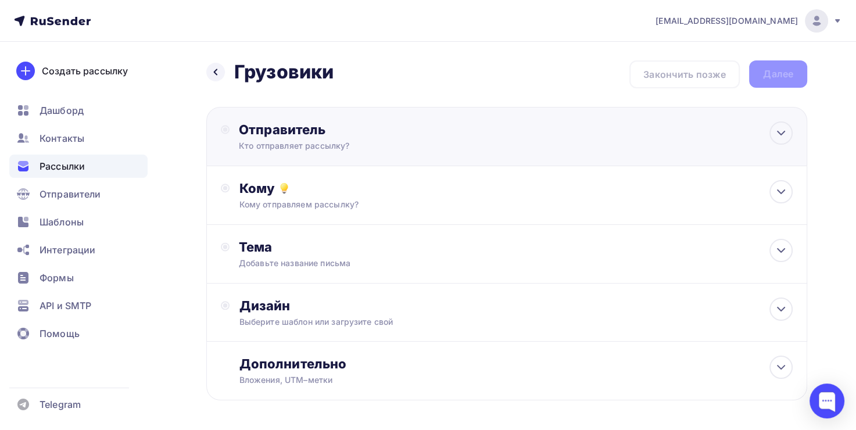
click at [288, 134] on div "Отправитель" at bounding box center [365, 129] width 252 height 16
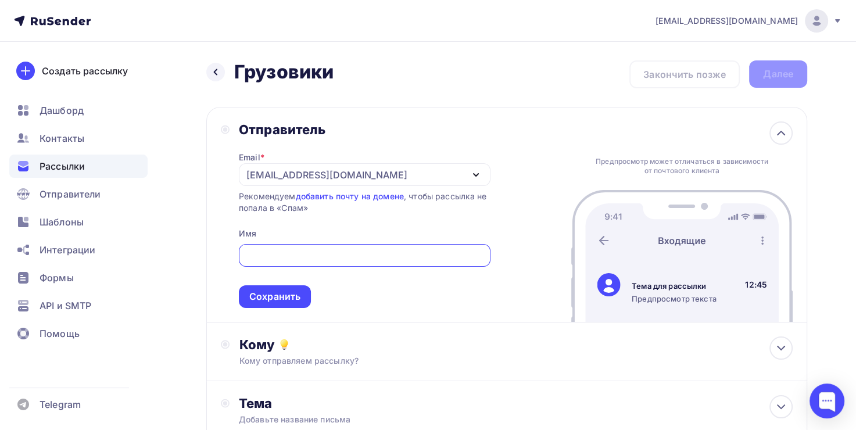
click at [343, 168] on div "[EMAIL_ADDRESS][DOMAIN_NAME]" at bounding box center [326, 175] width 161 height 14
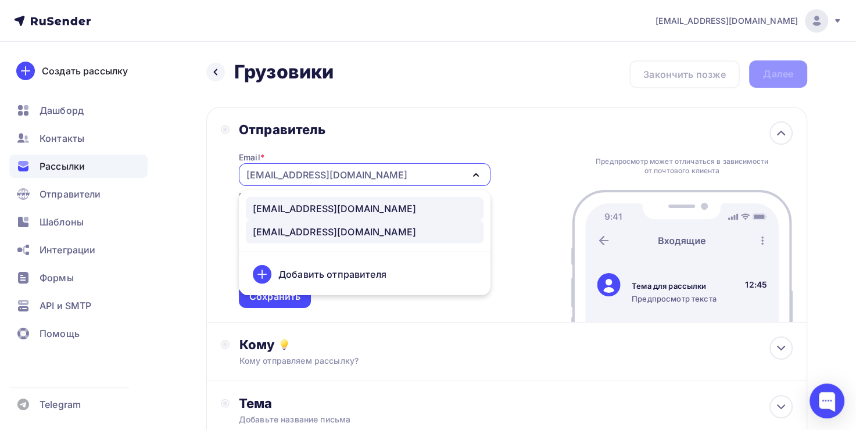
click at [325, 210] on div "[EMAIL_ADDRESS][DOMAIN_NAME]" at bounding box center [334, 209] width 163 height 14
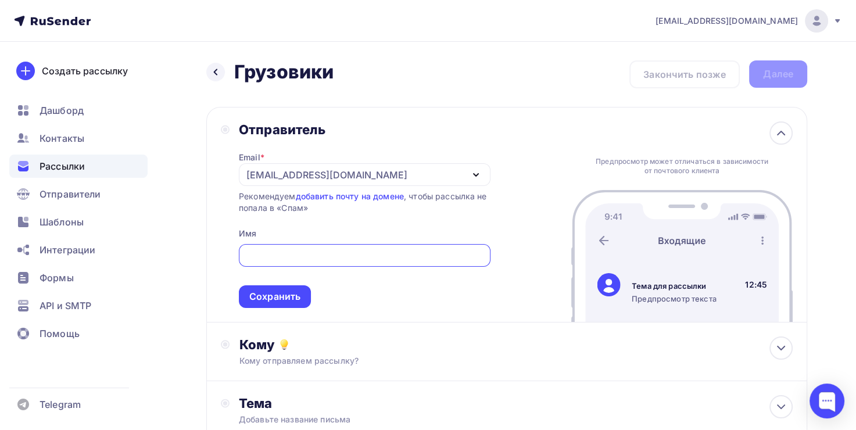
click at [315, 249] on input "text" at bounding box center [364, 256] width 238 height 14
type input "Green Auto Truck"
click at [280, 306] on div "Сохранить" at bounding box center [275, 296] width 72 height 23
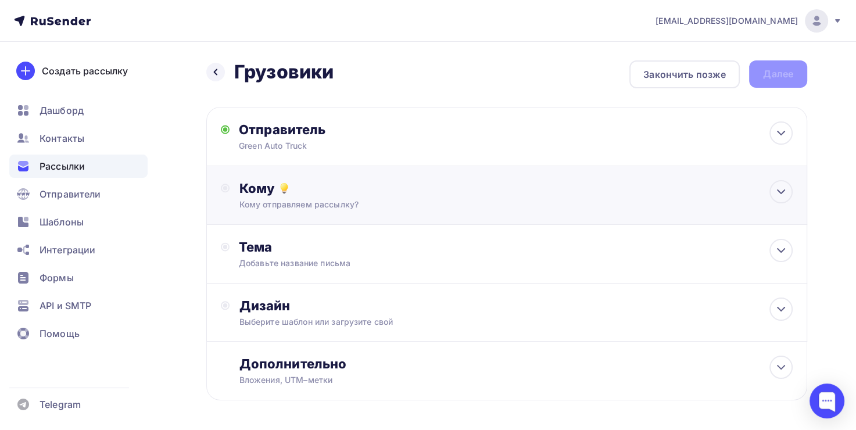
click at [303, 189] on div "Кому" at bounding box center [516, 188] width 554 height 16
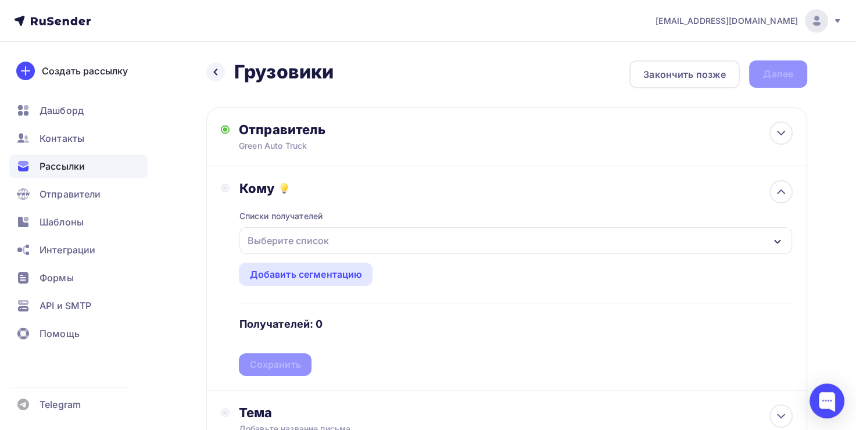
click at [300, 243] on div "Выберите список" at bounding box center [287, 240] width 91 height 21
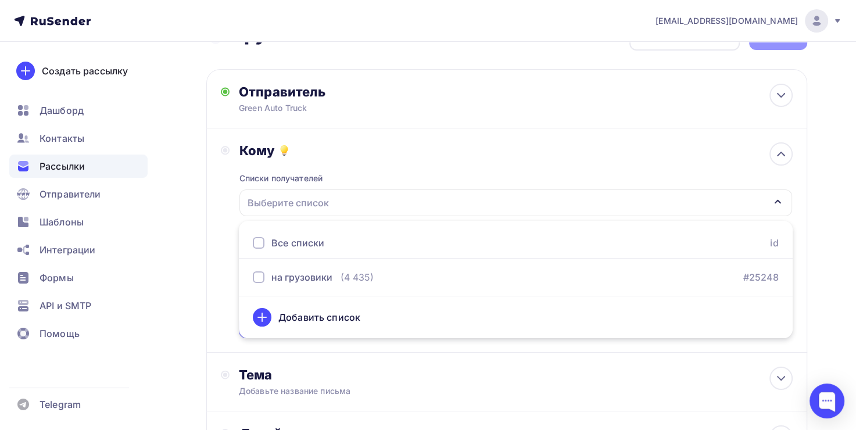
scroll to position [58, 0]
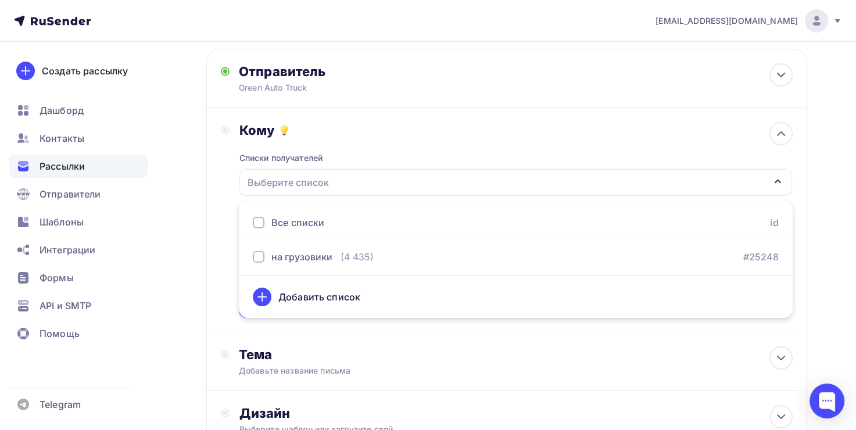
click at [320, 297] on div "Добавить список" at bounding box center [319, 297] width 82 height 14
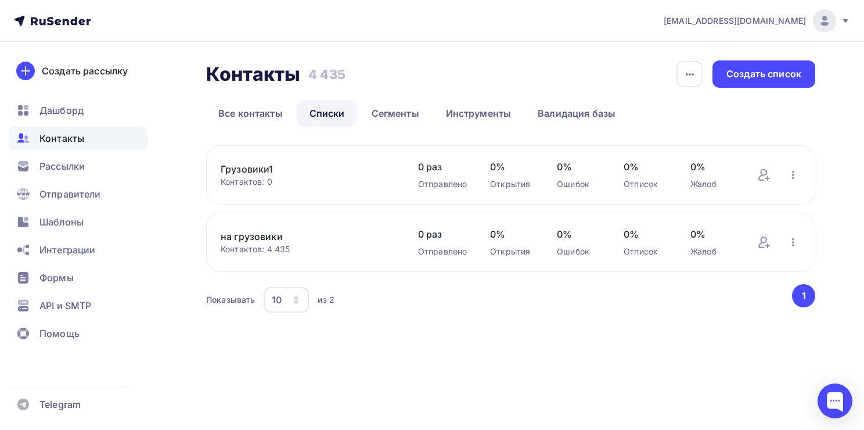
click at [258, 168] on link "Грузовики1" at bounding box center [308, 169] width 174 height 14
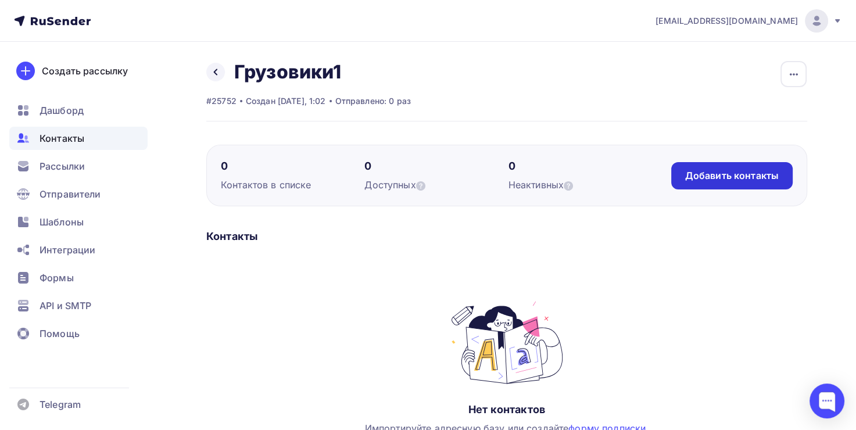
click at [713, 180] on div "Добавить контакты" at bounding box center [732, 175] width 94 height 13
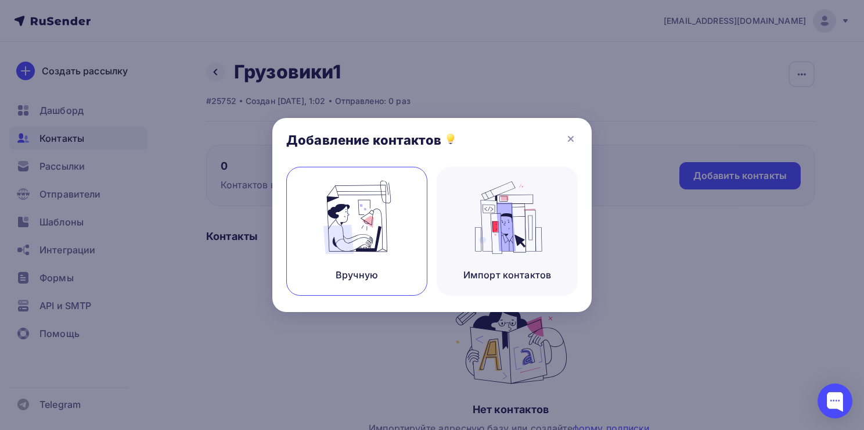
click at [382, 221] on img at bounding box center [357, 217] width 78 height 73
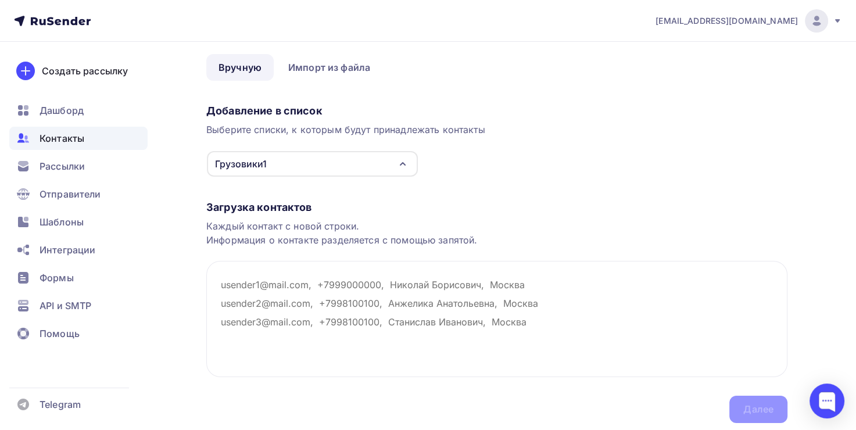
scroll to position [81, 0]
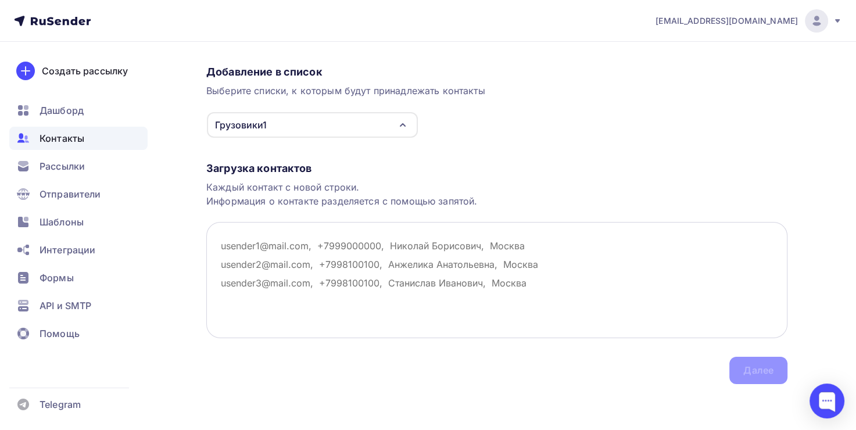
click at [415, 256] on textarea at bounding box center [496, 280] width 581 height 116
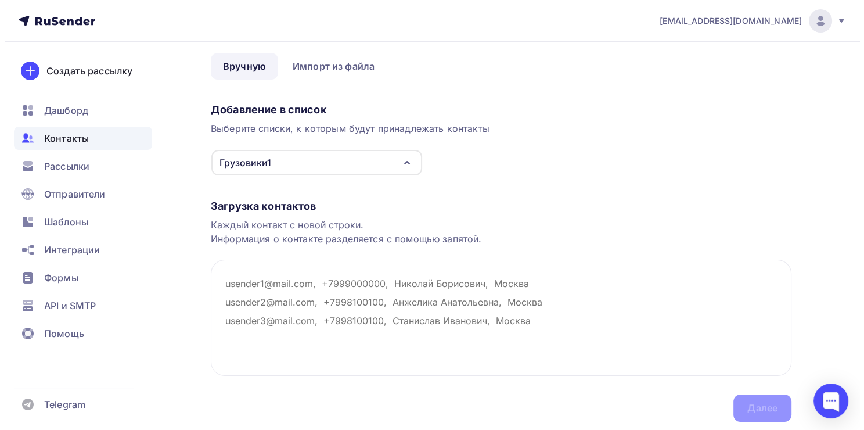
scroll to position [0, 0]
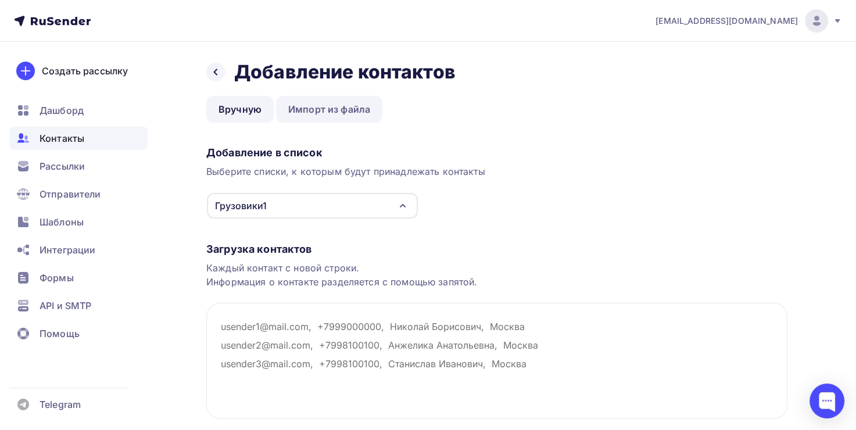
click at [340, 110] on link "Импорт из файла" at bounding box center [329, 109] width 106 height 27
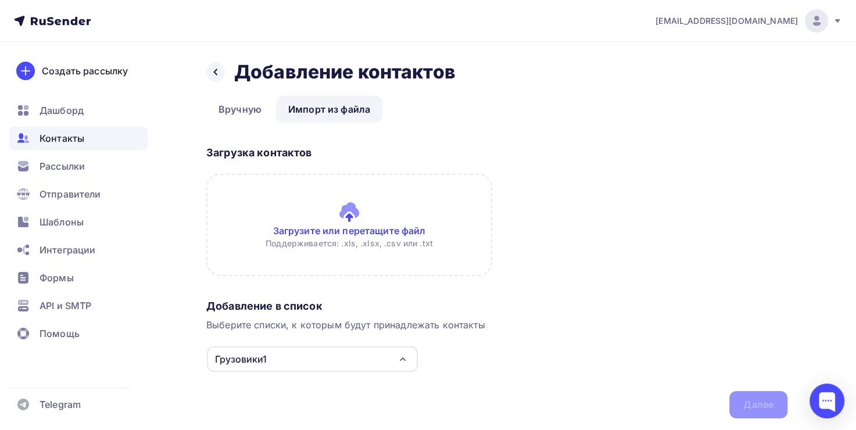
click at [349, 211] on input "file" at bounding box center [349, 225] width 286 height 102
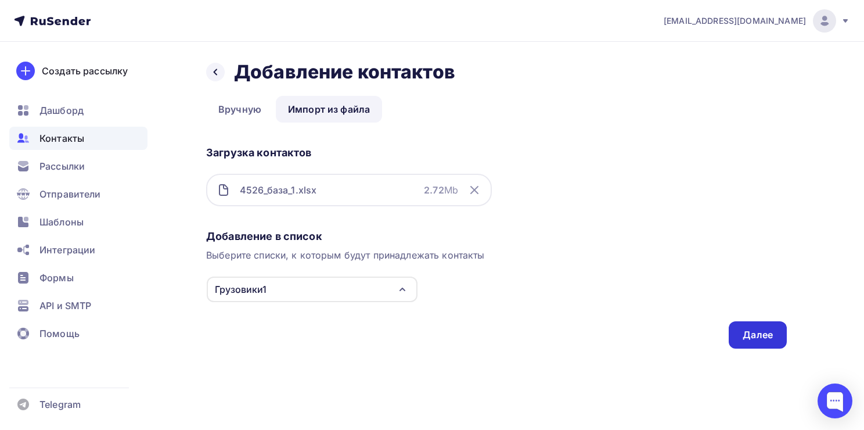
click at [748, 328] on div "Далее" at bounding box center [758, 334] width 30 height 13
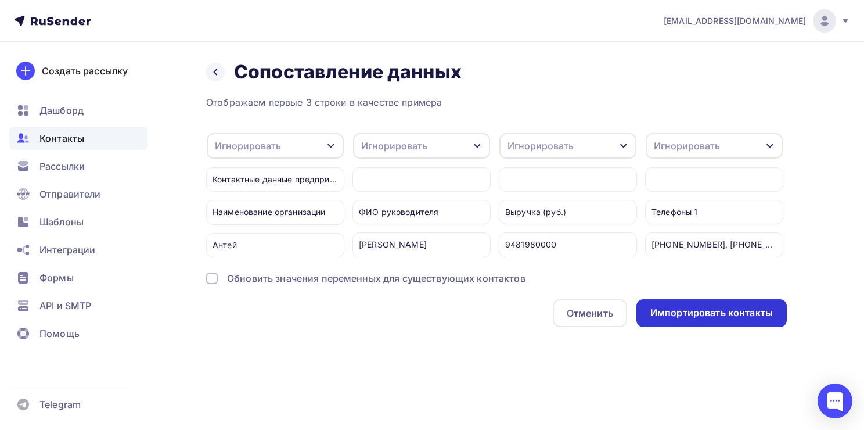
click at [692, 316] on div "Импортировать контакты" at bounding box center [712, 312] width 123 height 13
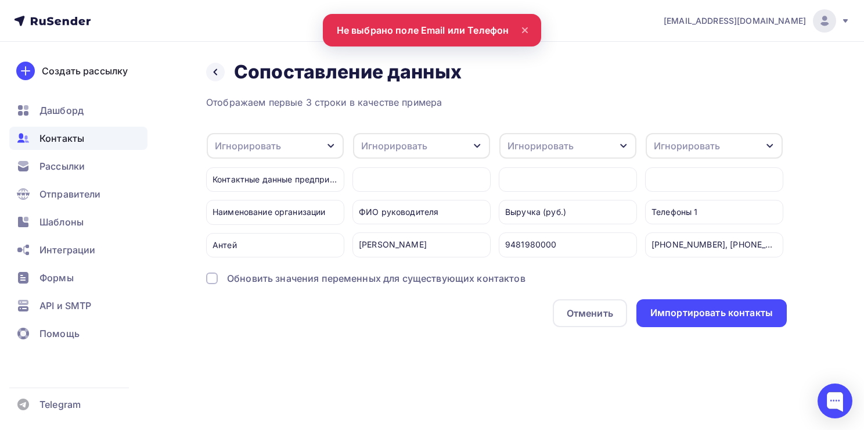
click at [405, 152] on div "Игнорировать" at bounding box center [394, 146] width 66 height 14
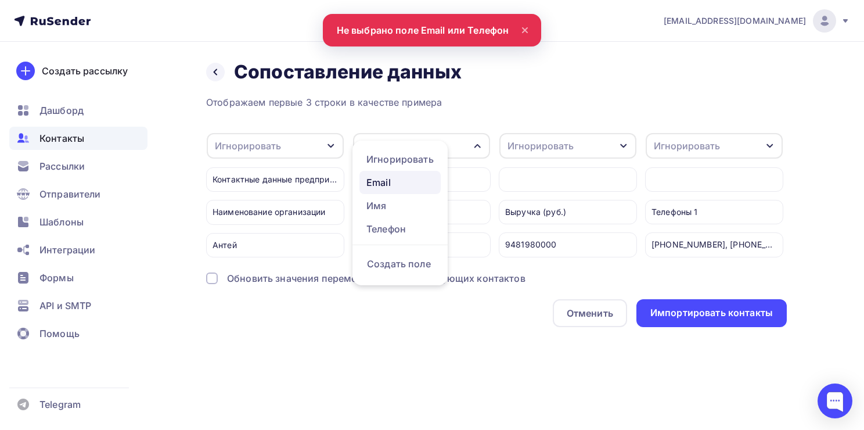
click at [387, 182] on div "Email" at bounding box center [400, 182] width 67 height 14
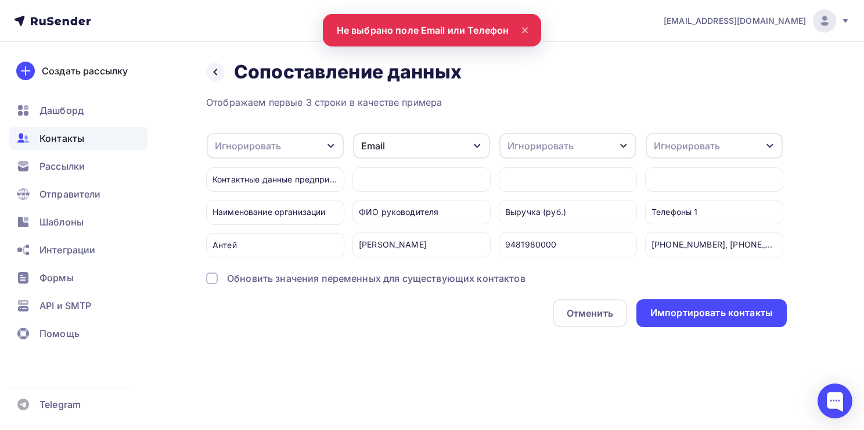
click at [411, 138] on div "Email" at bounding box center [421, 146] width 137 height 26
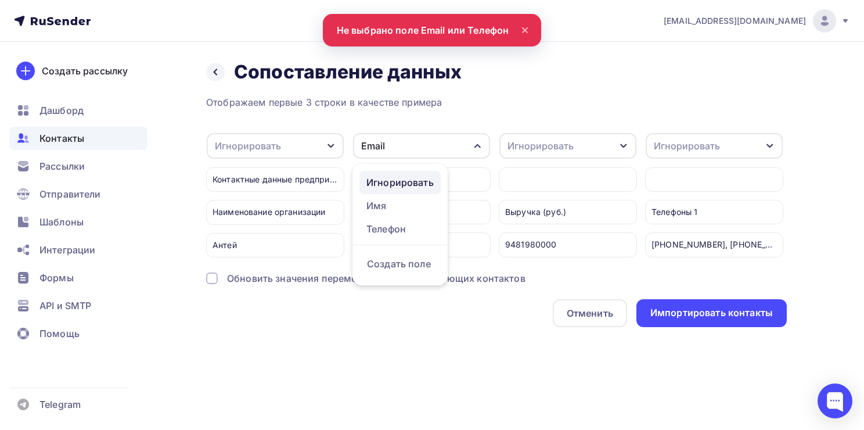
click at [395, 182] on div "Игнорировать" at bounding box center [400, 182] width 67 height 14
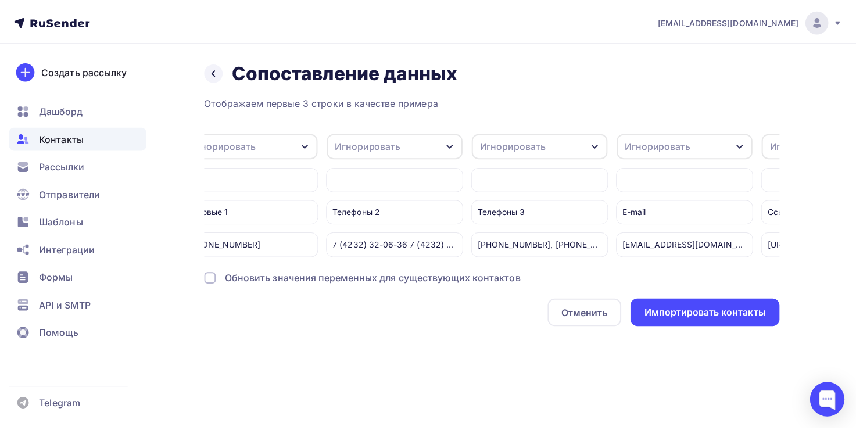
scroll to position [0, 794]
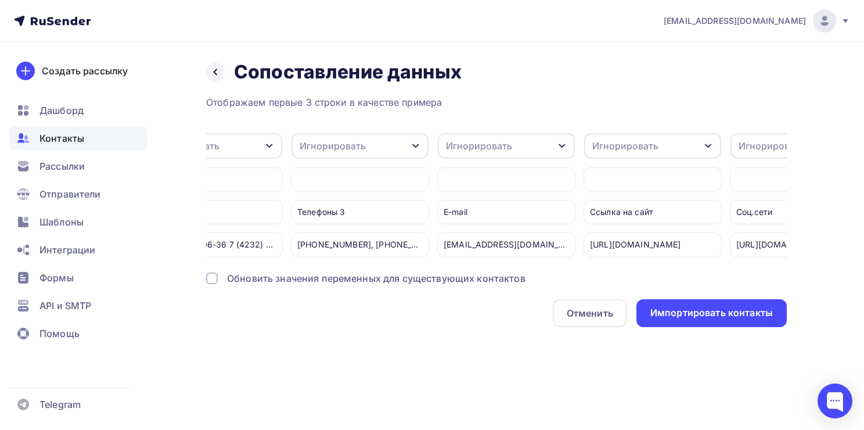
click at [515, 137] on div "Игнорировать" at bounding box center [506, 146] width 137 height 26
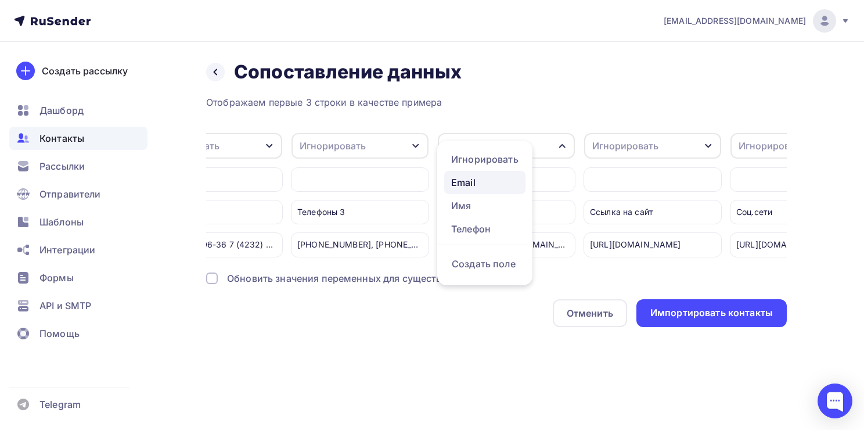
click at [494, 184] on div "Email" at bounding box center [484, 182] width 67 height 14
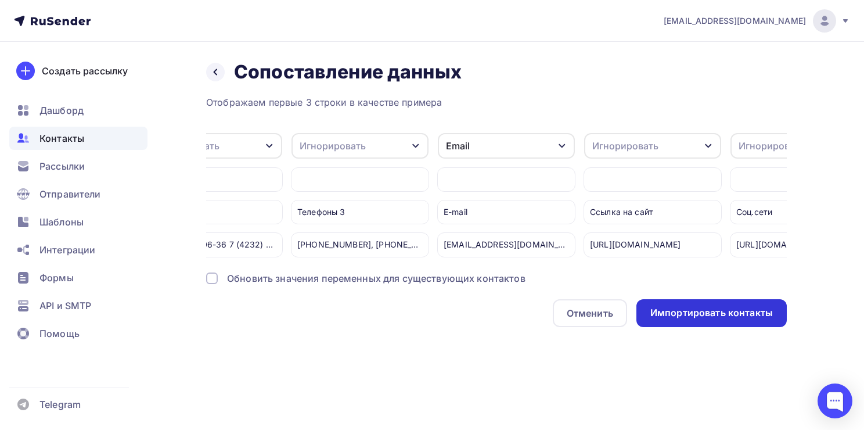
click at [672, 315] on div "Импортировать контакты" at bounding box center [712, 312] width 123 height 13
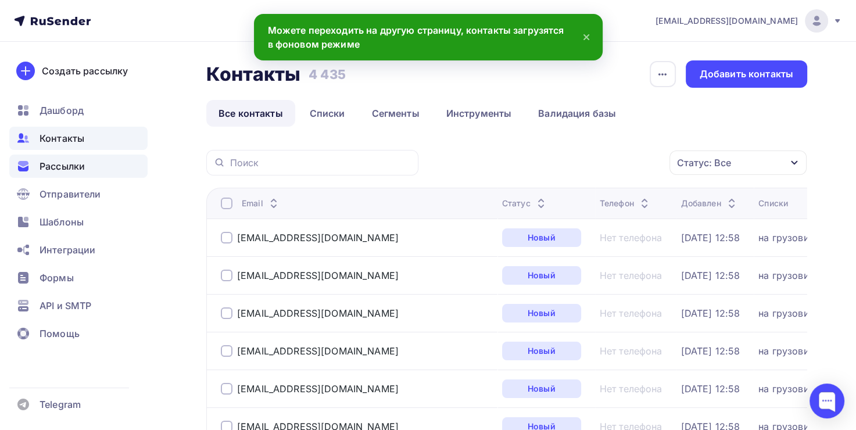
click at [63, 163] on span "Рассылки" at bounding box center [62, 166] width 45 height 14
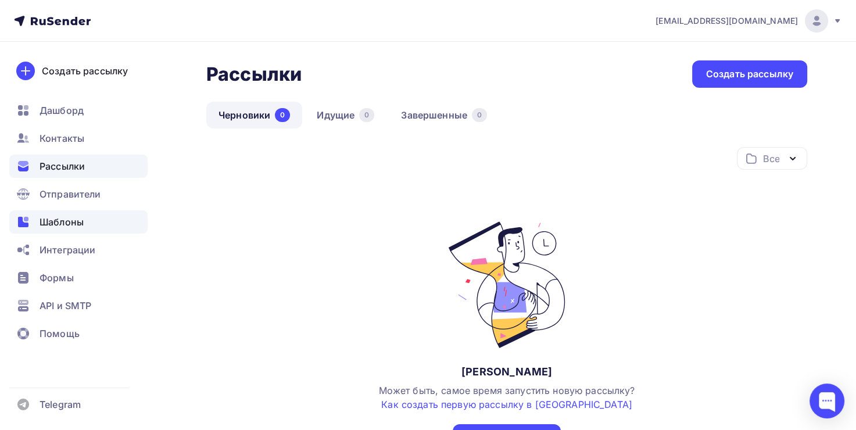
click at [67, 214] on div "Шаблоны" at bounding box center [78, 221] width 138 height 23
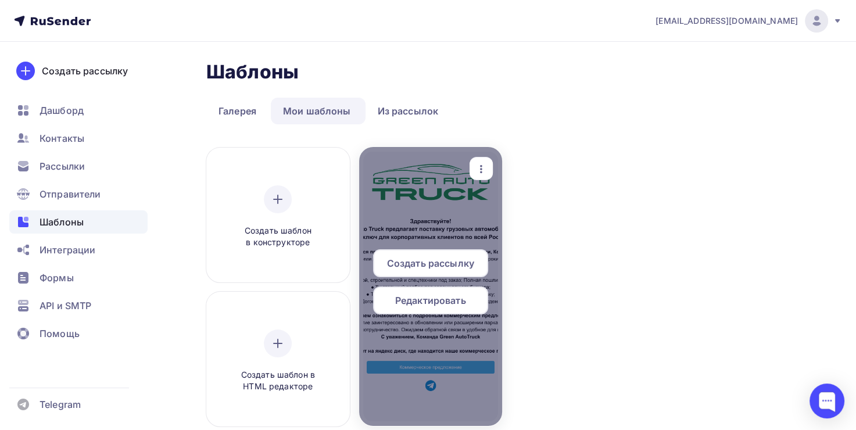
click at [422, 254] on div "Создать рассылку" at bounding box center [430, 263] width 115 height 28
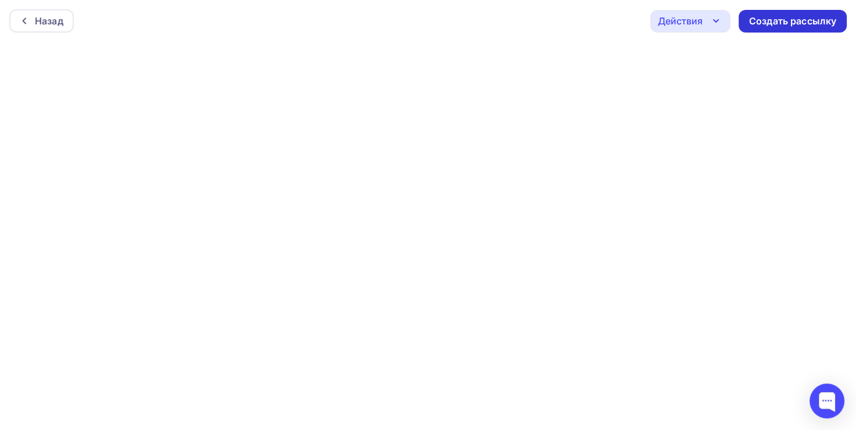
click at [770, 19] on div "Создать рассылку" at bounding box center [792, 21] width 87 height 13
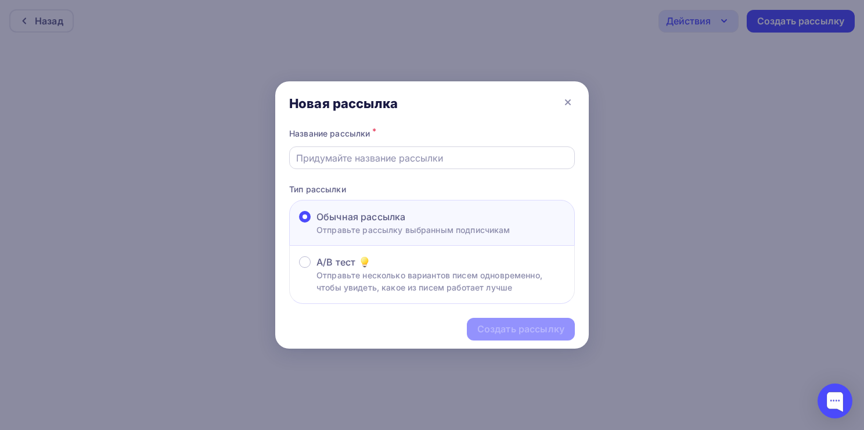
click at [423, 159] on input "text" at bounding box center [432, 158] width 272 height 14
type input "Грузовики"
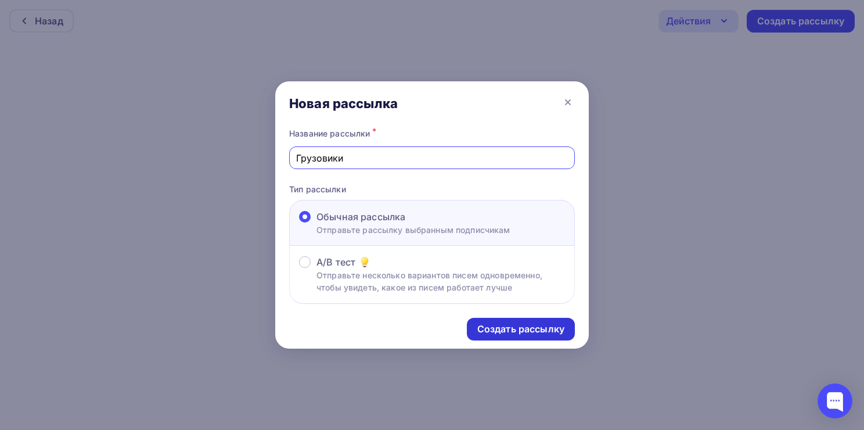
click at [493, 322] on div "Создать рассылку" at bounding box center [521, 328] width 87 height 13
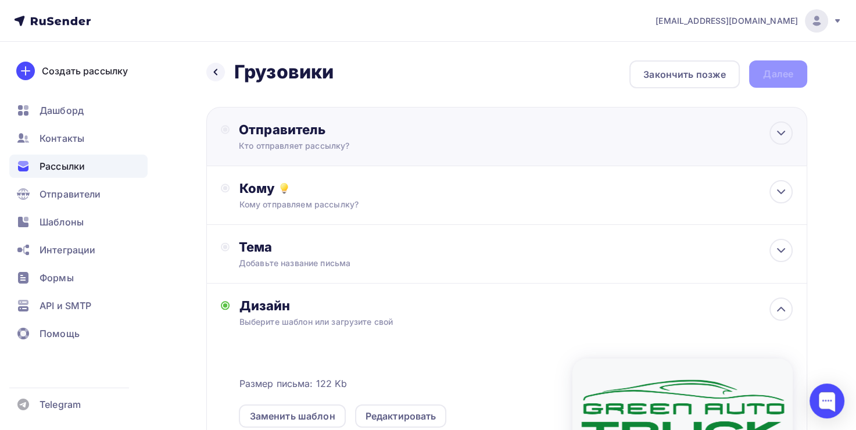
click at [358, 156] on div "Отправитель Кто отправляет рассылку? Email * dennastya01@gmail.com greenautocar…" at bounding box center [506, 136] width 601 height 59
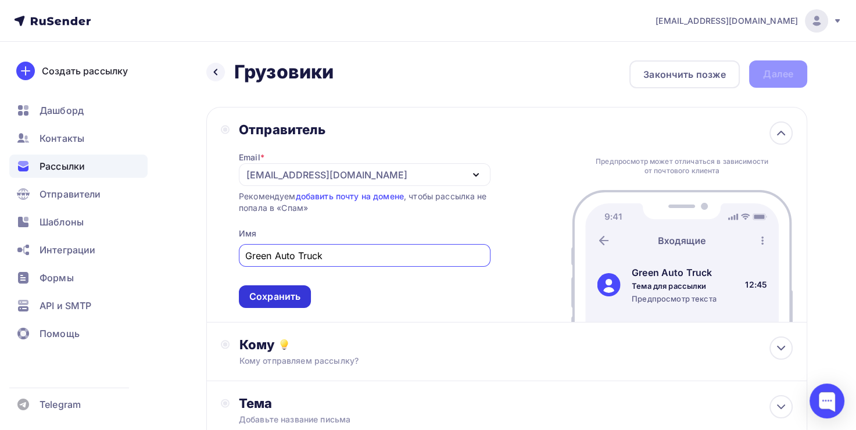
type input "Green Auto Truck"
click at [300, 290] on div "Сохранить" at bounding box center [275, 296] width 72 height 23
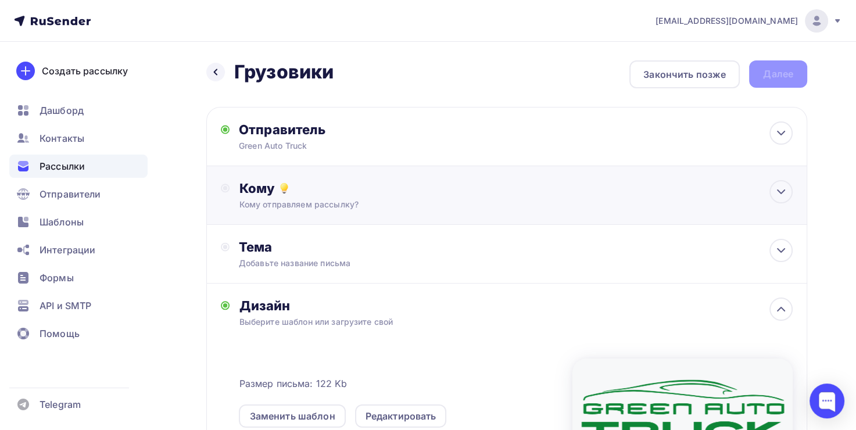
click at [318, 182] on div "Кому" at bounding box center [516, 188] width 554 height 16
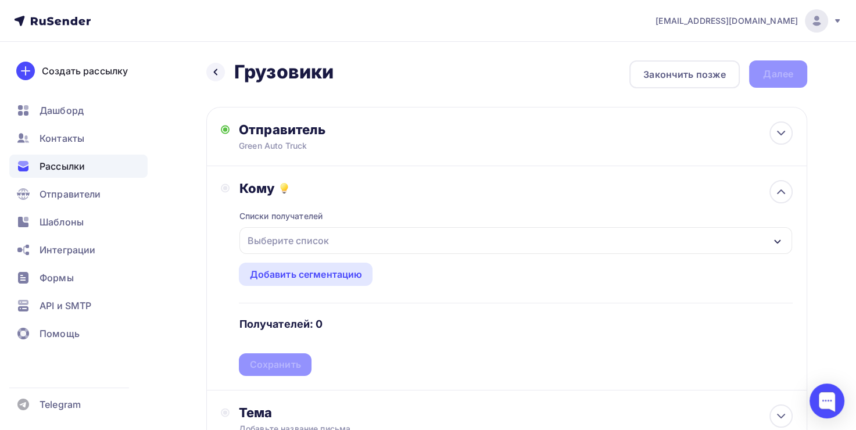
click at [318, 231] on div "Выберите список" at bounding box center [287, 240] width 91 height 21
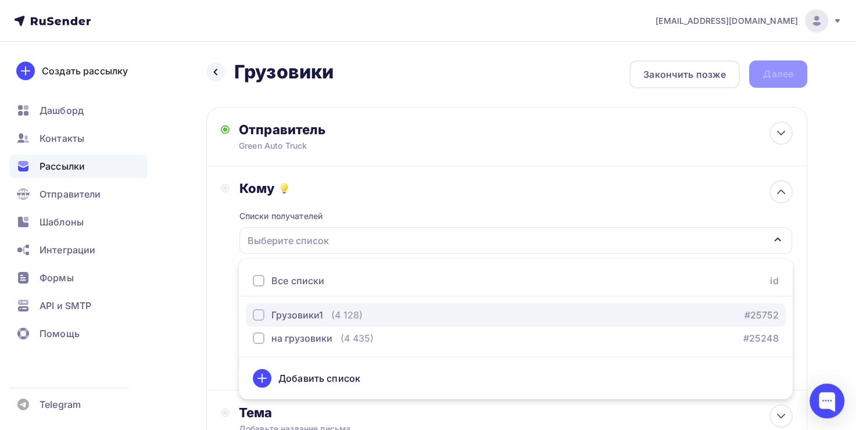
click at [311, 315] on div "Грузовики1" at bounding box center [297, 315] width 52 height 14
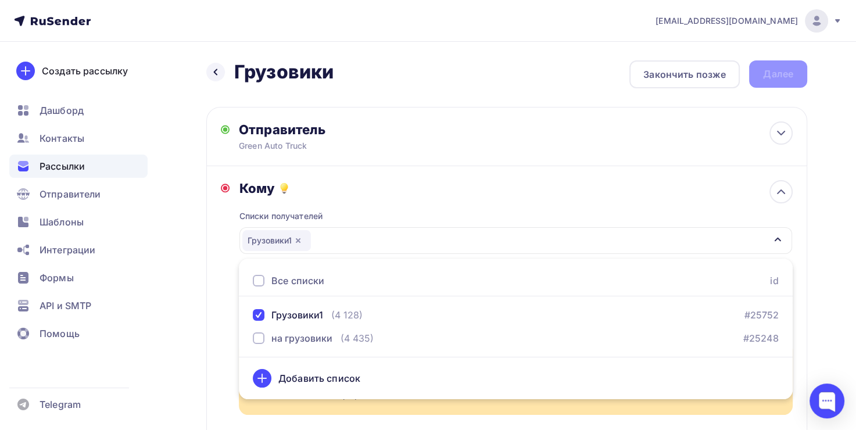
click at [230, 316] on div "Кому Списки получателей Грузовики1 Все списки id Грузовики1 (4 128) #25752 на г…" at bounding box center [507, 319] width 572 height 279
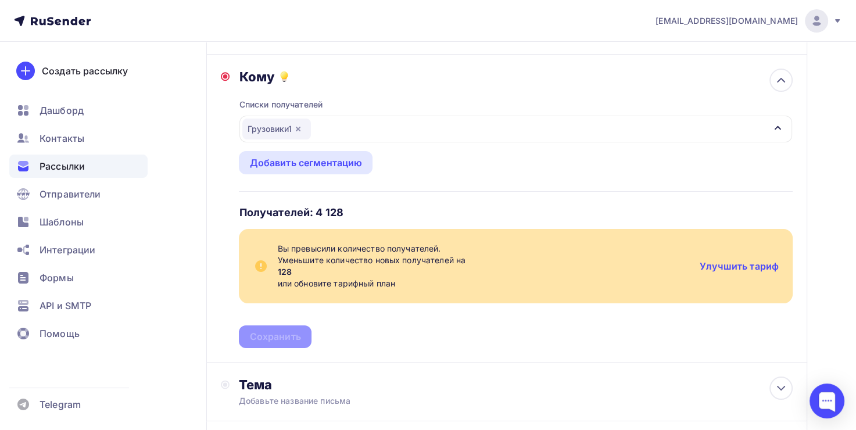
scroll to position [116, 0]
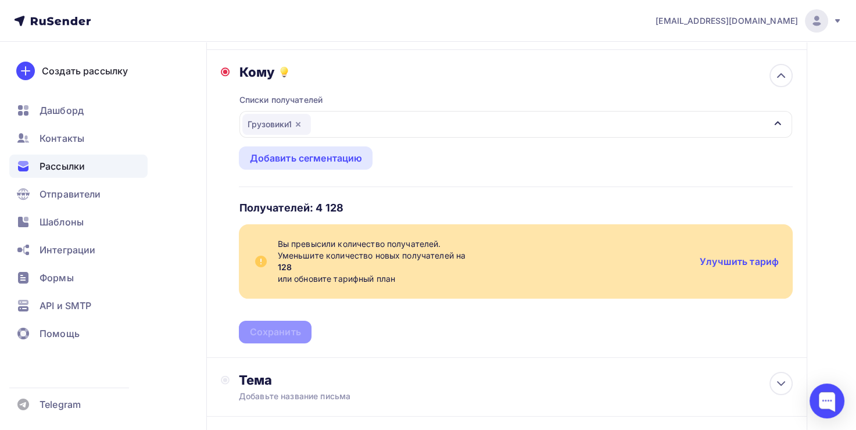
click at [306, 123] on div "Грузовики1" at bounding box center [276, 124] width 69 height 21
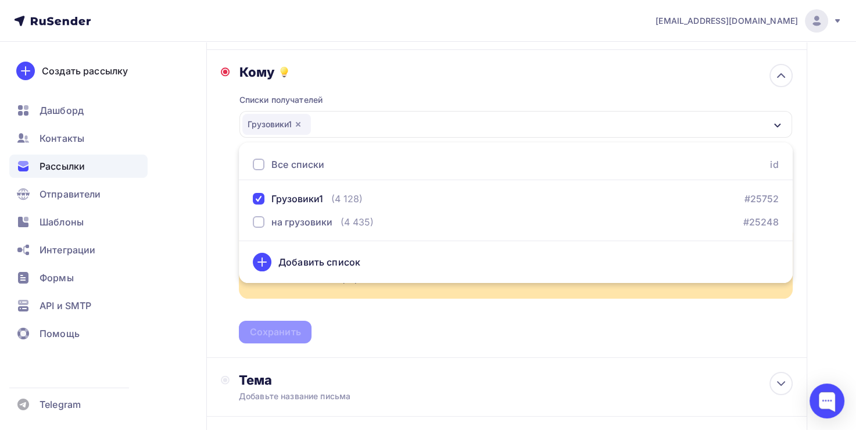
click at [300, 123] on icon "button" at bounding box center [298, 124] width 5 height 5
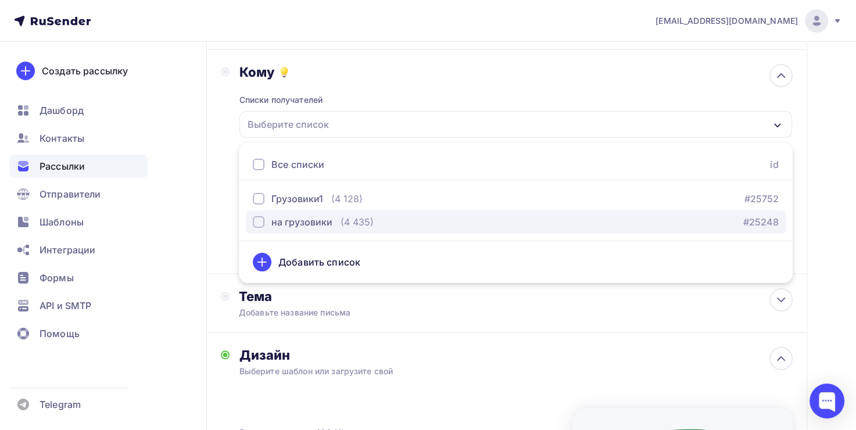
click at [277, 224] on div "на грузовики" at bounding box center [301, 222] width 61 height 14
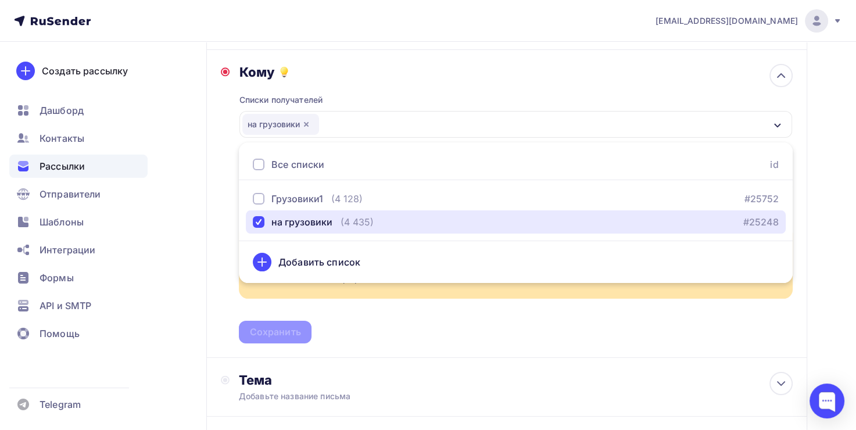
click at [306, 120] on icon "button" at bounding box center [305, 124] width 9 height 9
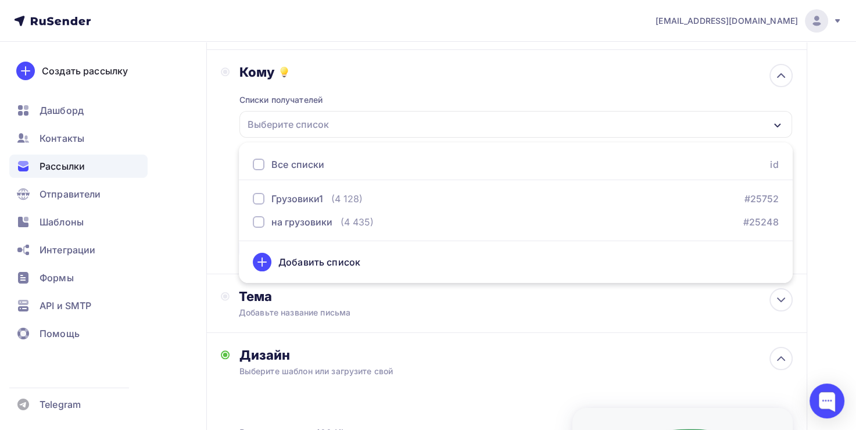
click at [342, 100] on div "Списки получателей Выберите список Все списки id Грузовики1 (4 128) #25752 на г…" at bounding box center [516, 170] width 554 height 180
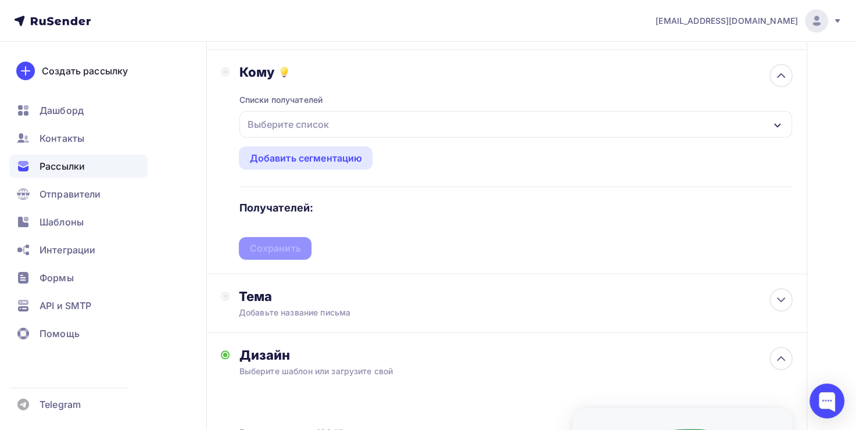
click at [332, 124] on div "Выберите список" at bounding box center [515, 124] width 552 height 27
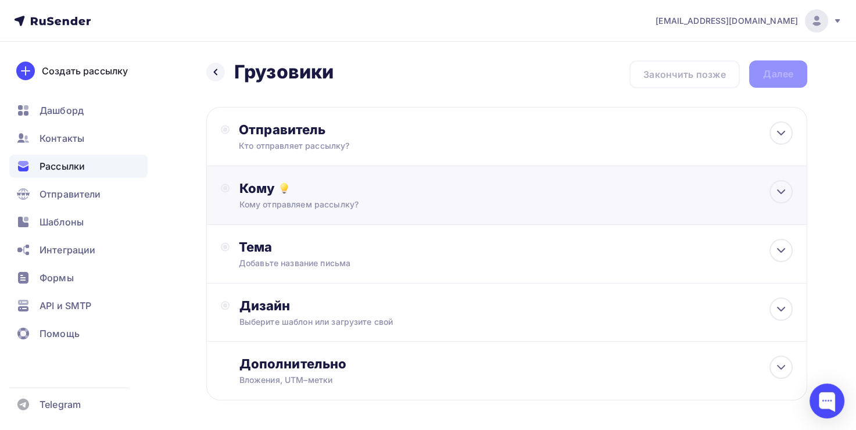
click at [353, 195] on div "Кому" at bounding box center [516, 188] width 554 height 16
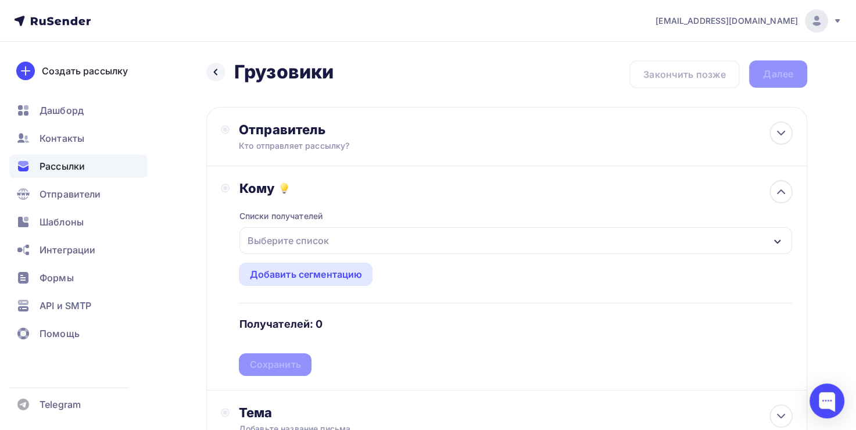
click at [333, 241] on div "Выберите список" at bounding box center [515, 240] width 552 height 27
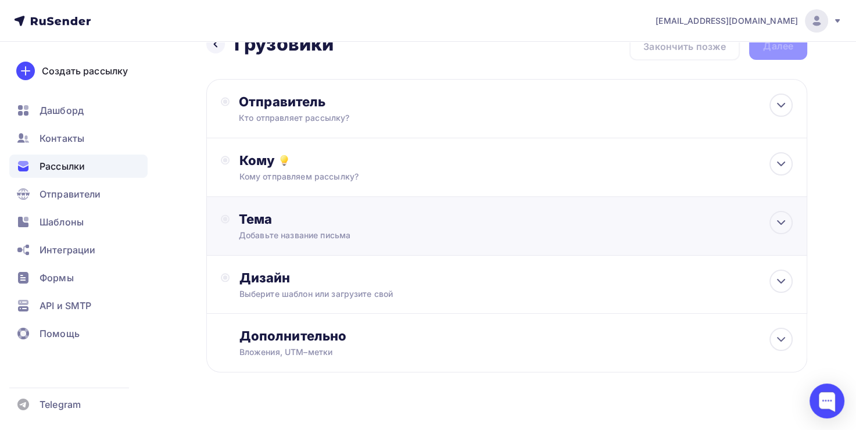
scroll to position [44, 0]
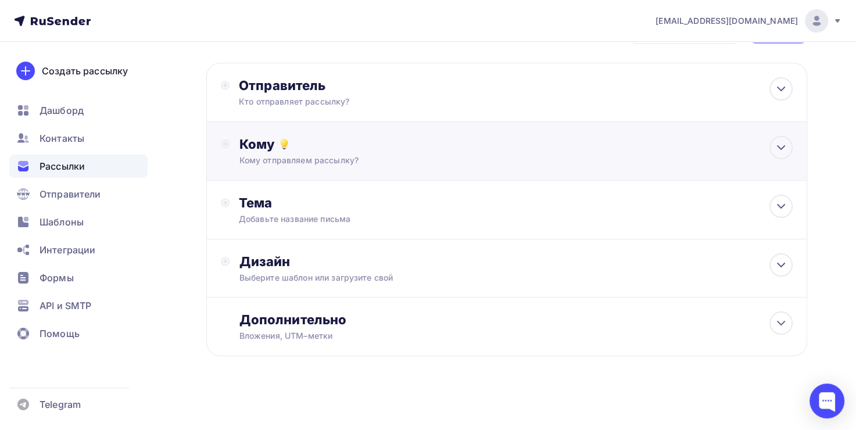
click at [378, 167] on div "Кому Кому отправляем рассылку? Списки получателей Выберите список Все списки id…" at bounding box center [506, 151] width 601 height 59
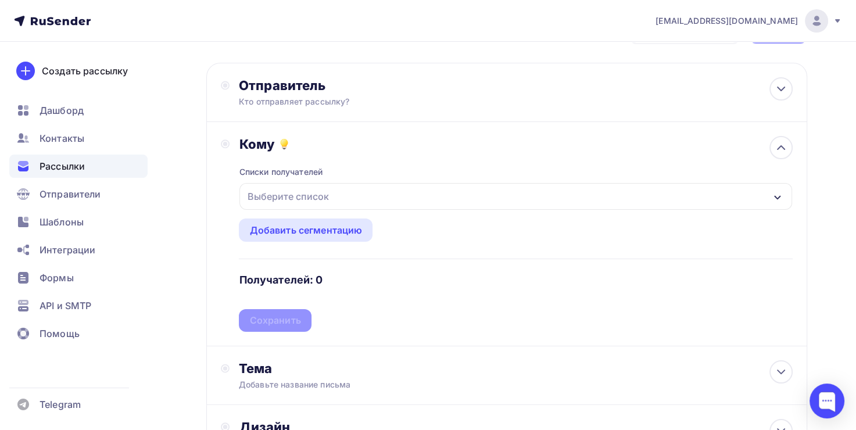
click at [368, 197] on div "Выберите список" at bounding box center [515, 196] width 552 height 27
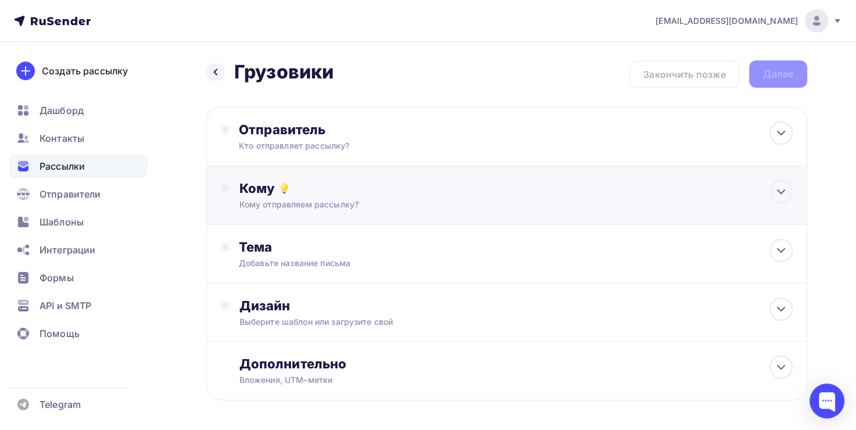
click at [315, 196] on div "Кому Кому отправляем рассылку? Списки получателей Выберите список Все списки id…" at bounding box center [516, 195] width 554 height 30
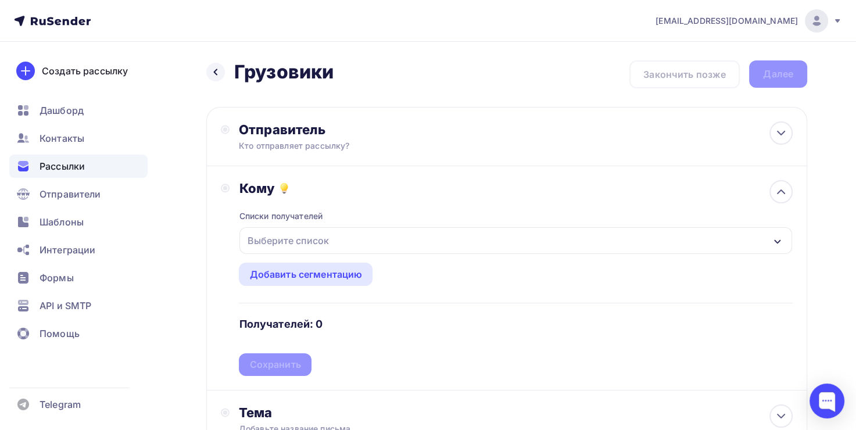
click at [323, 246] on div "Выберите список" at bounding box center [287, 240] width 91 height 21
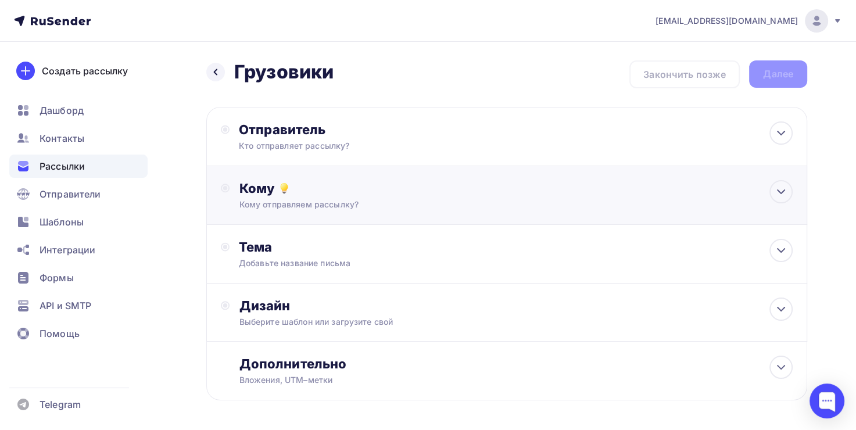
click at [326, 158] on div "Отправитель Кто отправляет рассылку? Email * [EMAIL_ADDRESS][DOMAIN_NAME] [EMAI…" at bounding box center [506, 136] width 601 height 59
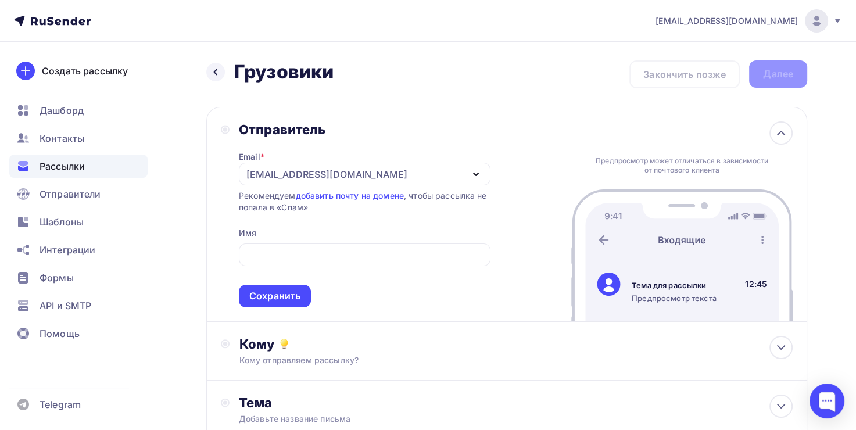
click at [318, 190] on div "Рекомендуем добавить почту на домене , чтобы рассылка не попала в «Спам»" at bounding box center [365, 201] width 252 height 23
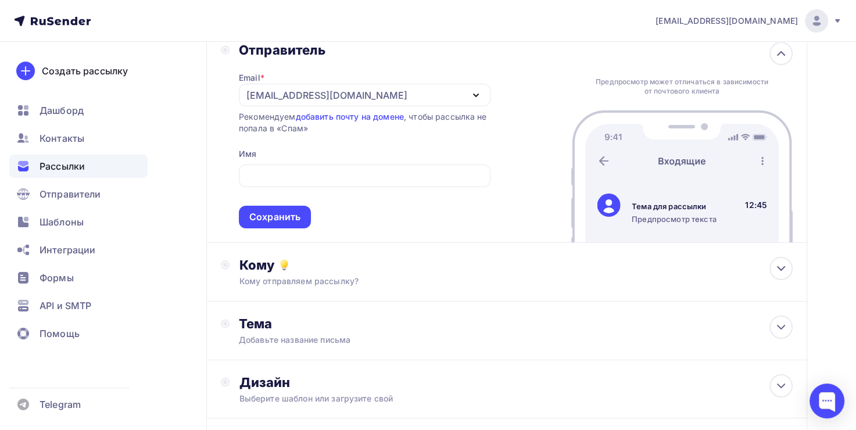
scroll to position [200, 0]
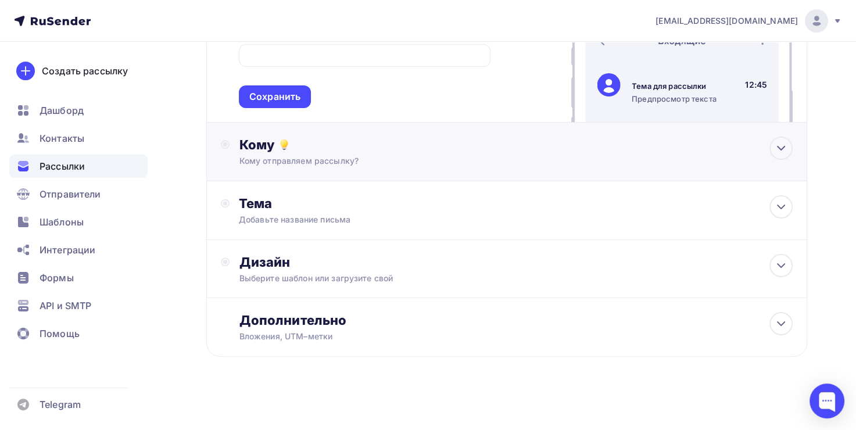
click at [335, 165] on div "Кому Кому отправляем рассылку? Списки получателей Выберите список Все списки id…" at bounding box center [506, 152] width 601 height 59
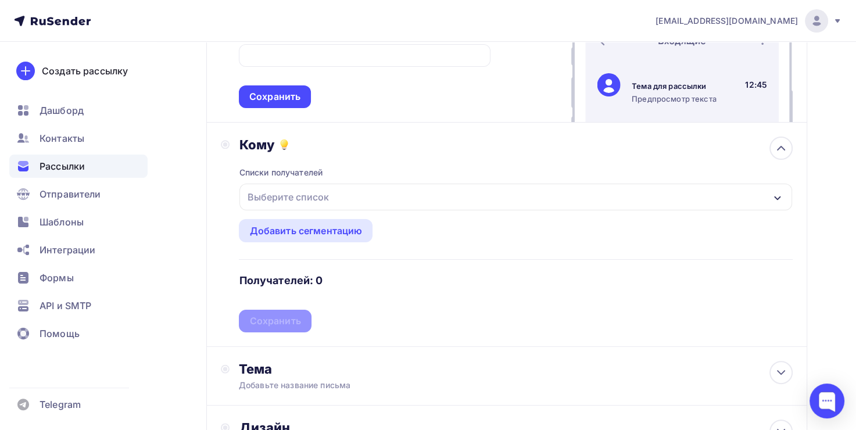
click at [338, 207] on div "Выберите список" at bounding box center [515, 197] width 552 height 27
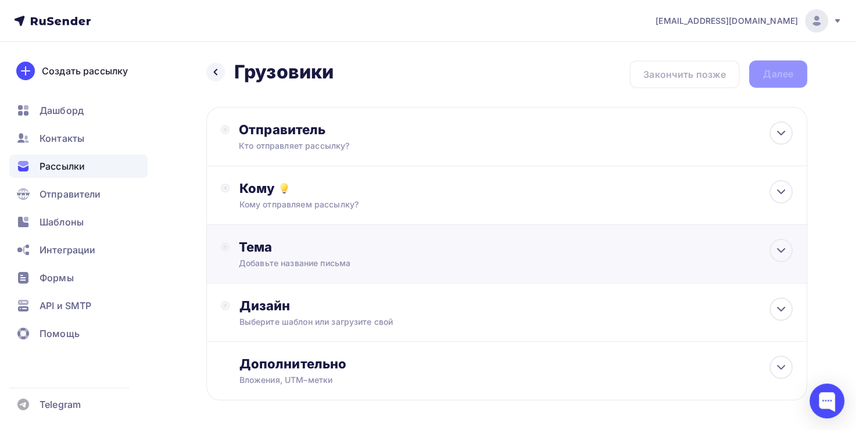
click at [323, 228] on div "Тема Добавьте название письма Тема * Рекомендуем использовать не более 150 симв…" at bounding box center [506, 254] width 601 height 59
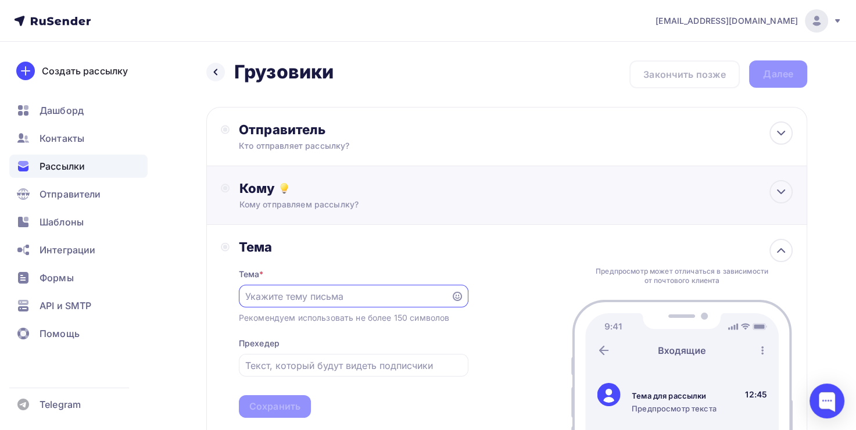
scroll to position [6, 0]
click at [329, 209] on div "Кому Кому отправляем рассылку? Списки получателей Выберите список Все списки id…" at bounding box center [506, 195] width 601 height 59
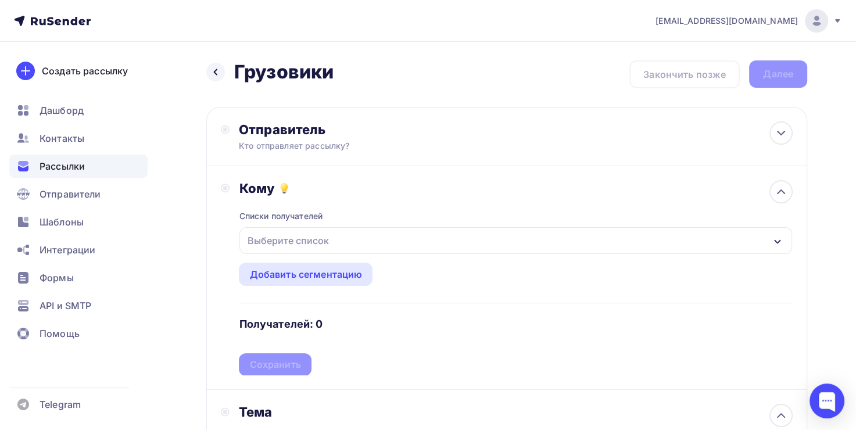
scroll to position [0, 0]
click at [325, 241] on div "Выберите список" at bounding box center [287, 240] width 91 height 21
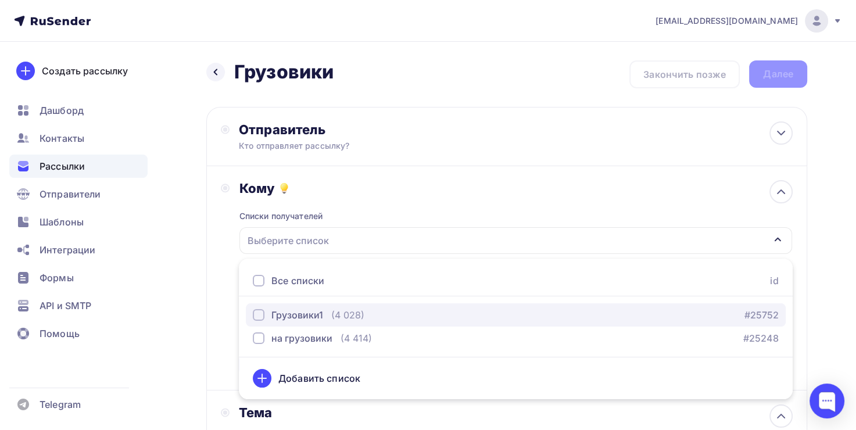
click at [315, 322] on button "Грузовики1 (4 028) #25752" at bounding box center [516, 314] width 540 height 23
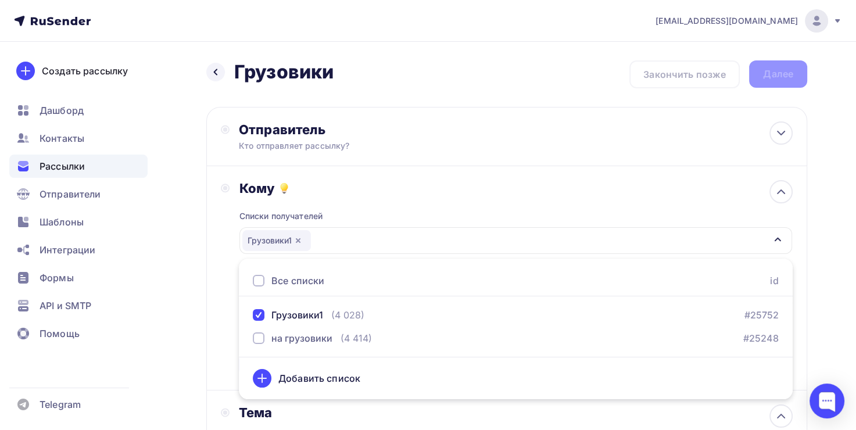
click at [414, 182] on div "Кому" at bounding box center [516, 188] width 554 height 16
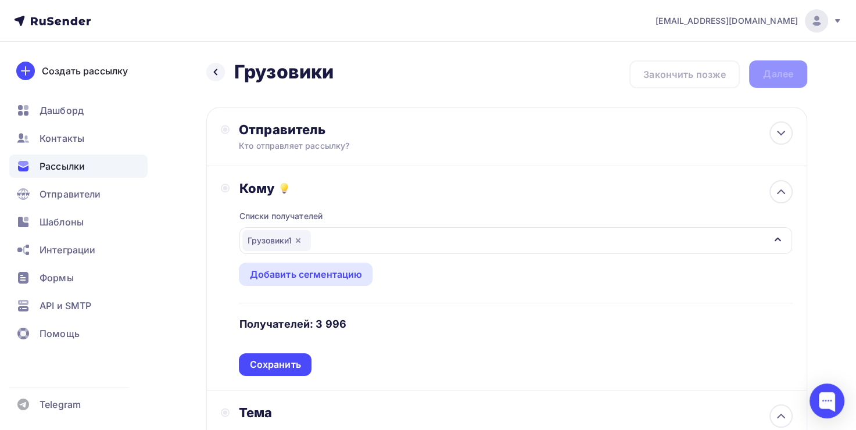
click at [328, 242] on div "Грузовики1" at bounding box center [515, 240] width 552 height 27
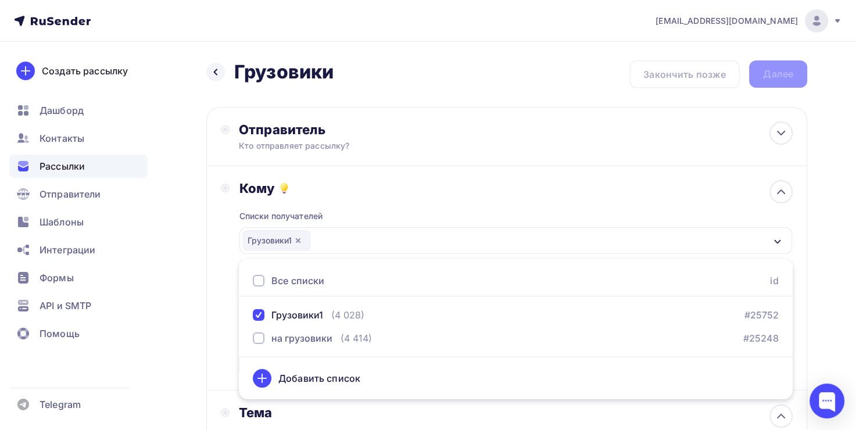
click at [361, 199] on div "Списки получателей Грузовики1 Все списки id Грузовики1 (4 028) #25752 на грузов…" at bounding box center [516, 286] width 554 height 180
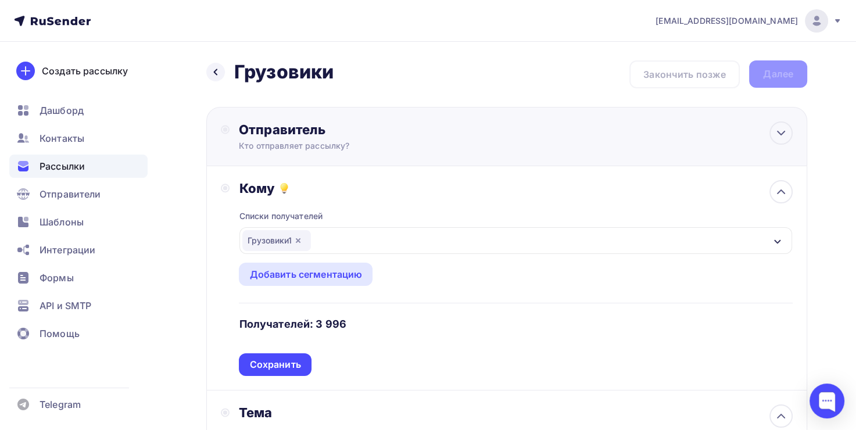
click at [378, 115] on div "Отправитель Кто отправляет рассылку? Email * dennastya01@gmail.com greenautocar…" at bounding box center [506, 136] width 601 height 59
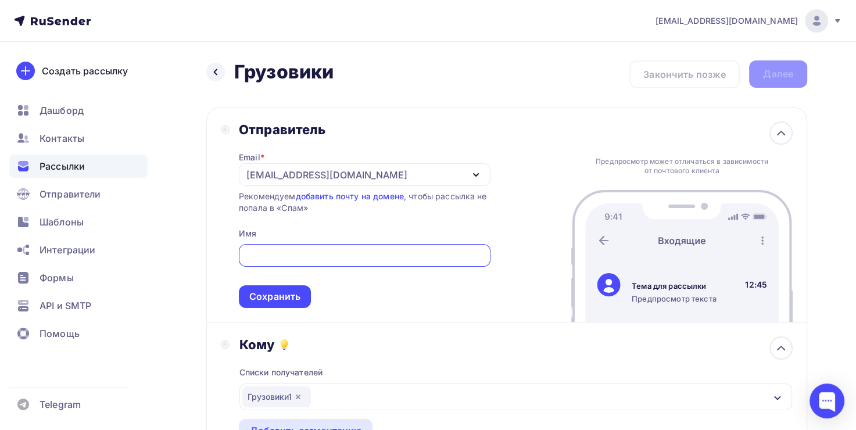
click at [351, 168] on div "[EMAIL_ADDRESS][DOMAIN_NAME]" at bounding box center [326, 175] width 161 height 14
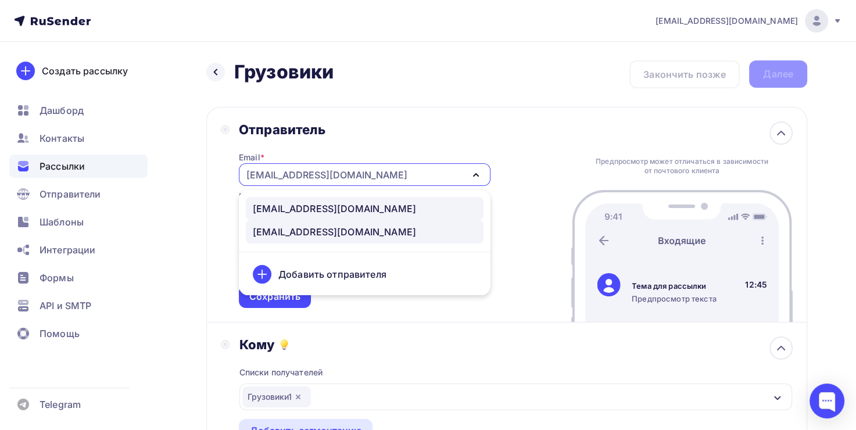
click at [324, 202] on div "greenautocar25@gmail.com" at bounding box center [334, 209] width 163 height 14
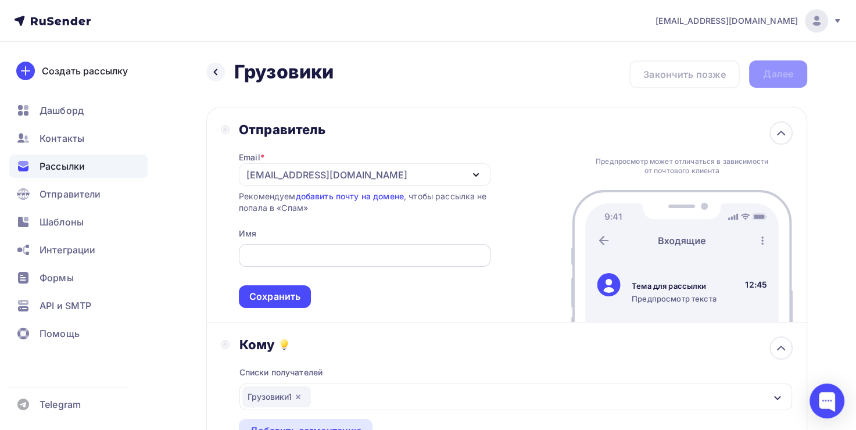
click at [312, 254] on input "text" at bounding box center [364, 256] width 238 height 14
click at [274, 257] on input "GreenAuto Truck" at bounding box center [364, 256] width 238 height 14
type input "Green Auto Truck"
click at [383, 272] on span "Green Auto Truck Сохранить" at bounding box center [365, 273] width 252 height 69
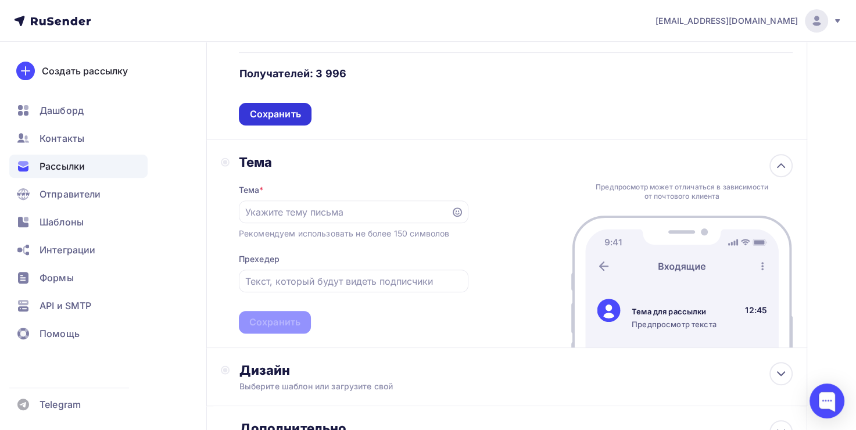
click at [293, 114] on div "Сохранить" at bounding box center [274, 113] width 51 height 13
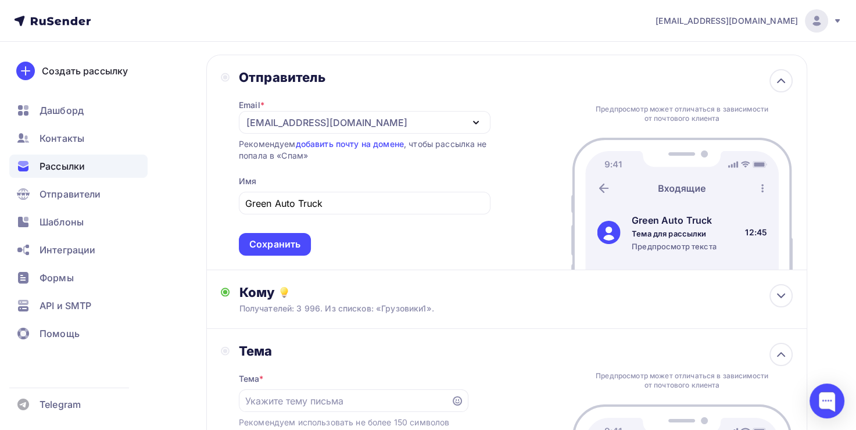
scroll to position [174, 0]
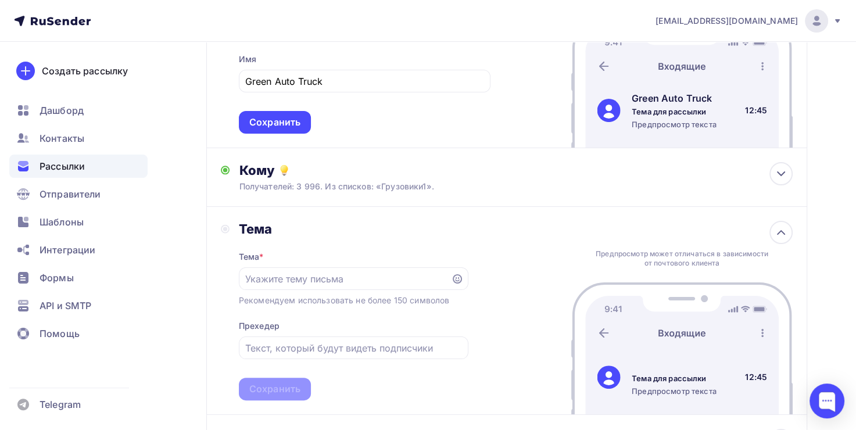
click at [293, 134] on div "Отправитель Email * greenautocar25@gmail.com greenautocar25@gmail.com dennastya…" at bounding box center [506, 41] width 601 height 216
click at [295, 127] on div "Сохранить" at bounding box center [275, 122] width 72 height 23
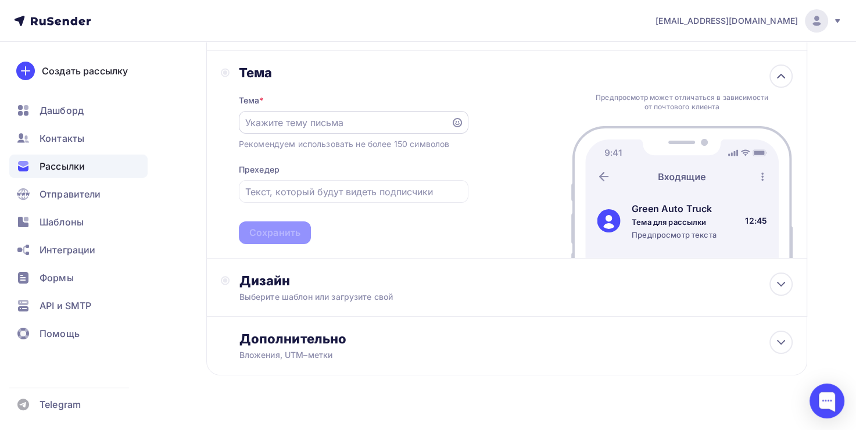
click at [293, 130] on div at bounding box center [353, 122] width 229 height 23
click at [312, 119] on input "text" at bounding box center [344, 123] width 199 height 14
type input "К"
type input "с"
type input "Сотрудничество"
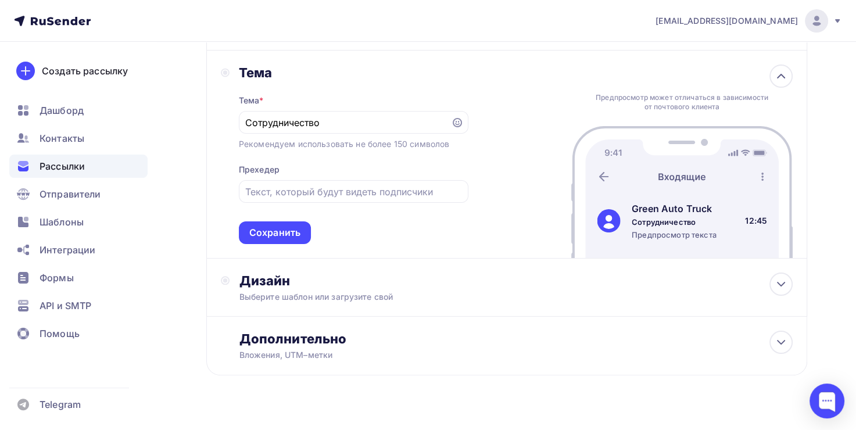
click at [326, 88] on div "Тема * Сотрудничество Рекомендуем использовать не более 150 символов Прехедер С…" at bounding box center [353, 162] width 229 height 163
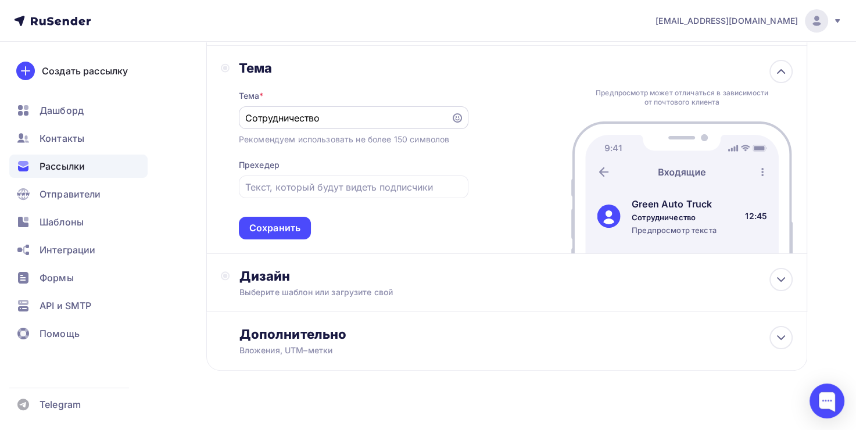
scroll to position [193, 0]
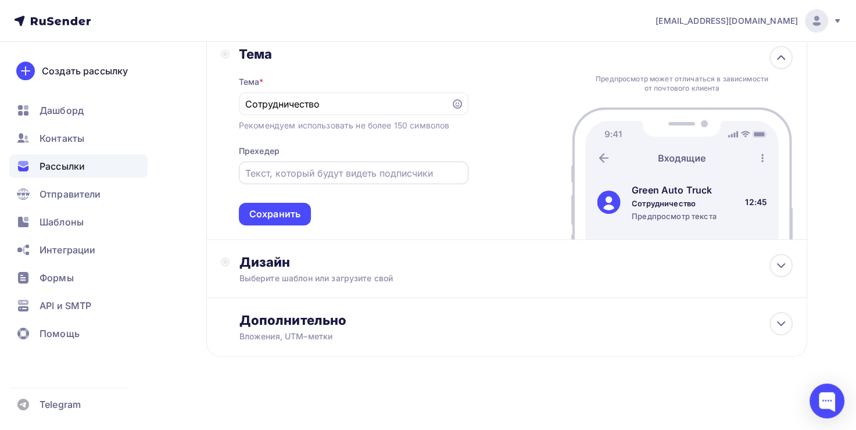
click at [297, 173] on input "text" at bounding box center [353, 173] width 216 height 14
click at [284, 221] on div "Сохранить" at bounding box center [275, 214] width 72 height 23
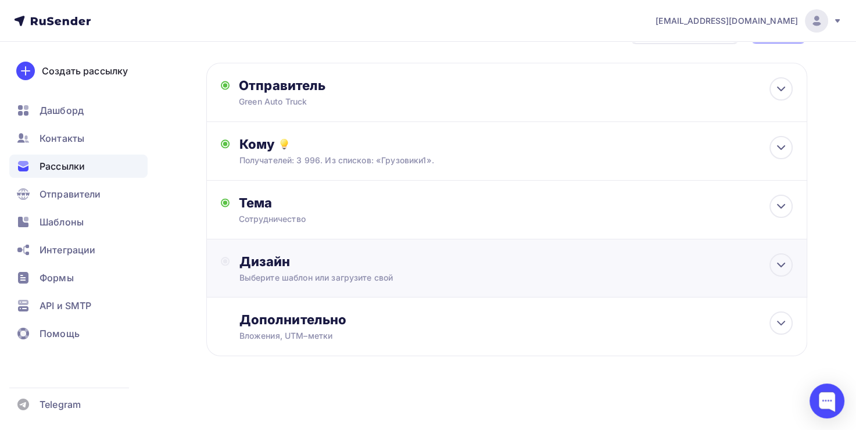
click at [295, 259] on div "Дизайн" at bounding box center [516, 261] width 554 height 16
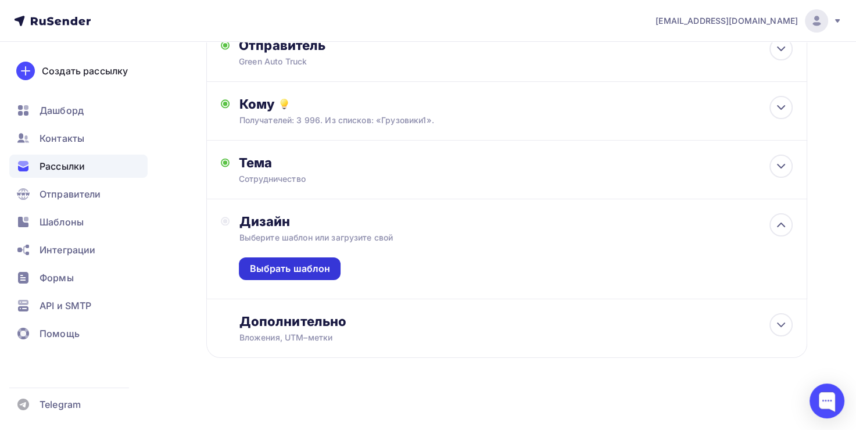
scroll to position [86, 0]
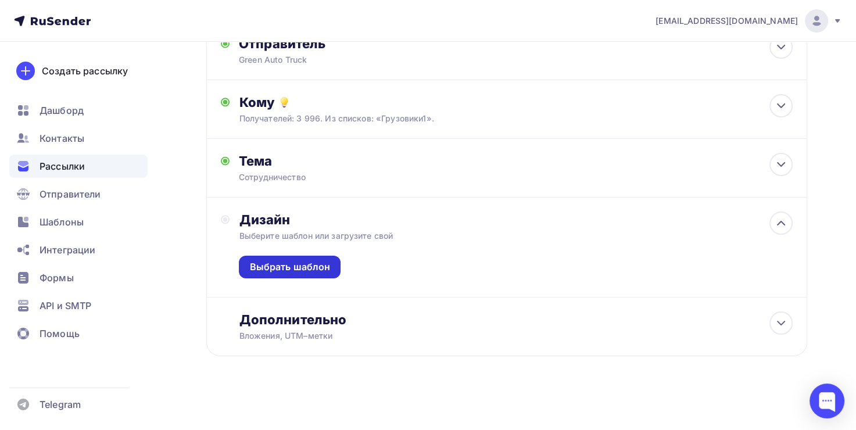
click at [322, 271] on div "Выбрать шаблон" at bounding box center [289, 266] width 81 height 13
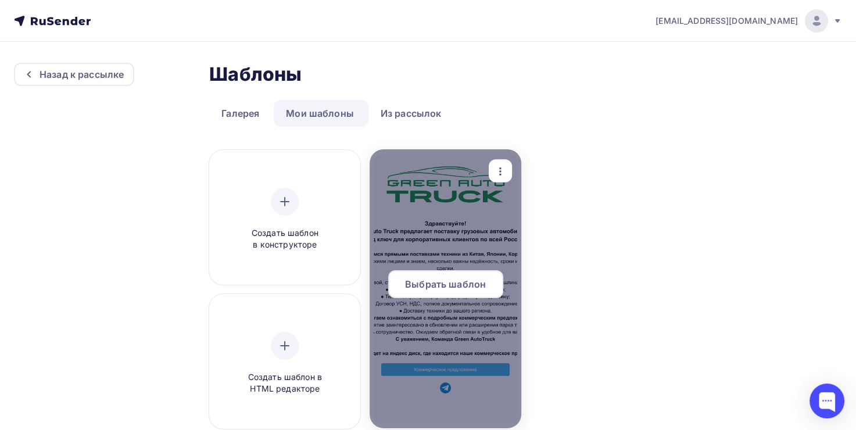
click at [432, 237] on div at bounding box center [444, 288] width 151 height 279
click at [437, 288] on span "Выбрать шаблон" at bounding box center [445, 284] width 81 height 14
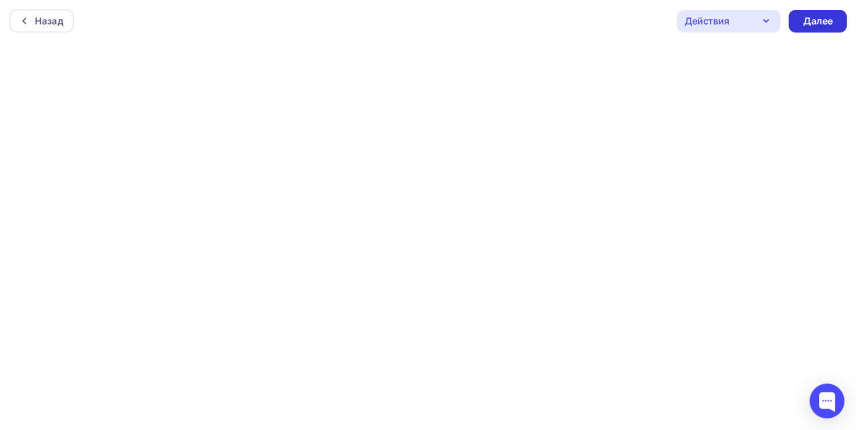
click at [814, 19] on div "Далее" at bounding box center [817, 21] width 30 height 13
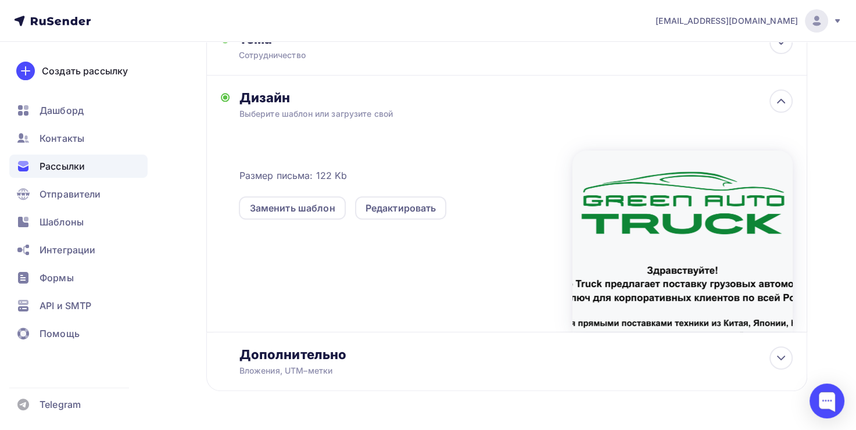
scroll to position [243, 0]
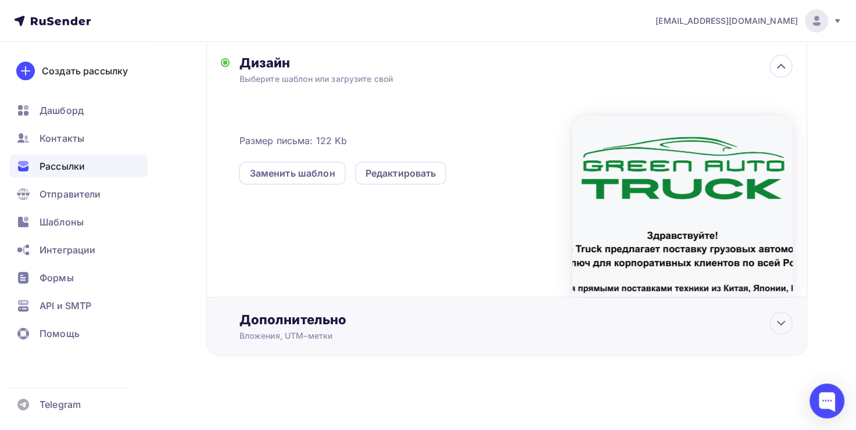
click at [356, 332] on div "Вложения, UTM–метки" at bounding box center [488, 336] width 498 height 12
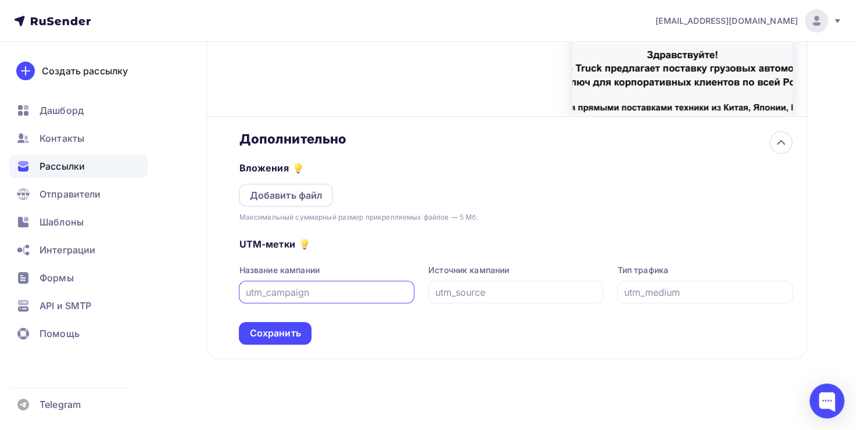
scroll to position [425, 0]
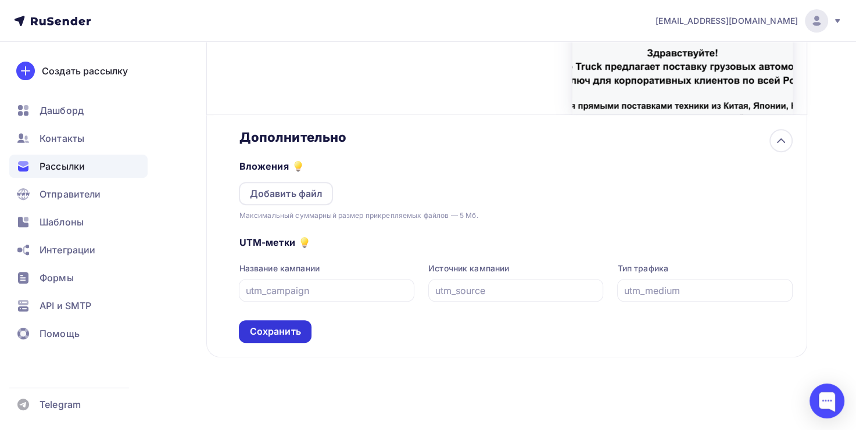
click at [299, 329] on div "Сохранить" at bounding box center [274, 331] width 51 height 13
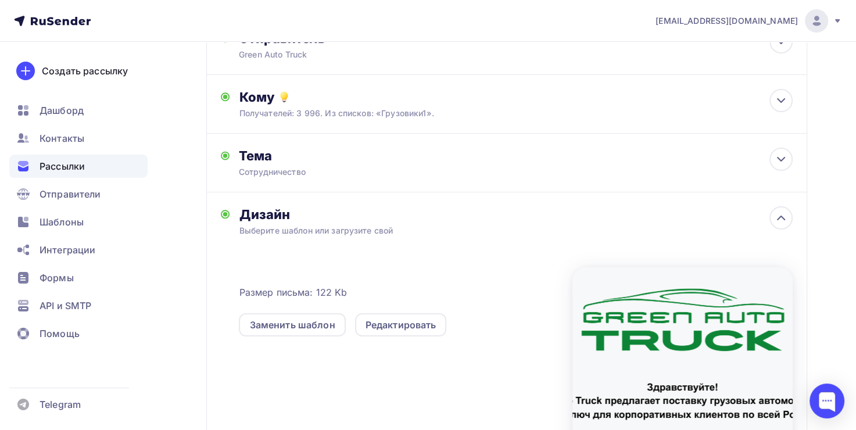
scroll to position [0, 0]
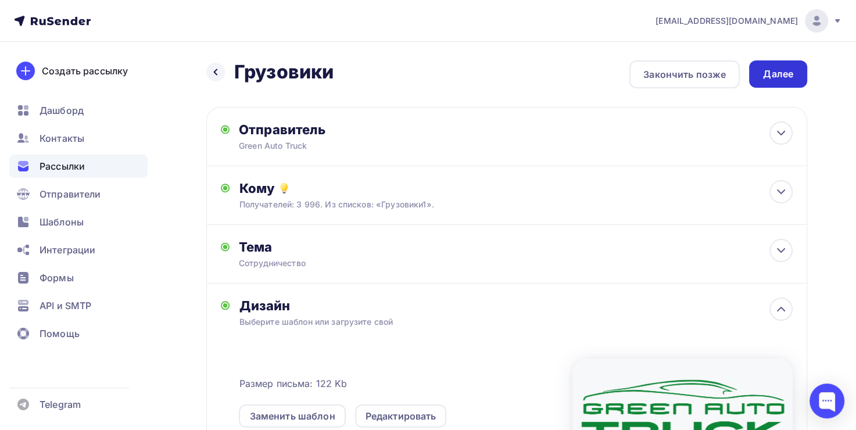
click at [771, 77] on div "Далее" at bounding box center [778, 73] width 30 height 13
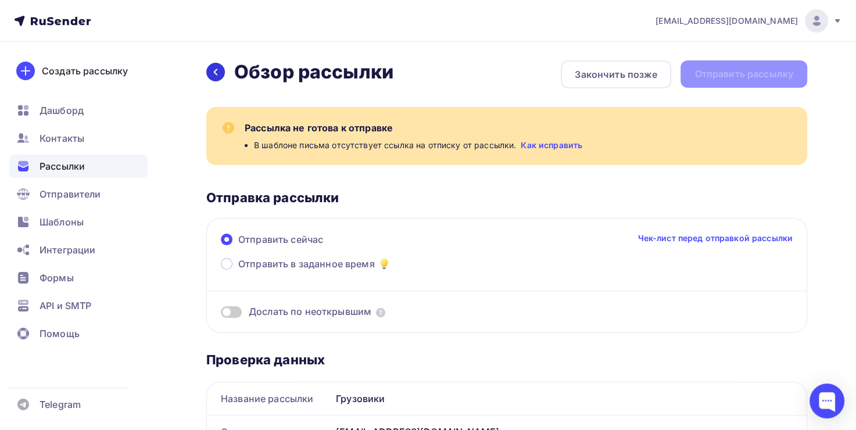
click at [221, 74] on div at bounding box center [215, 72] width 19 height 19
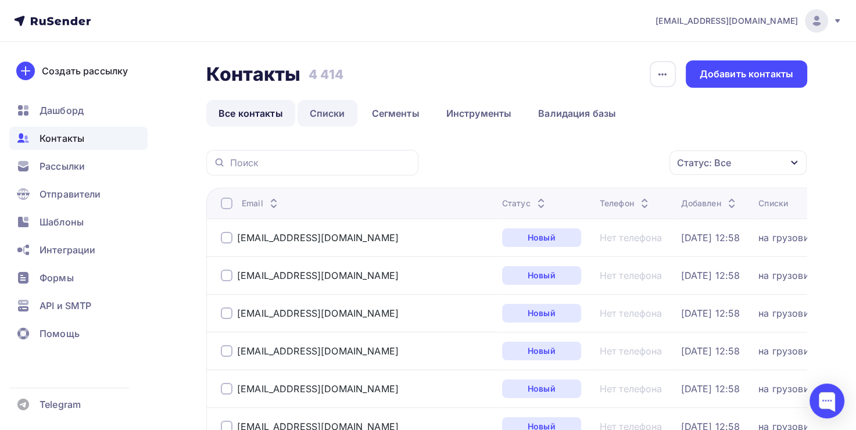
click at [340, 113] on link "Списки" at bounding box center [327, 113] width 60 height 27
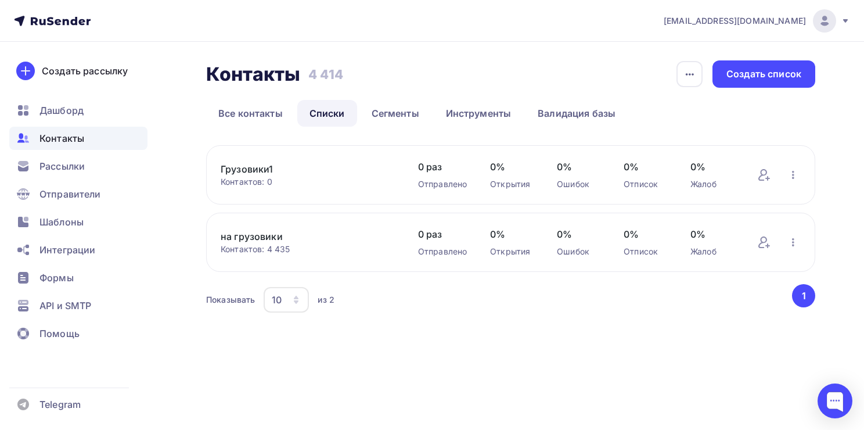
click at [252, 164] on link "Грузовики1" at bounding box center [308, 169] width 174 height 14
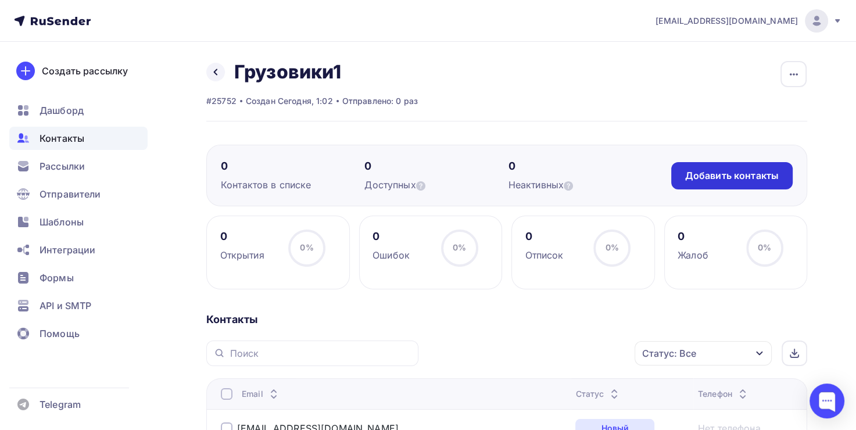
click at [722, 177] on div "Добавить контакты" at bounding box center [732, 175] width 94 height 13
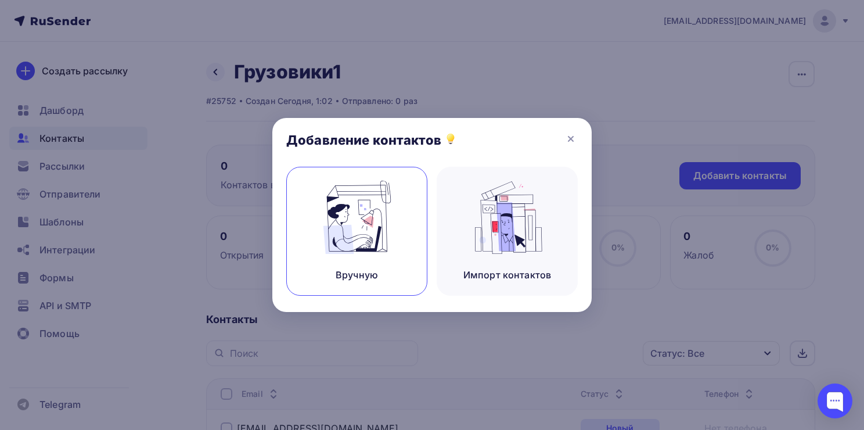
click at [358, 222] on img at bounding box center [357, 217] width 78 height 73
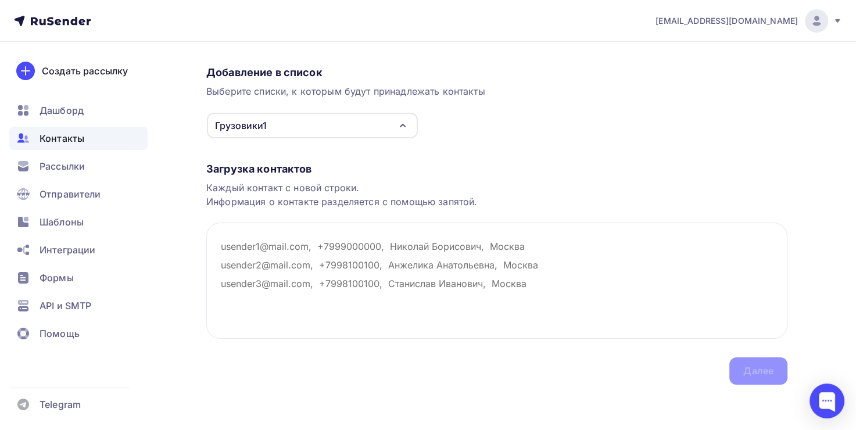
scroll to position [81, 0]
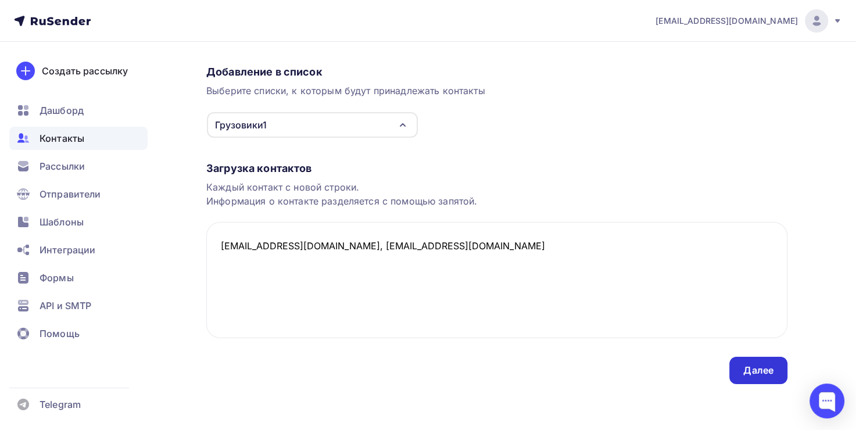
type textarea "Greenautotrack@mail.ru, dennastya01@gmail.com"
click at [744, 375] on div "Далее" at bounding box center [758, 370] width 30 height 13
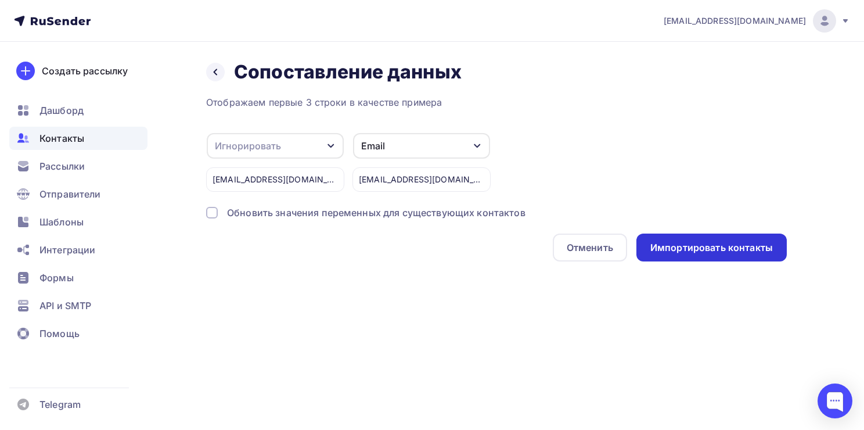
click at [719, 246] on div "Импортировать контакты" at bounding box center [712, 247] width 123 height 13
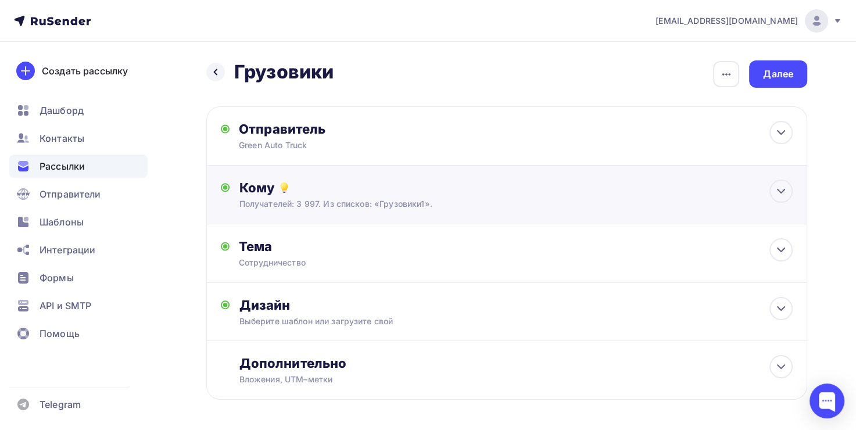
click at [442, 202] on div "Получателей: 3 997. Из списков: «Грузовики1»." at bounding box center [488, 204] width 498 height 12
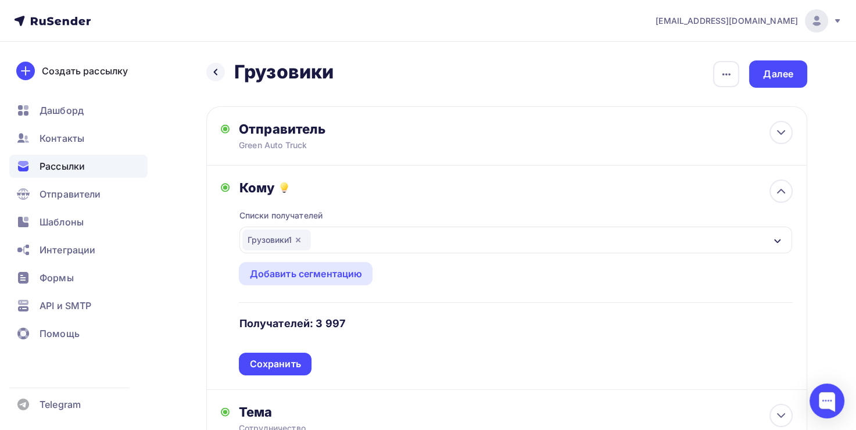
click at [758, 188] on div "Кому" at bounding box center [516, 188] width 554 height 16
click at [767, 188] on div "Кому" at bounding box center [516, 188] width 554 height 16
click at [794, 192] on div "Кому Списки получателей Грузовики1 Все списки id Грузовики1 (4 129) #25752 на г…" at bounding box center [506, 278] width 601 height 224
click at [785, 193] on icon at bounding box center [781, 191] width 14 height 14
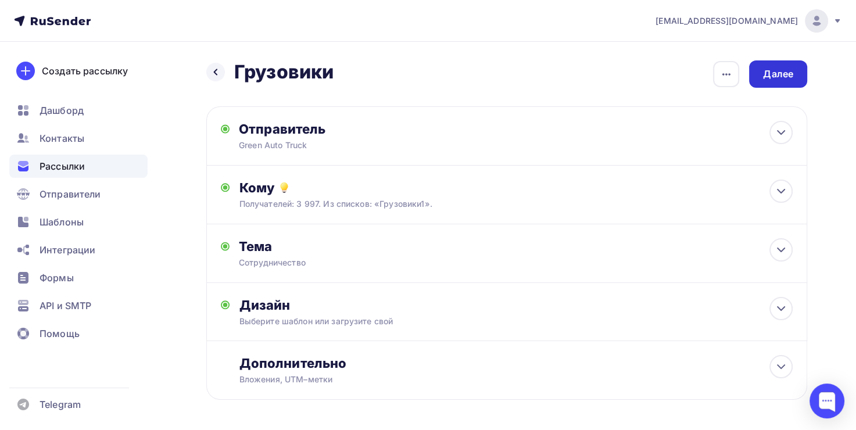
click at [774, 74] on div "Далее" at bounding box center [778, 73] width 30 height 13
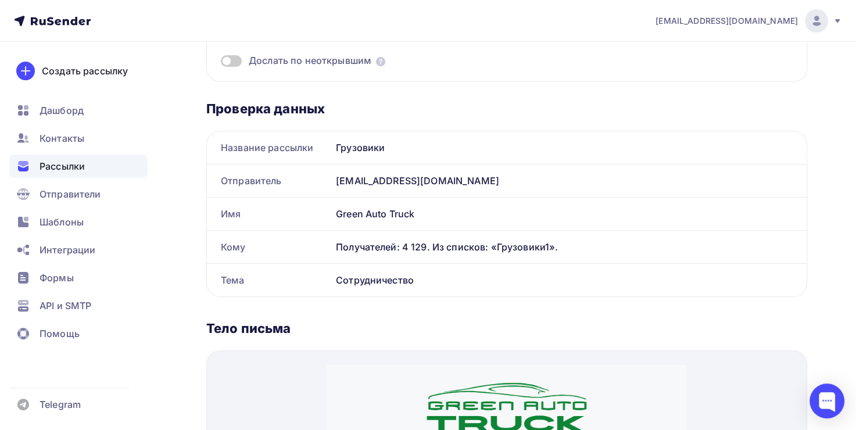
scroll to position [232, 0]
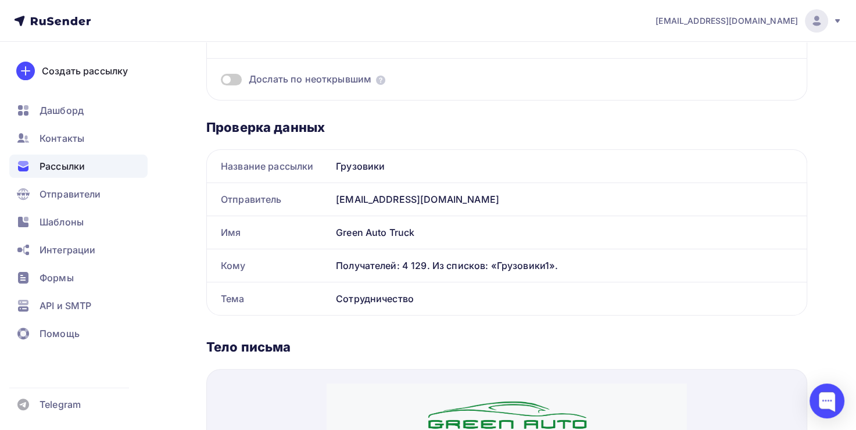
click at [344, 78] on span "Дослать по неоткрывшим" at bounding box center [310, 79] width 123 height 13
click at [225, 79] on span at bounding box center [231, 80] width 21 height 12
click at [221, 81] on input "checkbox" at bounding box center [221, 81] width 0 height 0
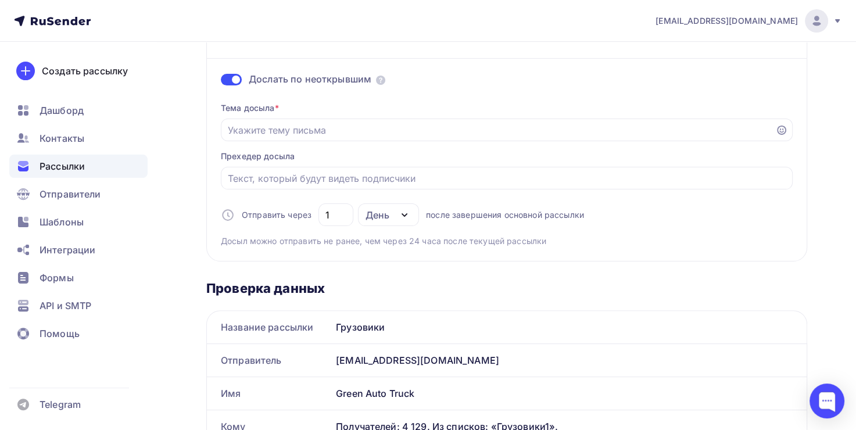
click at [236, 79] on span at bounding box center [231, 80] width 21 height 12
click at [221, 81] on input "checkbox" at bounding box center [221, 81] width 0 height 0
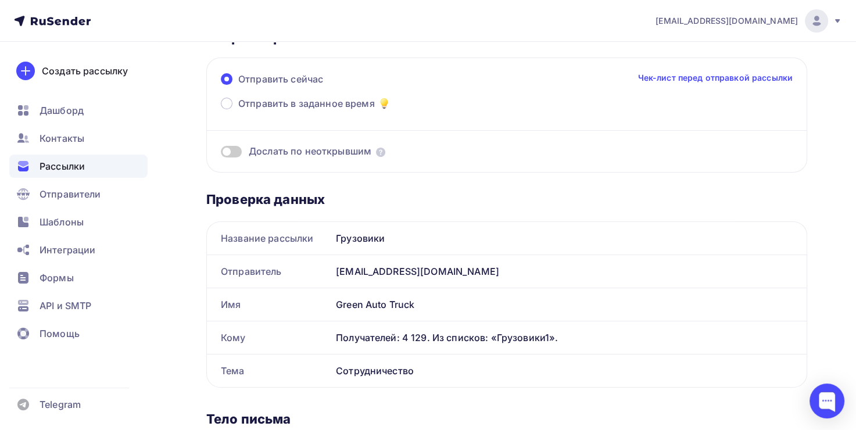
scroll to position [0, 0]
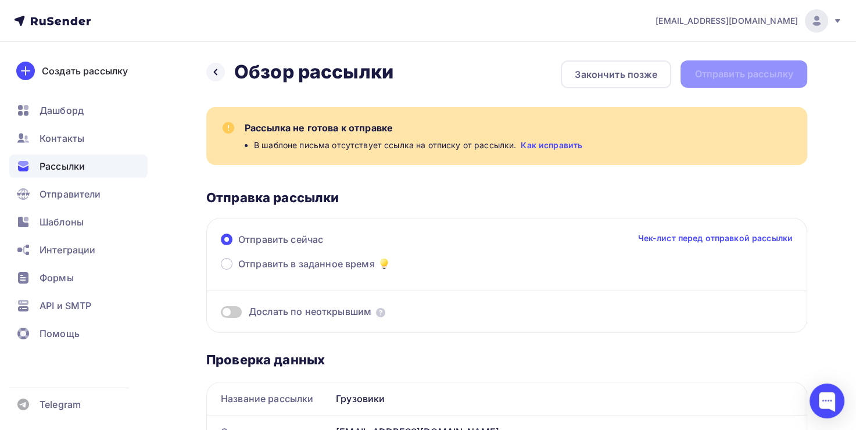
click at [606, 189] on div "Отправка рассылки" at bounding box center [506, 197] width 601 height 16
click at [219, 72] on icon at bounding box center [215, 71] width 9 height 9
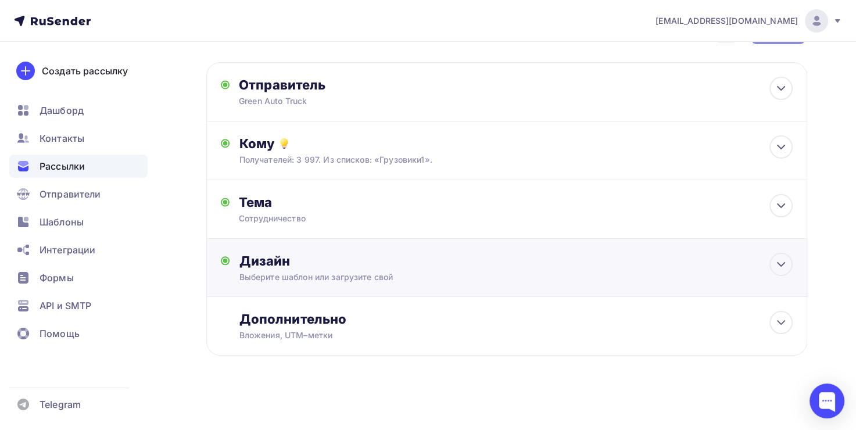
click at [335, 278] on div "Выберите шаблон или загрузите свой" at bounding box center [488, 277] width 498 height 12
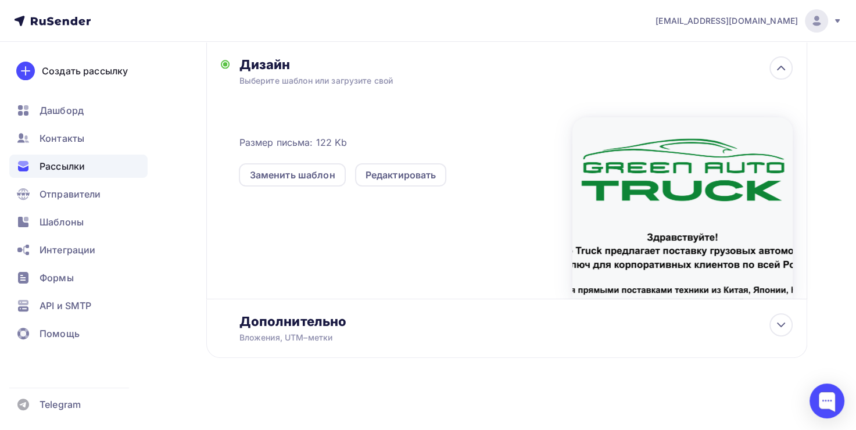
scroll to position [242, 0]
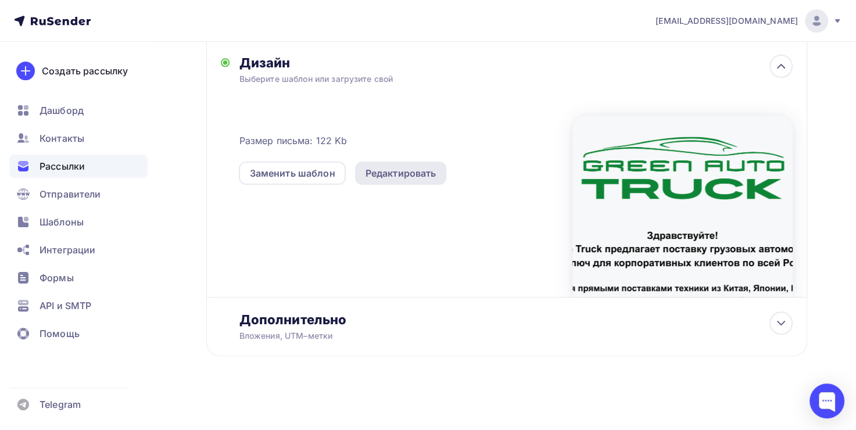
click at [381, 174] on div "Редактировать" at bounding box center [400, 173] width 71 height 14
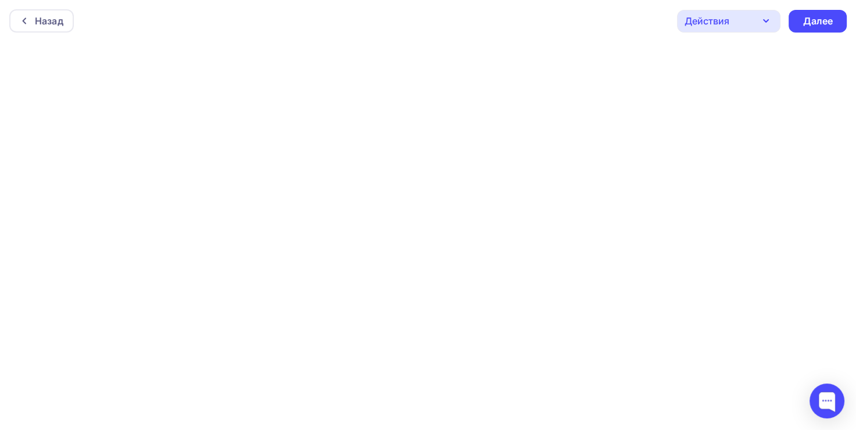
scroll to position [2, 0]
click at [802, 16] on div "Далее" at bounding box center [817, 19] width 58 height 23
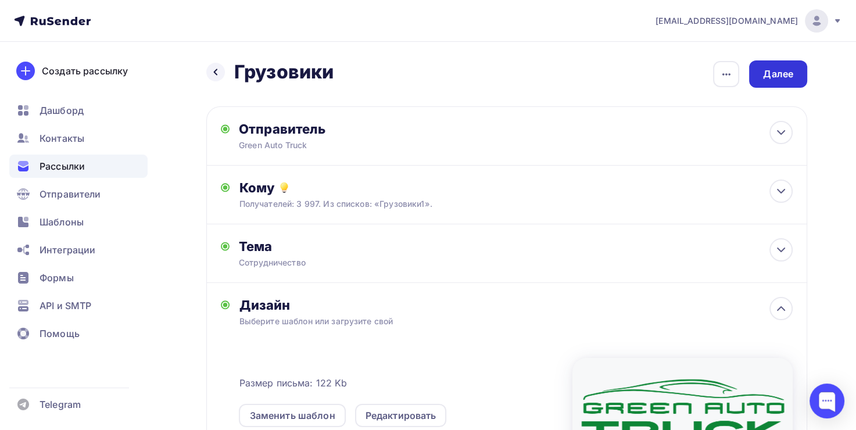
click at [780, 80] on div "Далее" at bounding box center [778, 73] width 30 height 13
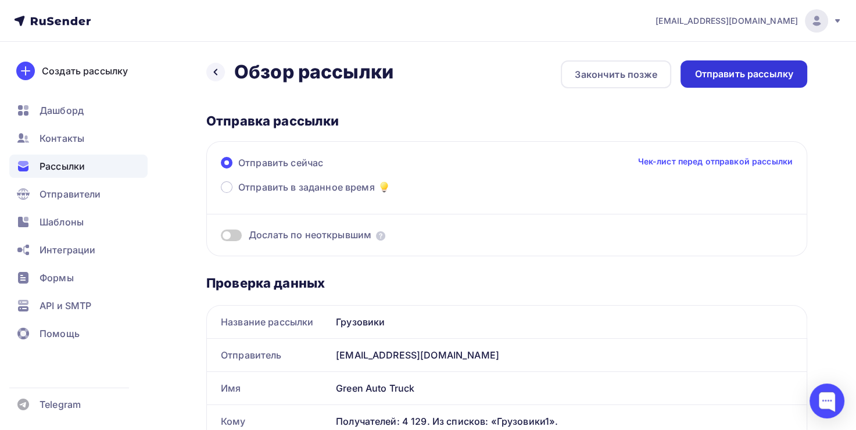
click at [739, 74] on div "Отправить рассылку" at bounding box center [743, 73] width 99 height 13
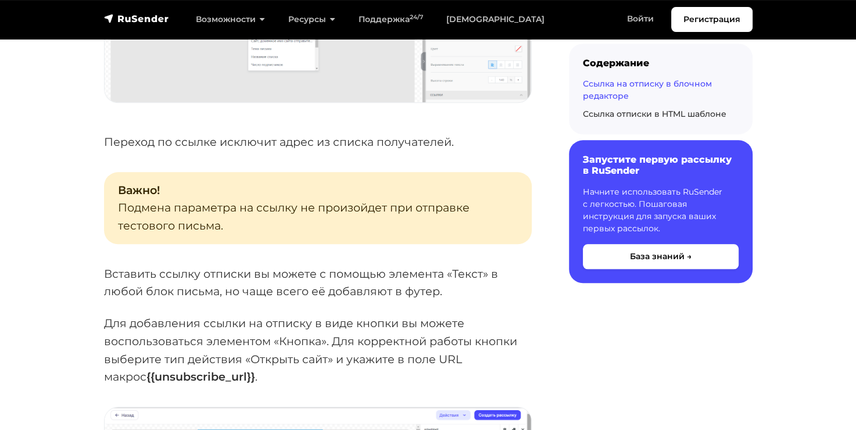
scroll to position [1336, 0]
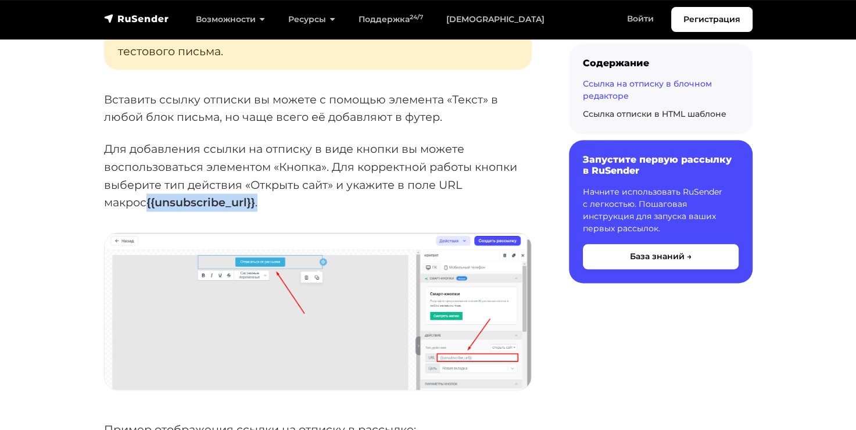
drag, startPoint x: 99, startPoint y: 200, endPoint x: 234, endPoint y: 201, distance: 134.8
click at [234, 201] on div "Ссылка на отписку в блочном редакторе При редактировании или создании шаблона п…" at bounding box center [317, 360] width 441 height 2946
copy p "{{unsubscribe_url}} ."
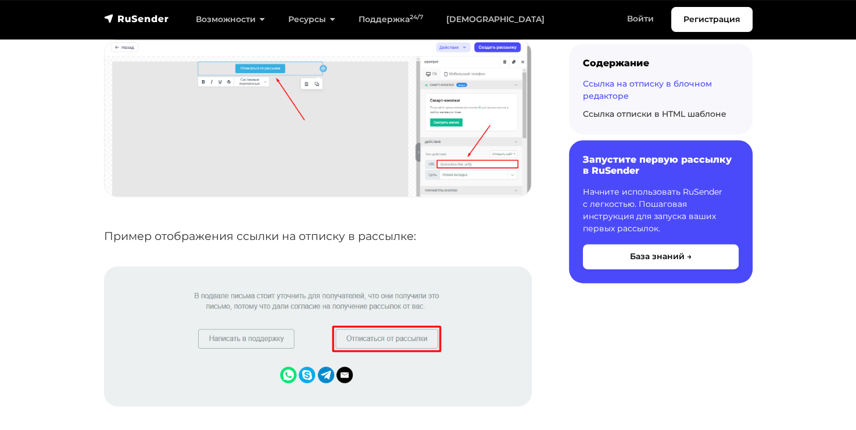
scroll to position [1685, 0]
